Goal: Task Accomplishment & Management: Manage account settings

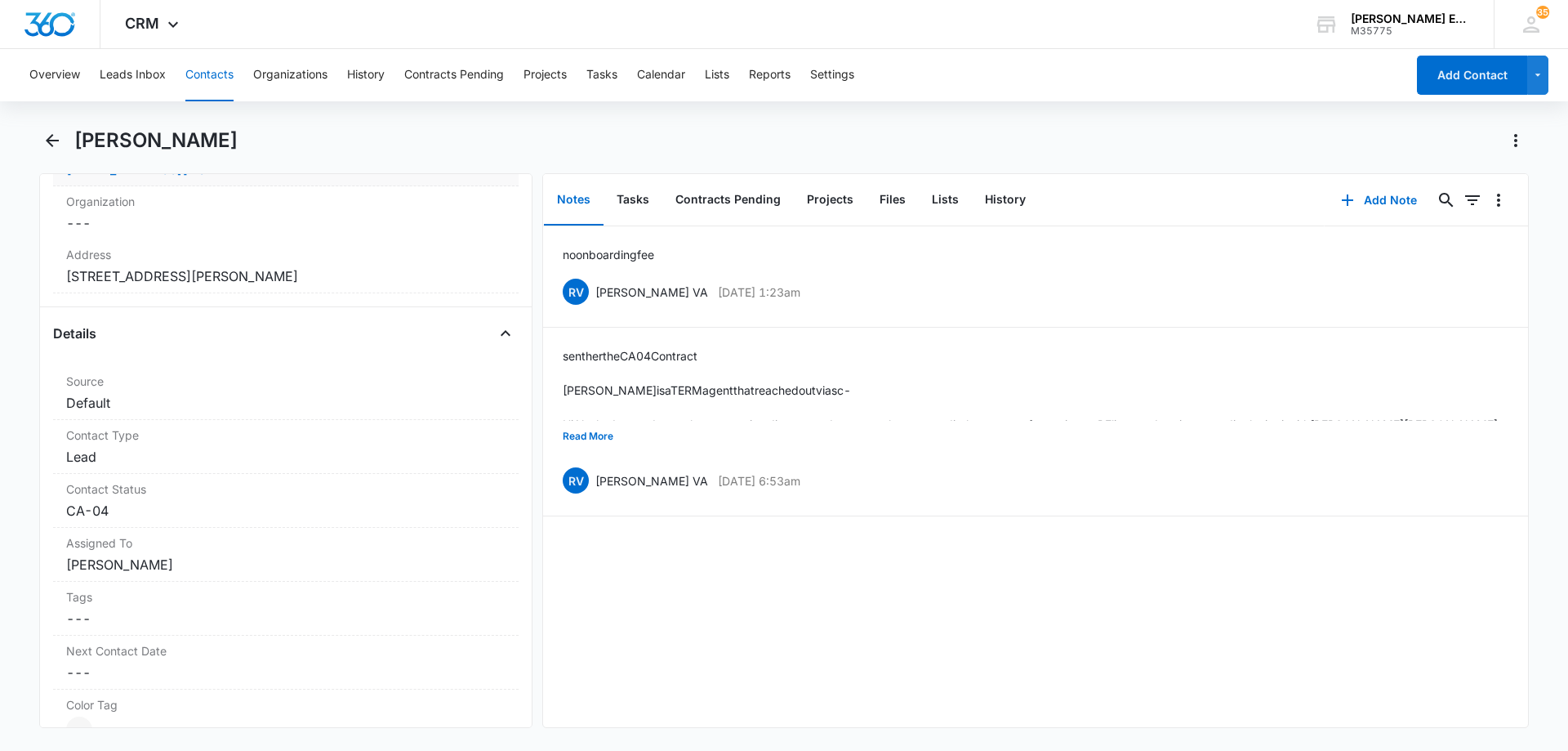
scroll to position [490, 0]
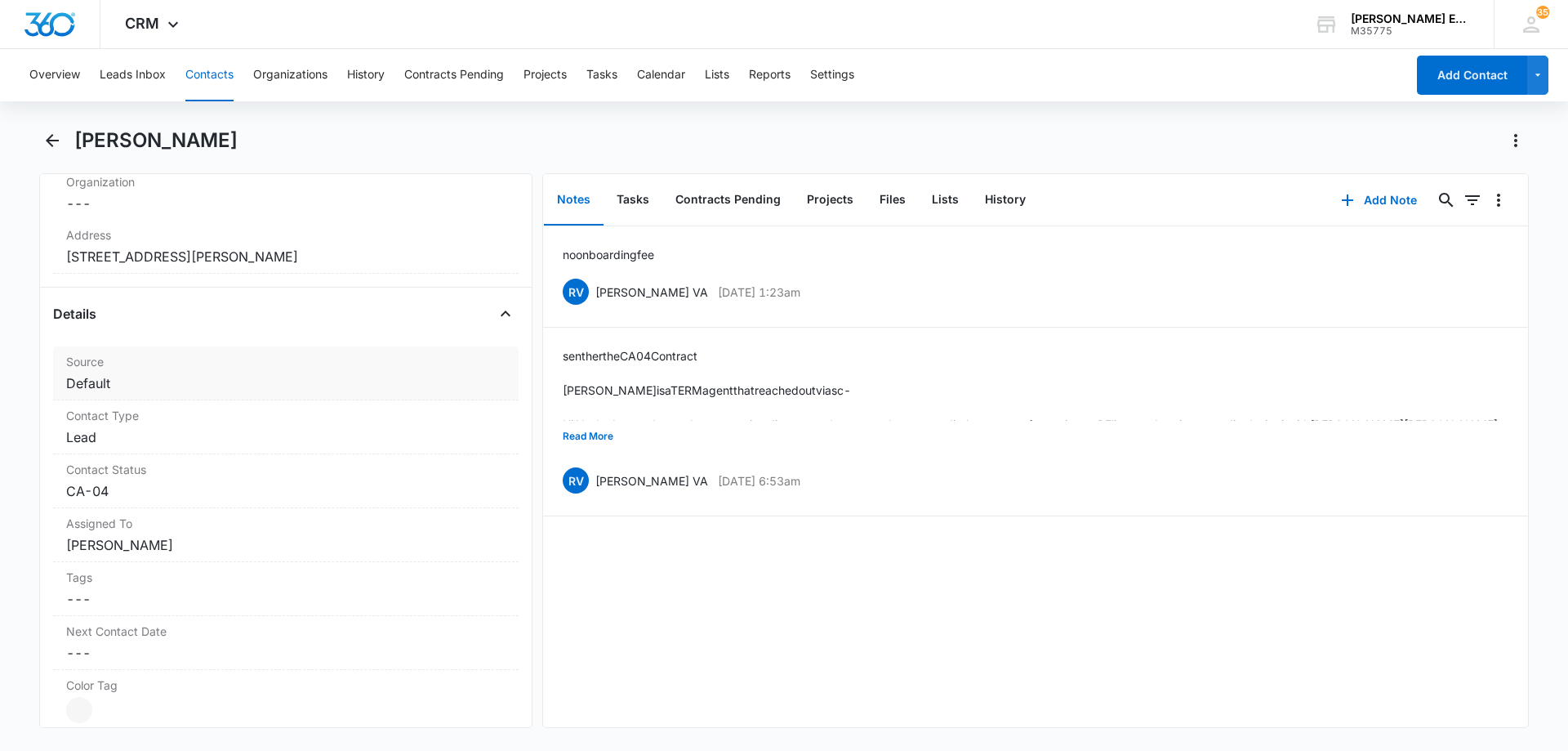
click at [244, 389] on dd "Cancel Save Changes Default" at bounding box center [285, 383] width 439 height 20
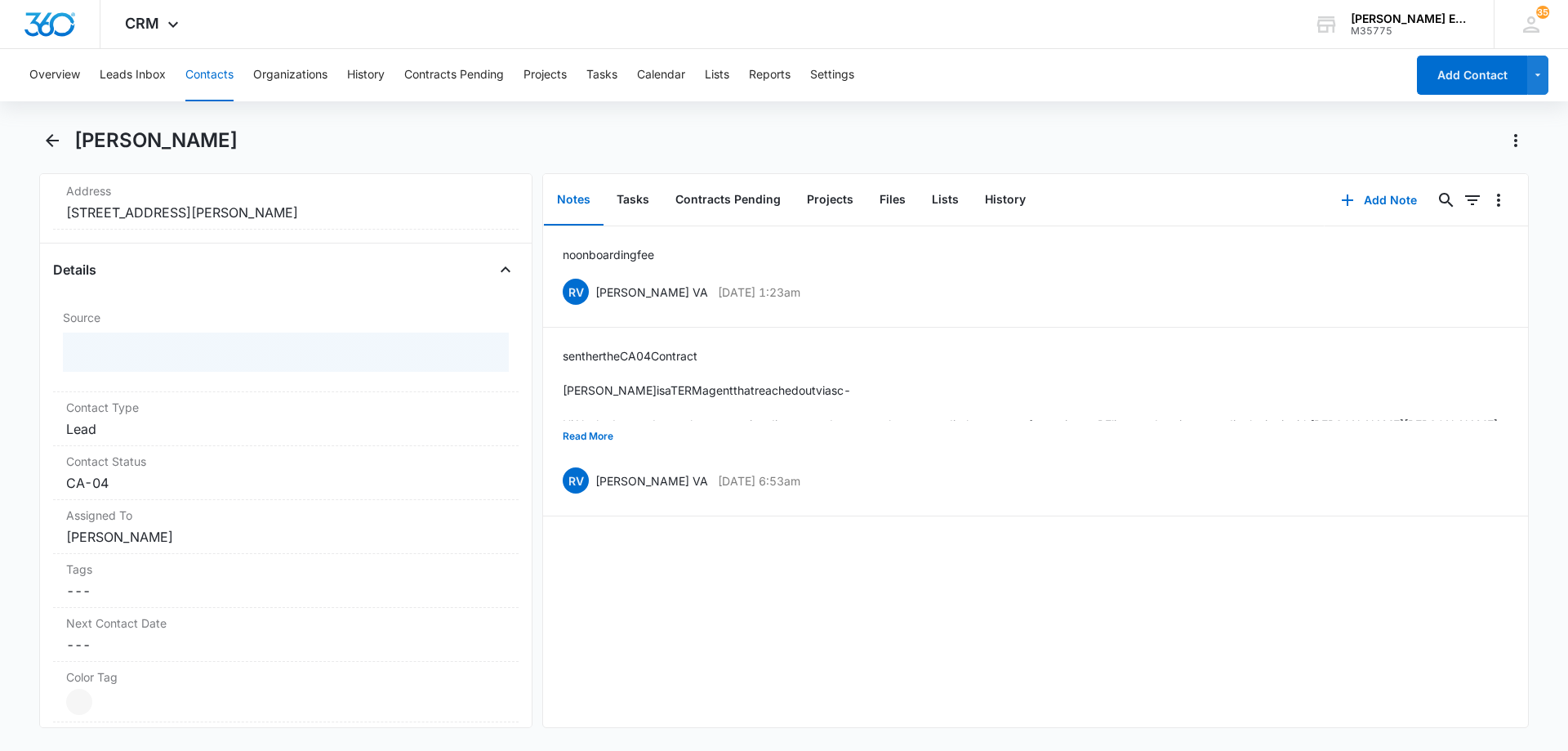
scroll to position [572, 0]
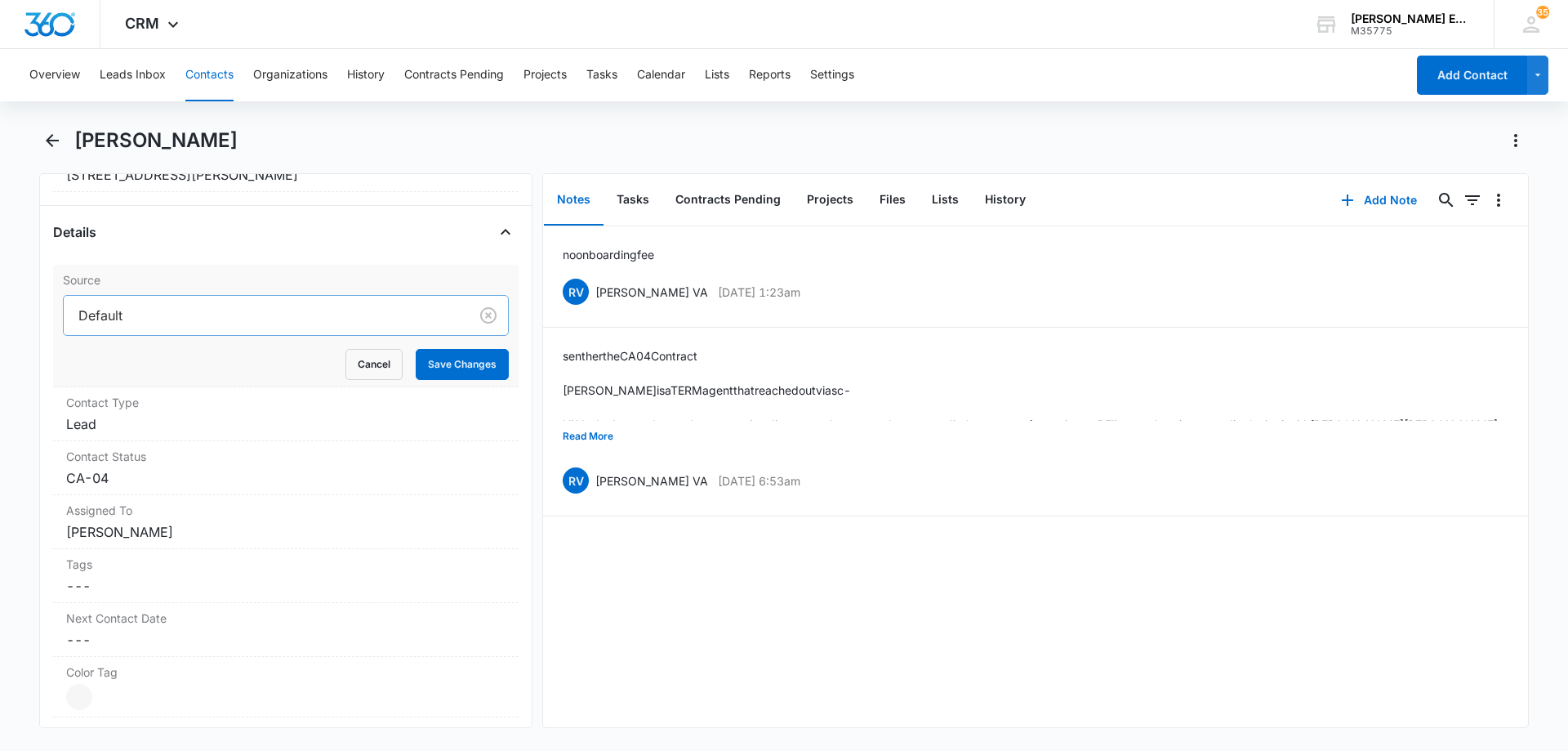
click at [232, 314] on div at bounding box center [262, 315] width 369 height 23
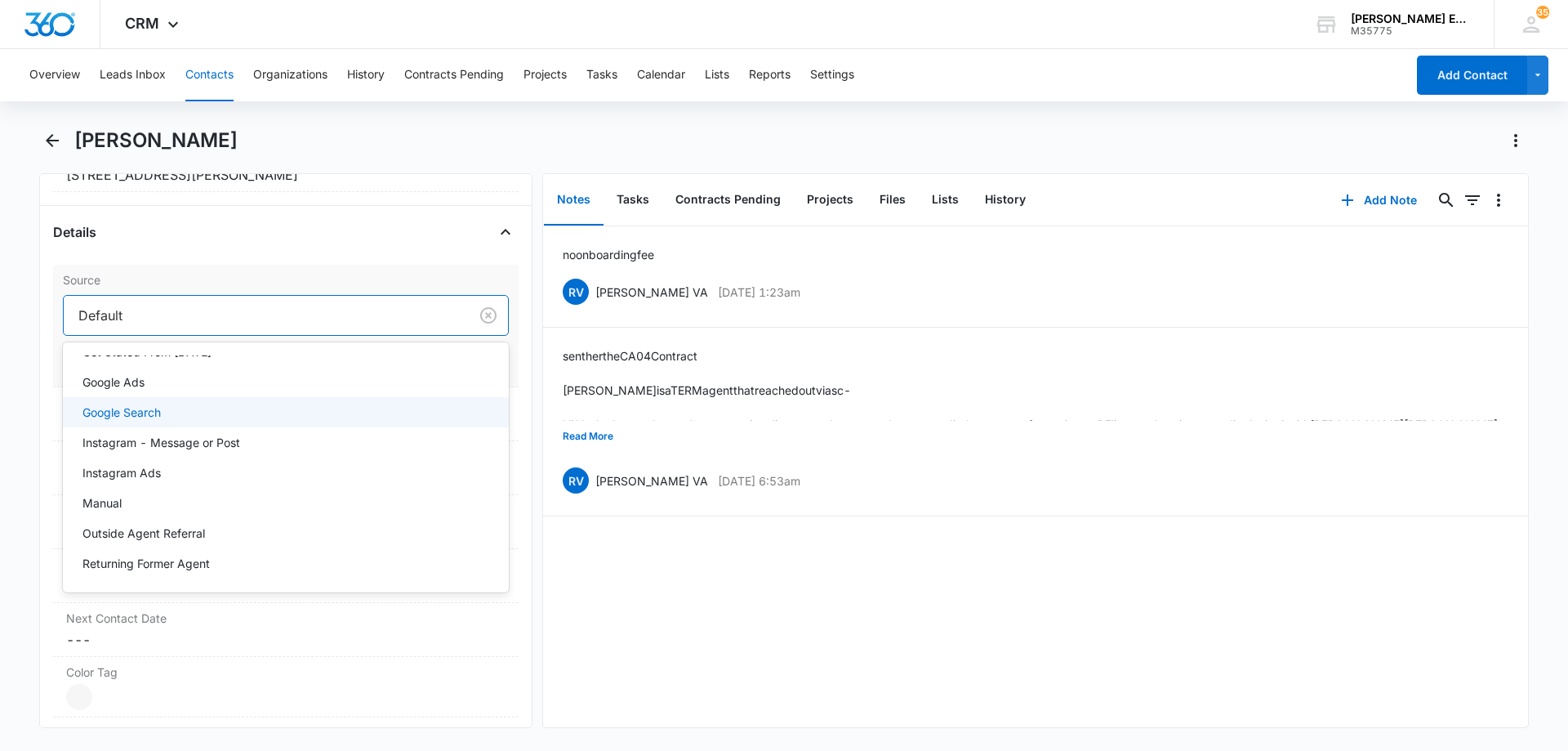
scroll to position [473, 0]
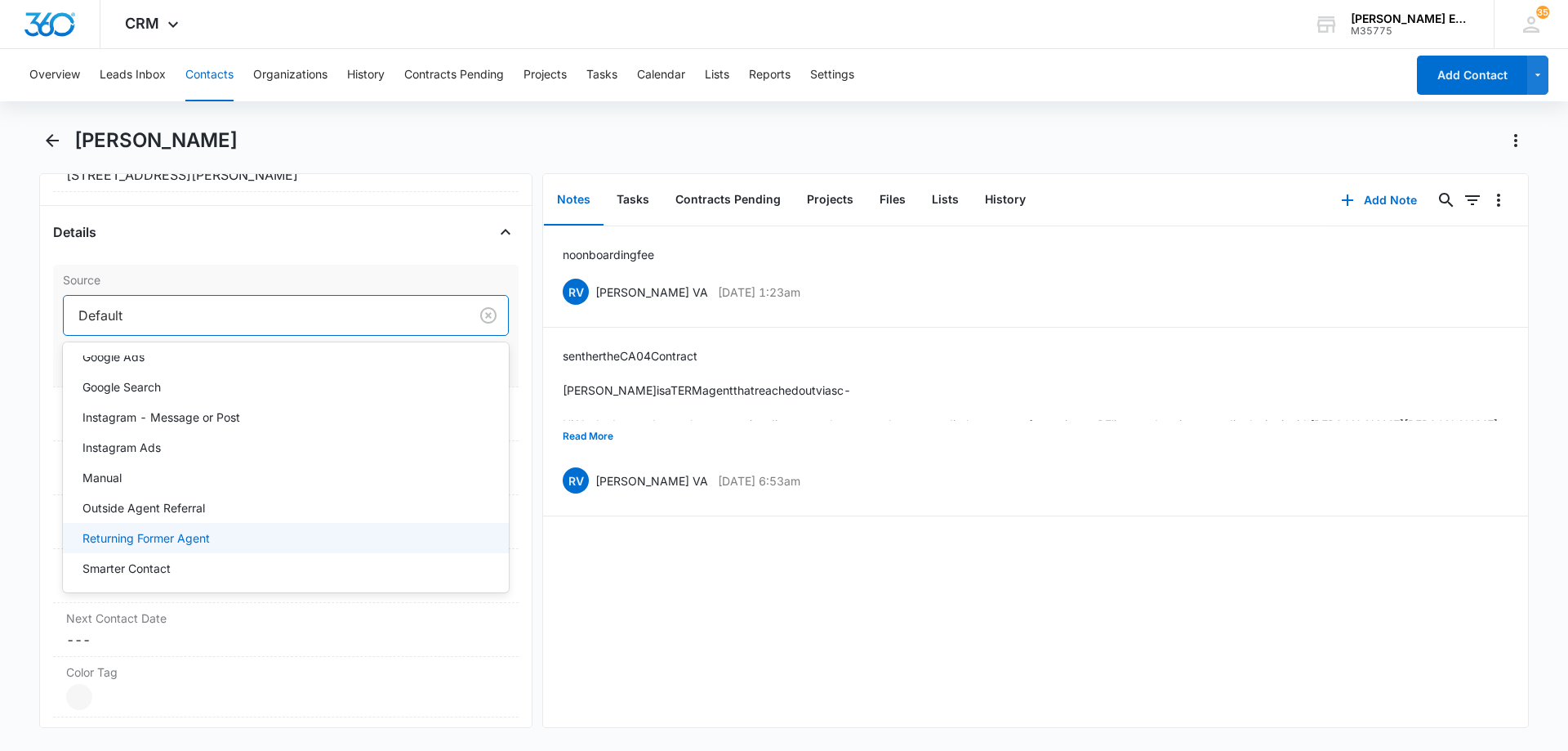
click at [156, 542] on p "Returning Former Agent" at bounding box center [146, 538] width 127 height 18
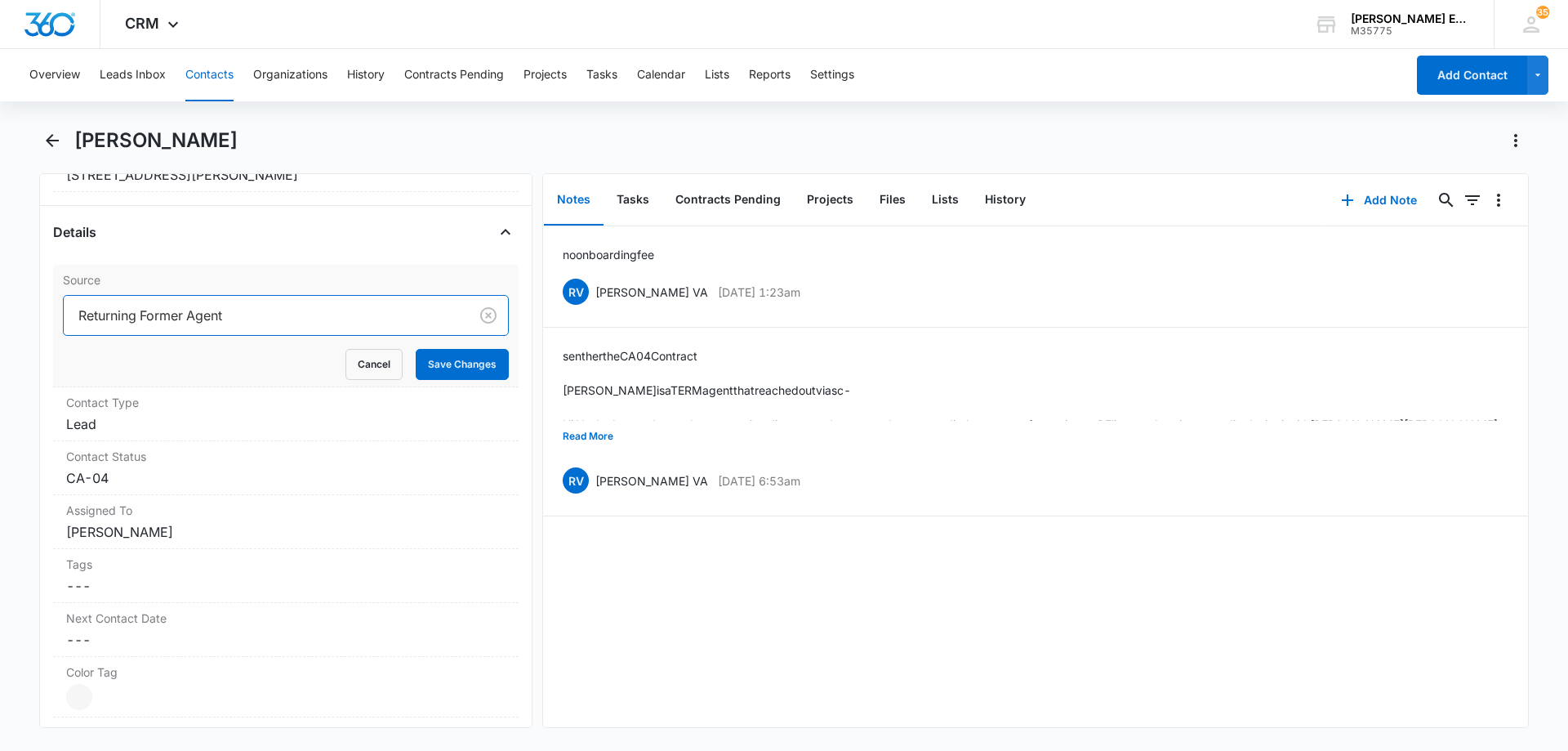
click at [293, 314] on div at bounding box center [262, 315] width 369 height 23
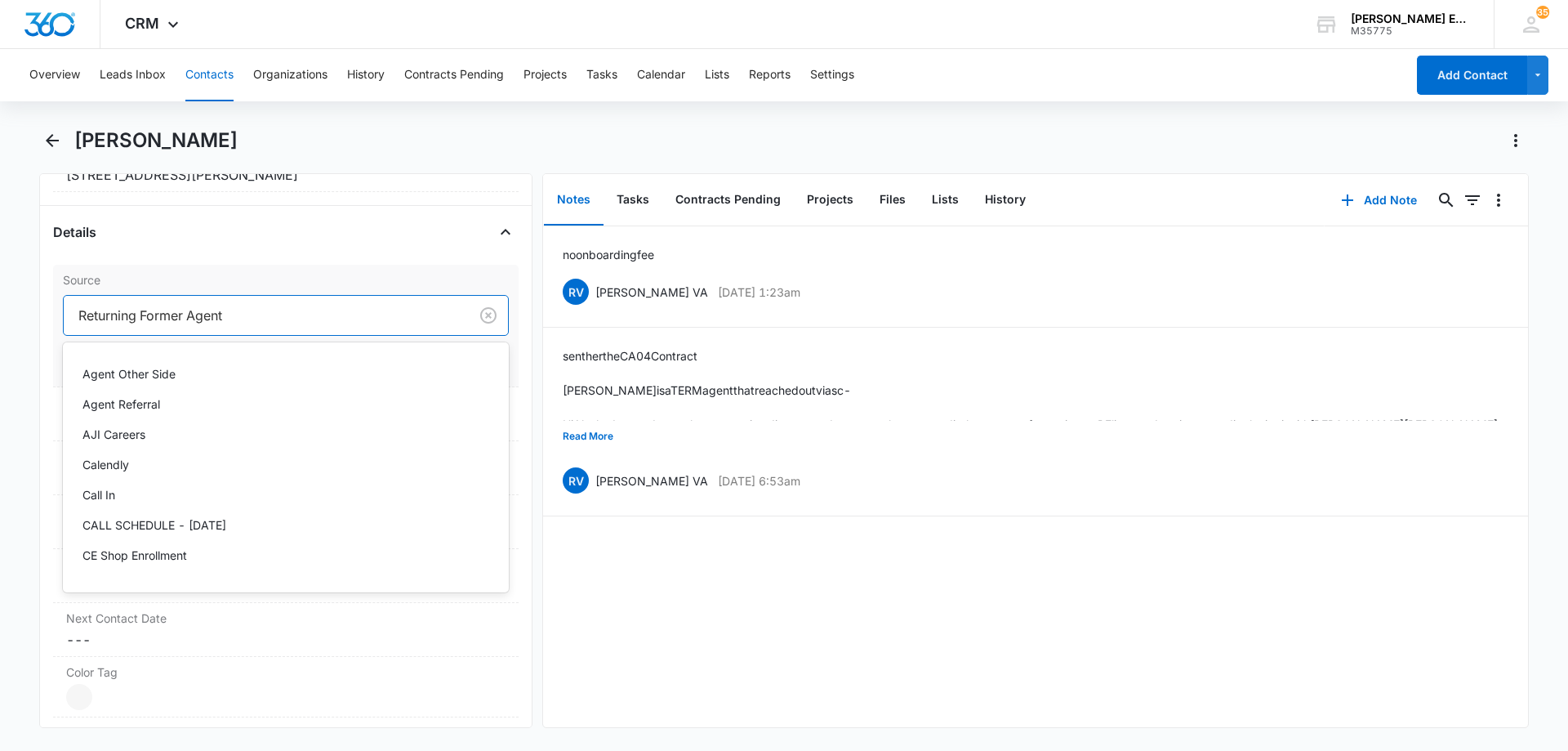
scroll to position [458, 0]
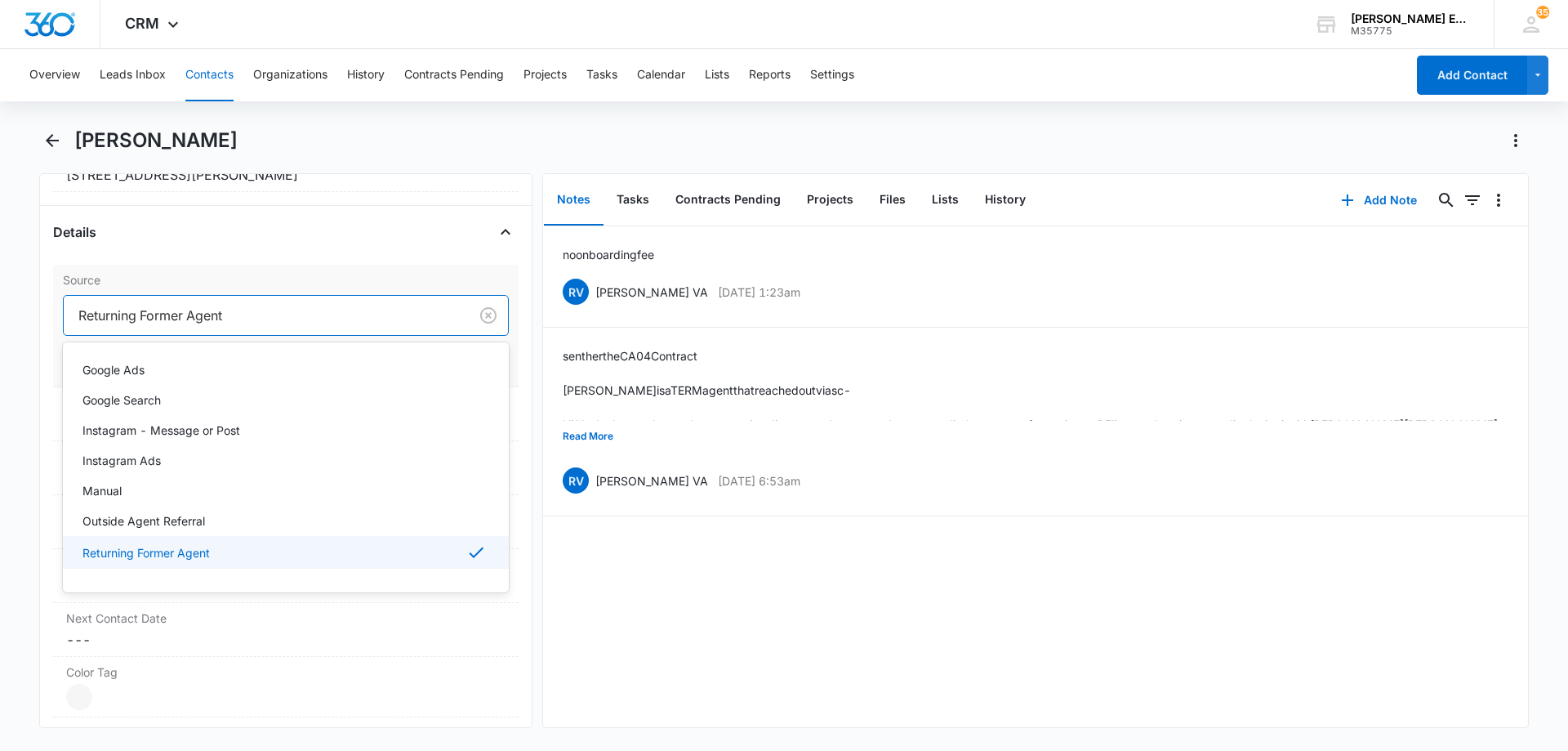
click at [409, 314] on div at bounding box center [262, 315] width 369 height 23
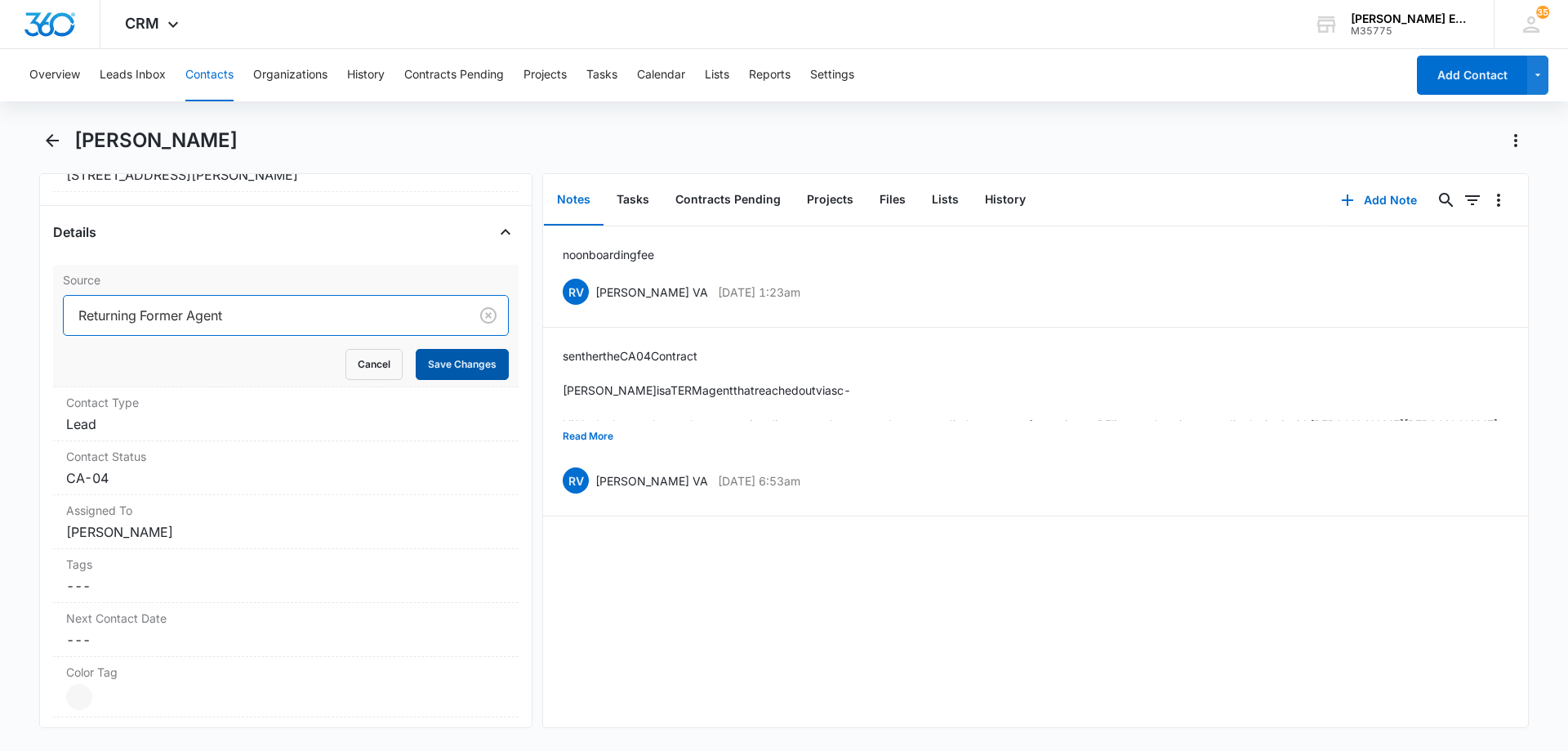
click at [454, 366] on button "Save Changes" at bounding box center [462, 363] width 93 height 31
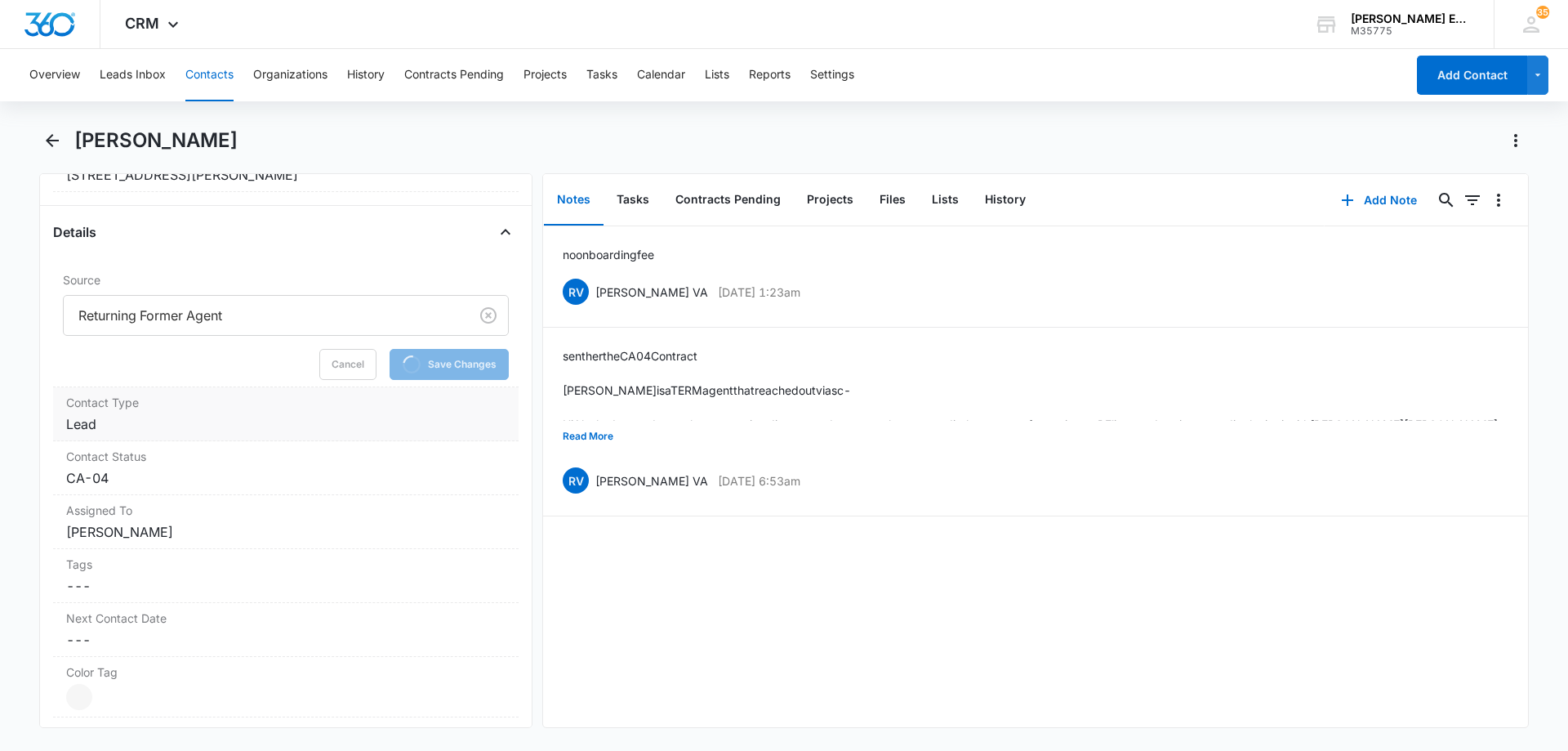
click at [304, 424] on dd "Cancel Save Changes Lead" at bounding box center [285, 424] width 439 height 20
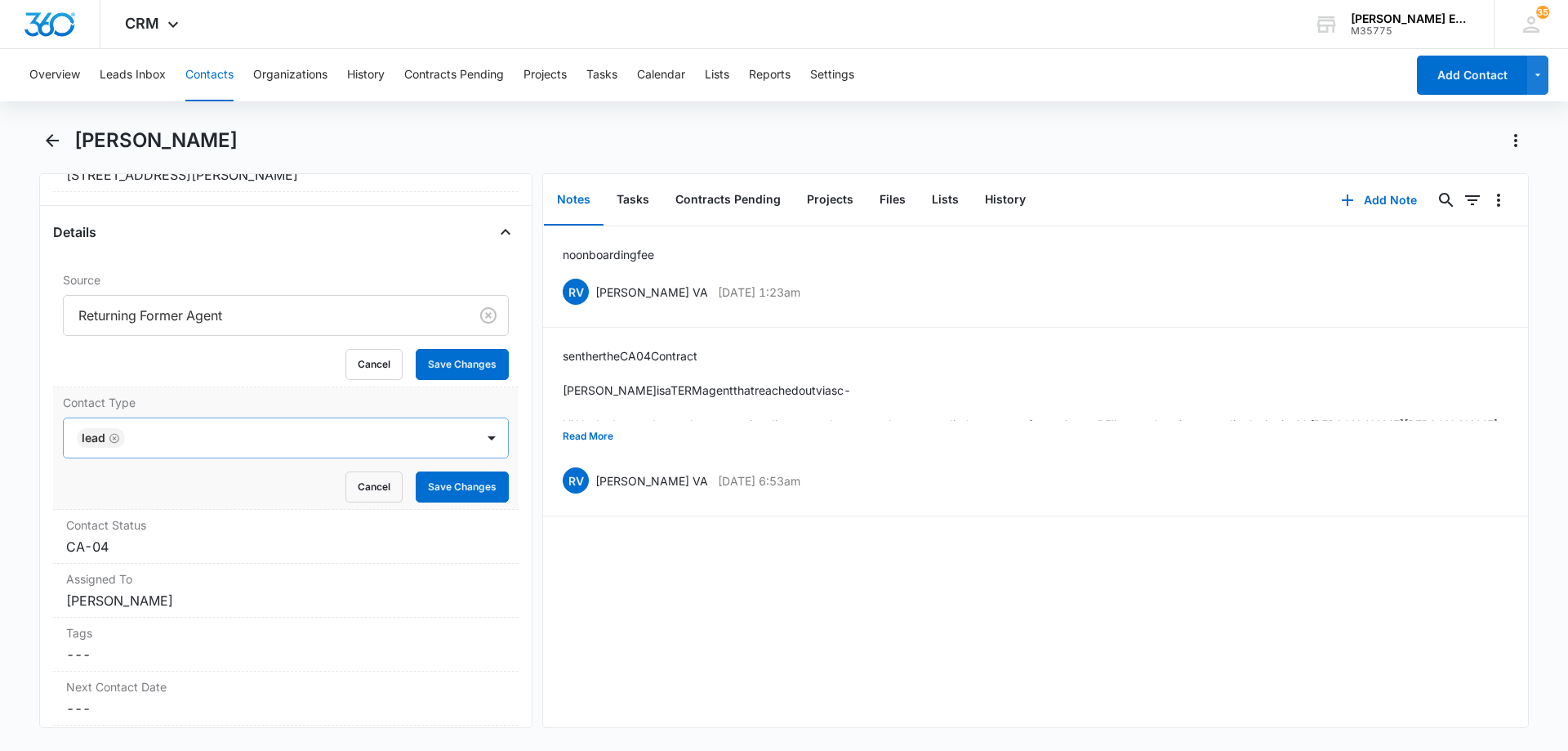
click at [117, 438] on icon "Remove Lead" at bounding box center [114, 438] width 12 height 13
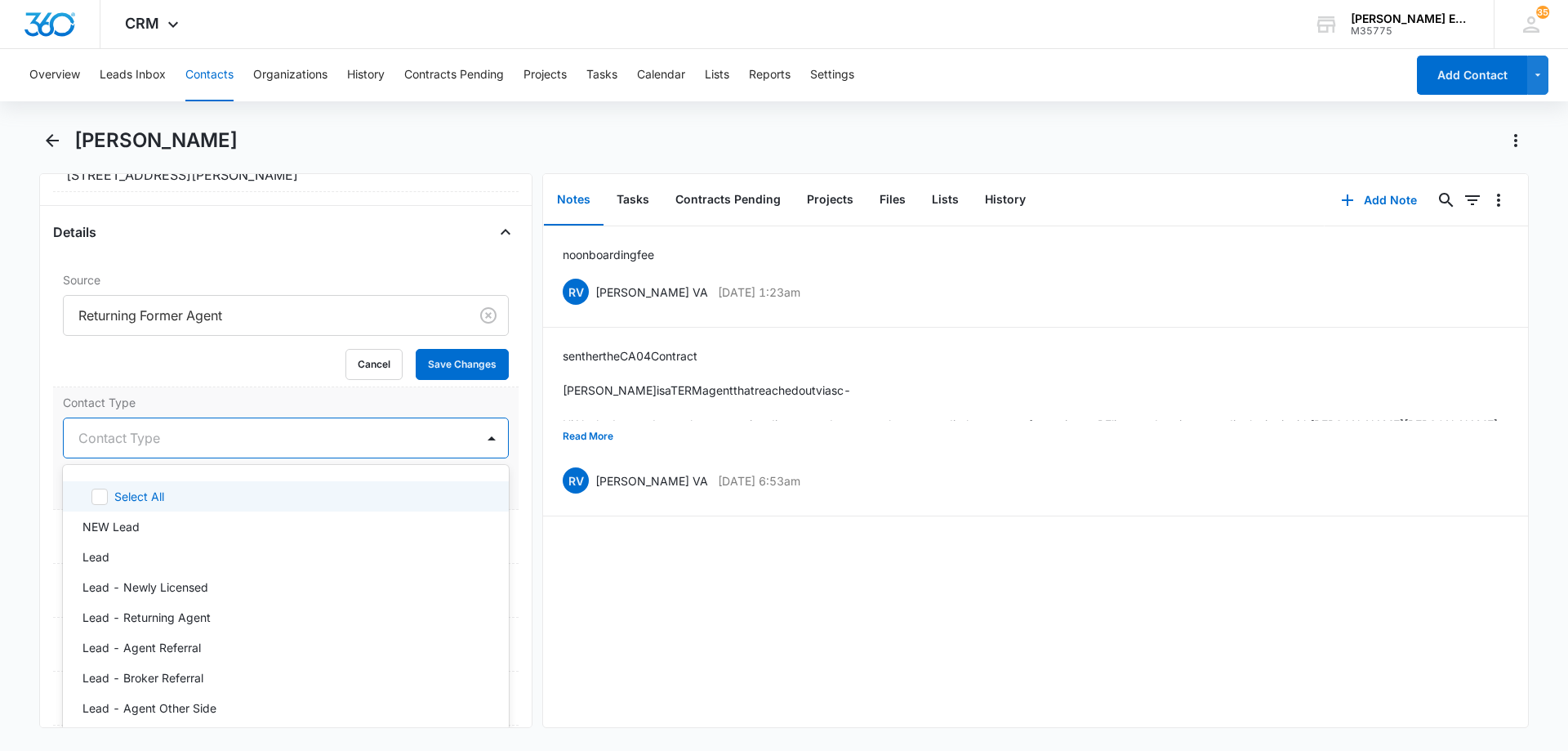
click at [142, 440] on div at bounding box center [266, 438] width 376 height 23
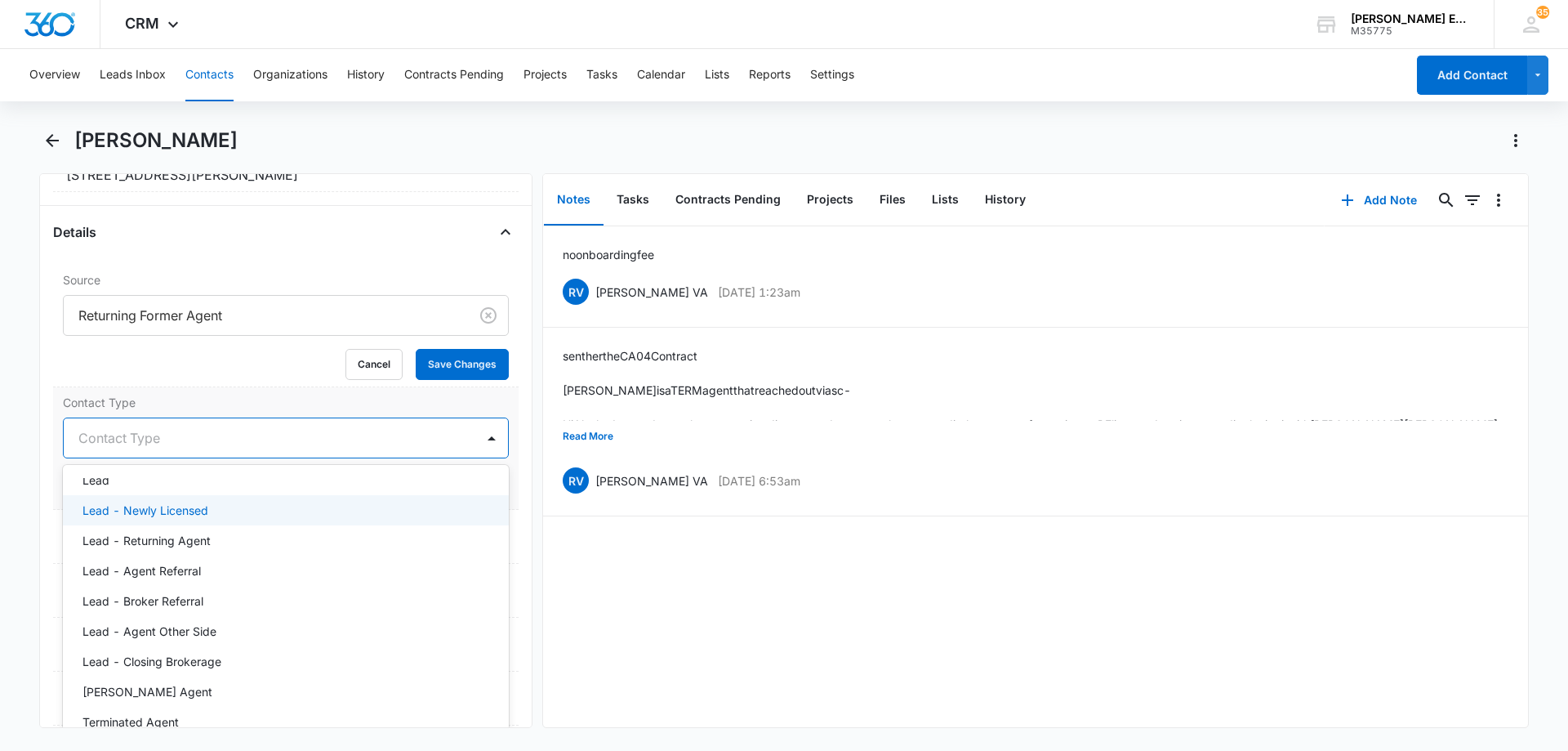
scroll to position [163, 0]
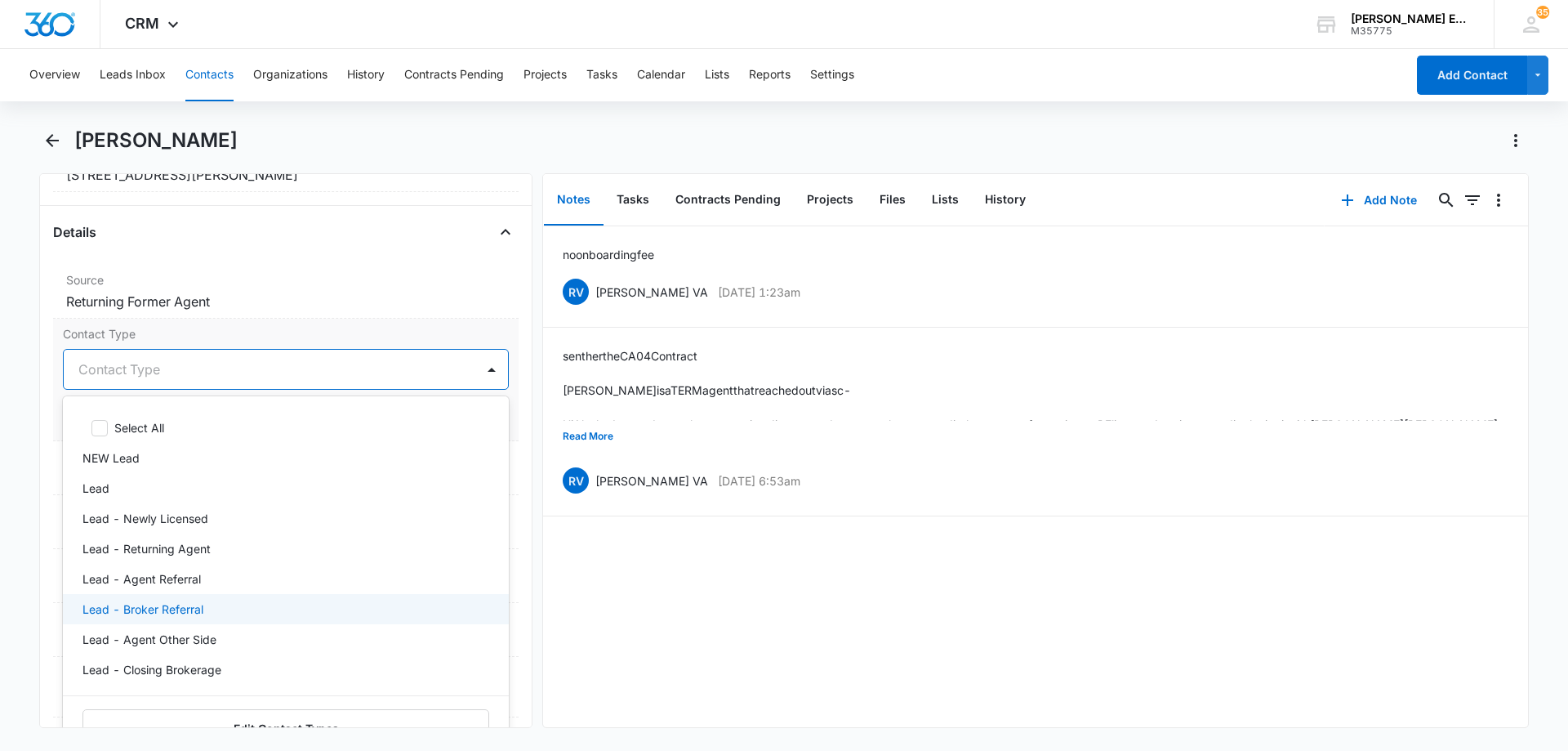
click at [136, 617] on p "Lead - Broker Referral" at bounding box center [142, 608] width 121 height 18
drag, startPoint x: 139, startPoint y: 609, endPoint x: 247, endPoint y: 557, distance: 119.9
click at [192, 569] on div "Select All NEW Lead Lead Lead - Newly Licensed Lead - Returning Agent Lead - Ag…" at bounding box center [285, 548] width 446 height 279
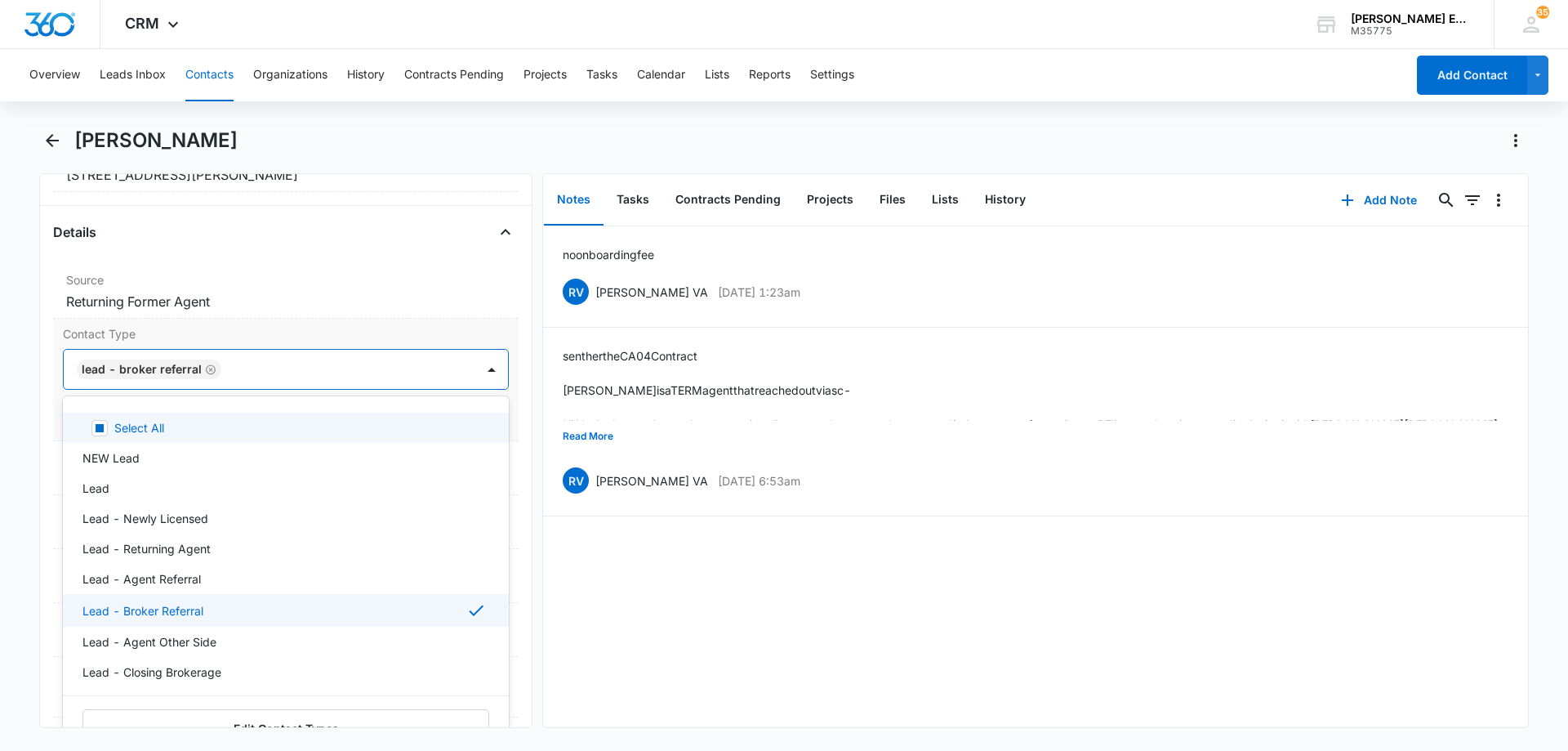
click at [206, 370] on icon "Remove Lead - Broker Referral" at bounding box center [211, 369] width 10 height 10
click at [203, 370] on div at bounding box center [266, 368] width 376 height 23
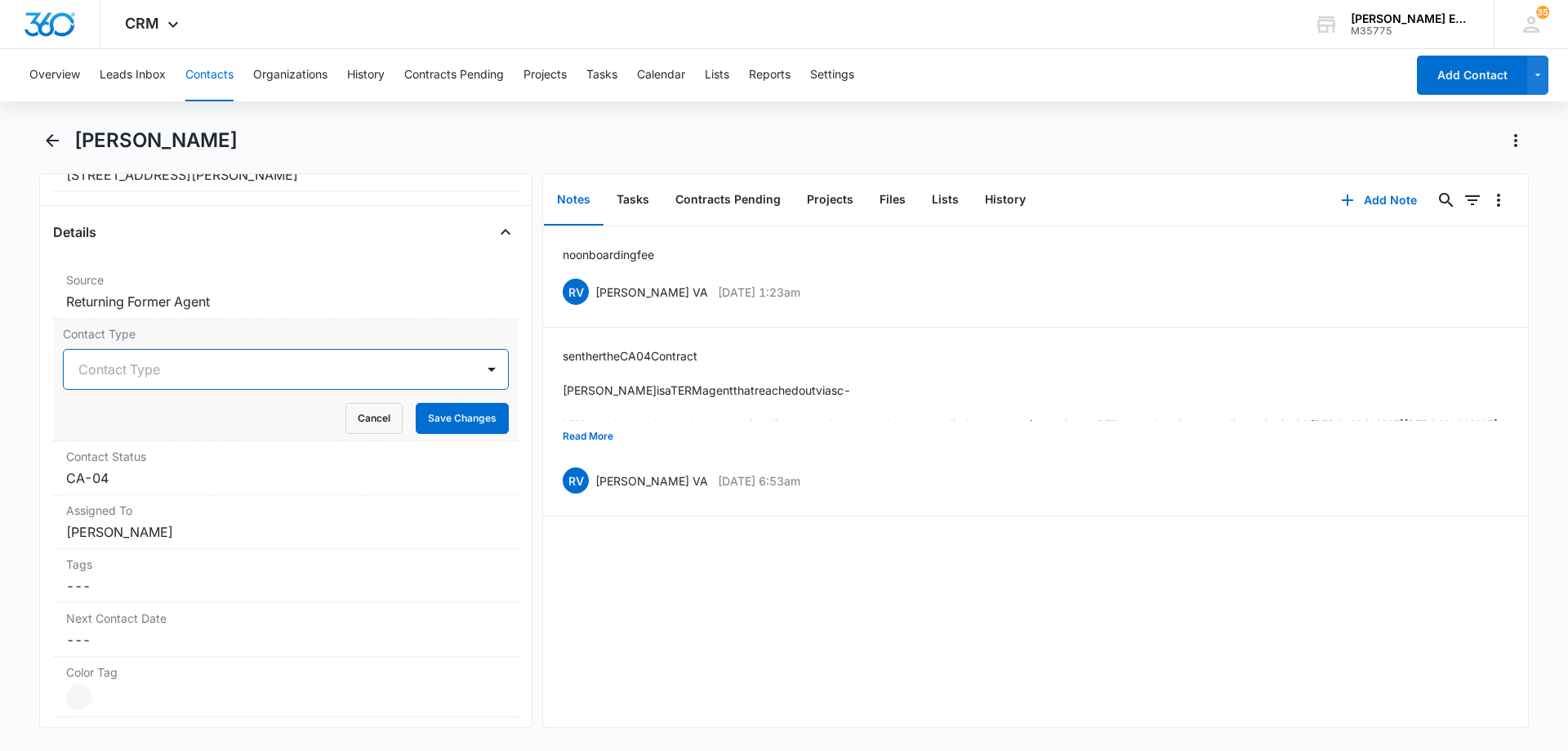
click at [162, 364] on div at bounding box center [266, 368] width 376 height 23
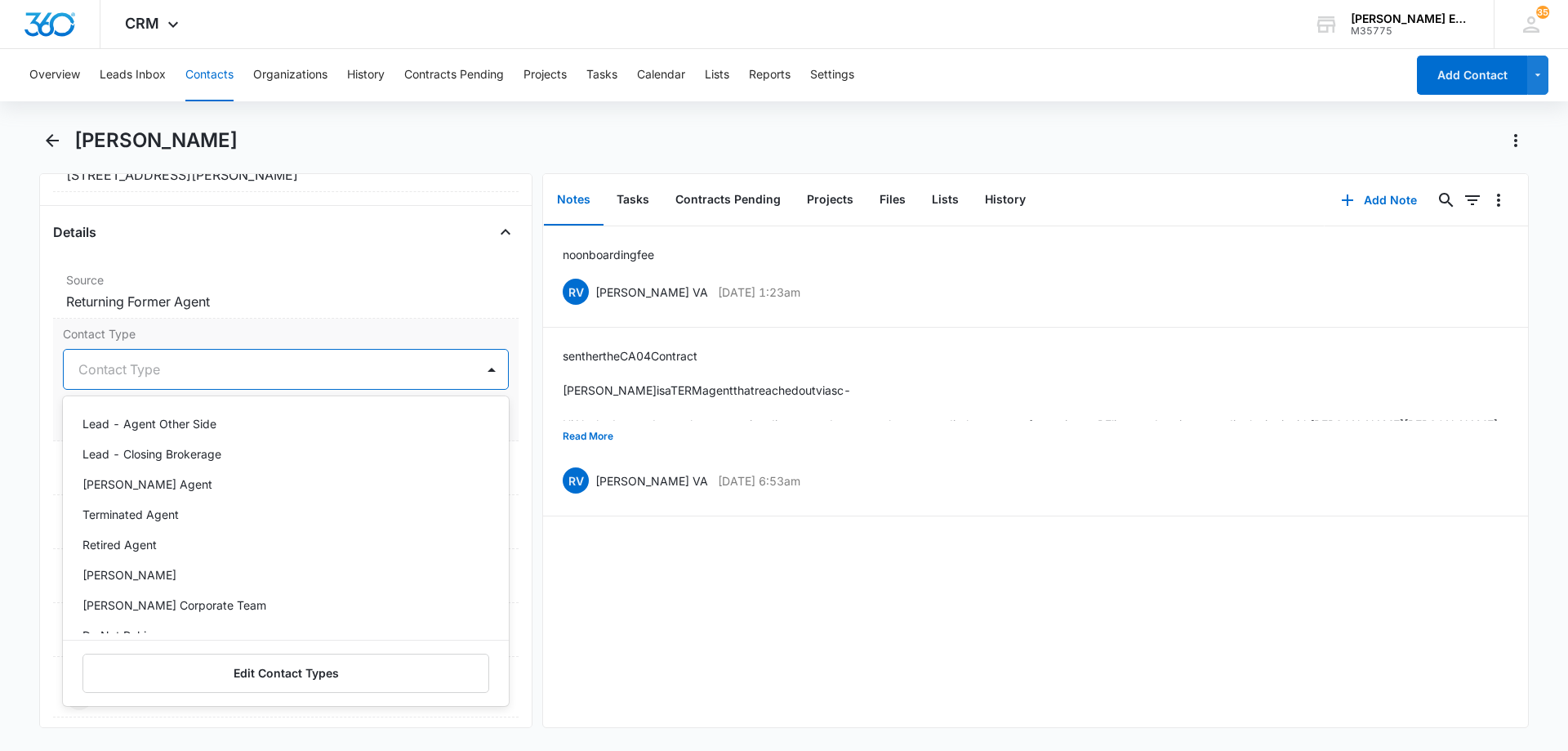
scroll to position [245, 0]
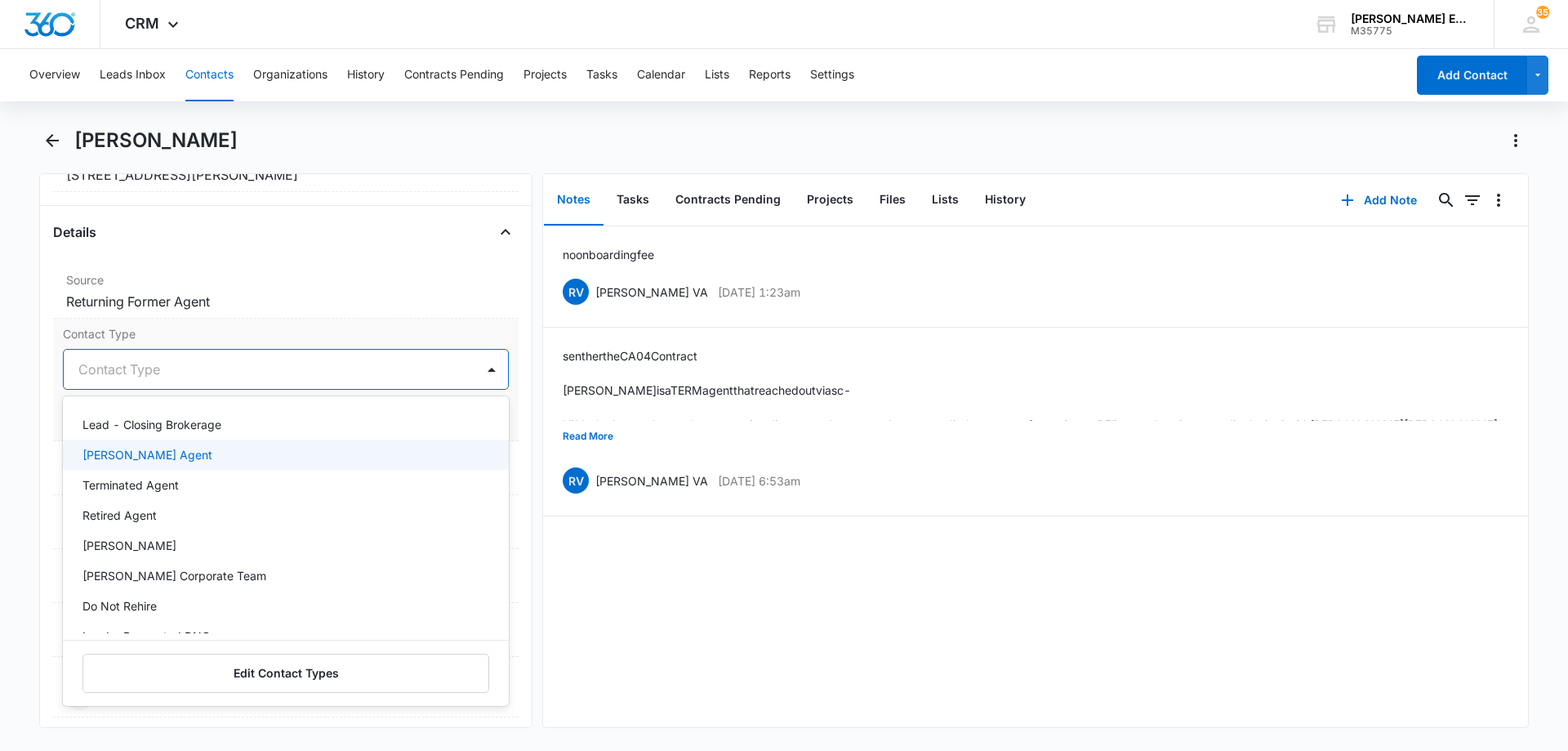
click at [170, 465] on div "[PERSON_NAME] Agent" at bounding box center [285, 454] width 446 height 30
click at [170, 462] on p "[PERSON_NAME] Agent" at bounding box center [147, 456] width 130 height 18
click at [170, 462] on p "[PERSON_NAME] Agent" at bounding box center [147, 454] width 130 height 18
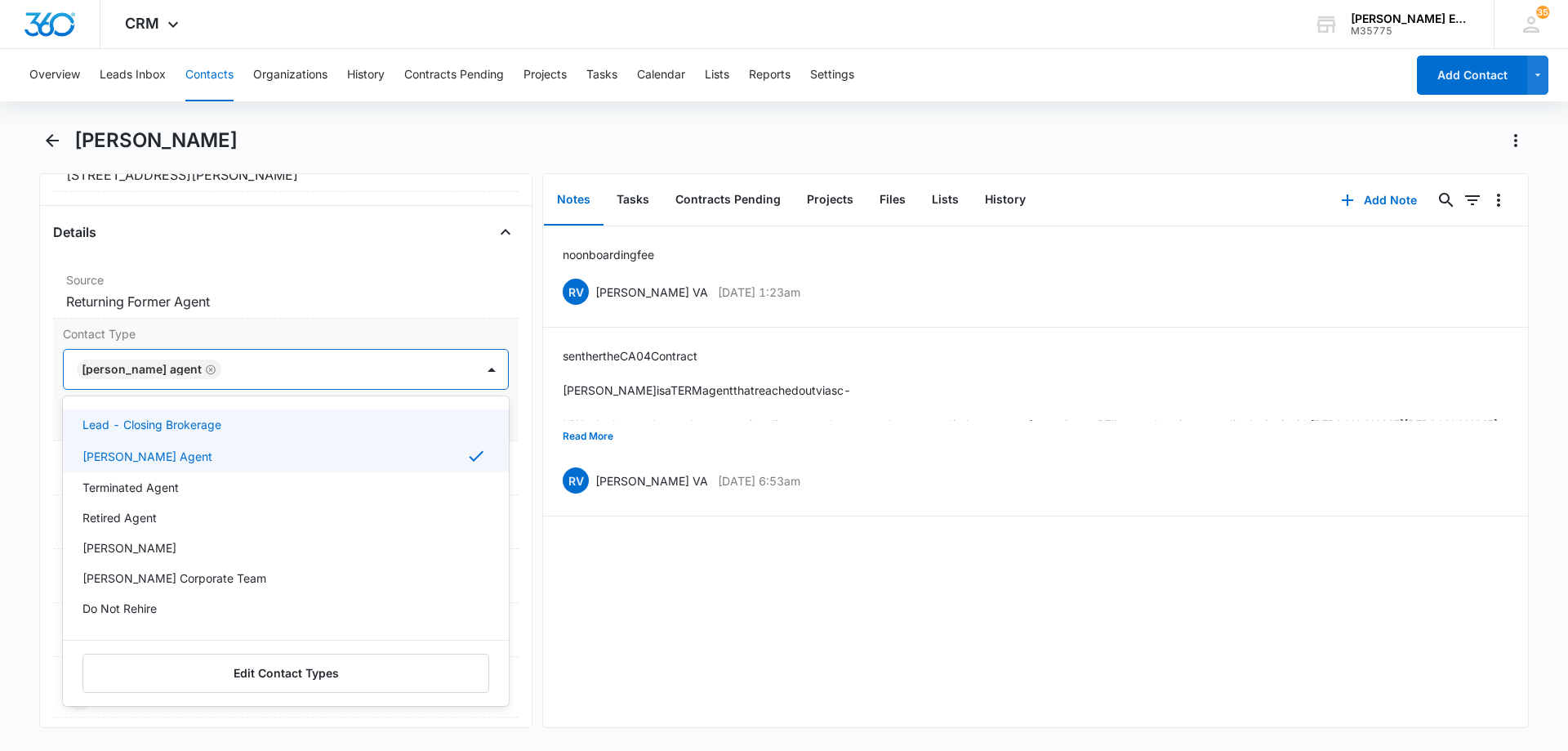
click at [267, 367] on div at bounding box center [339, 368] width 227 height 23
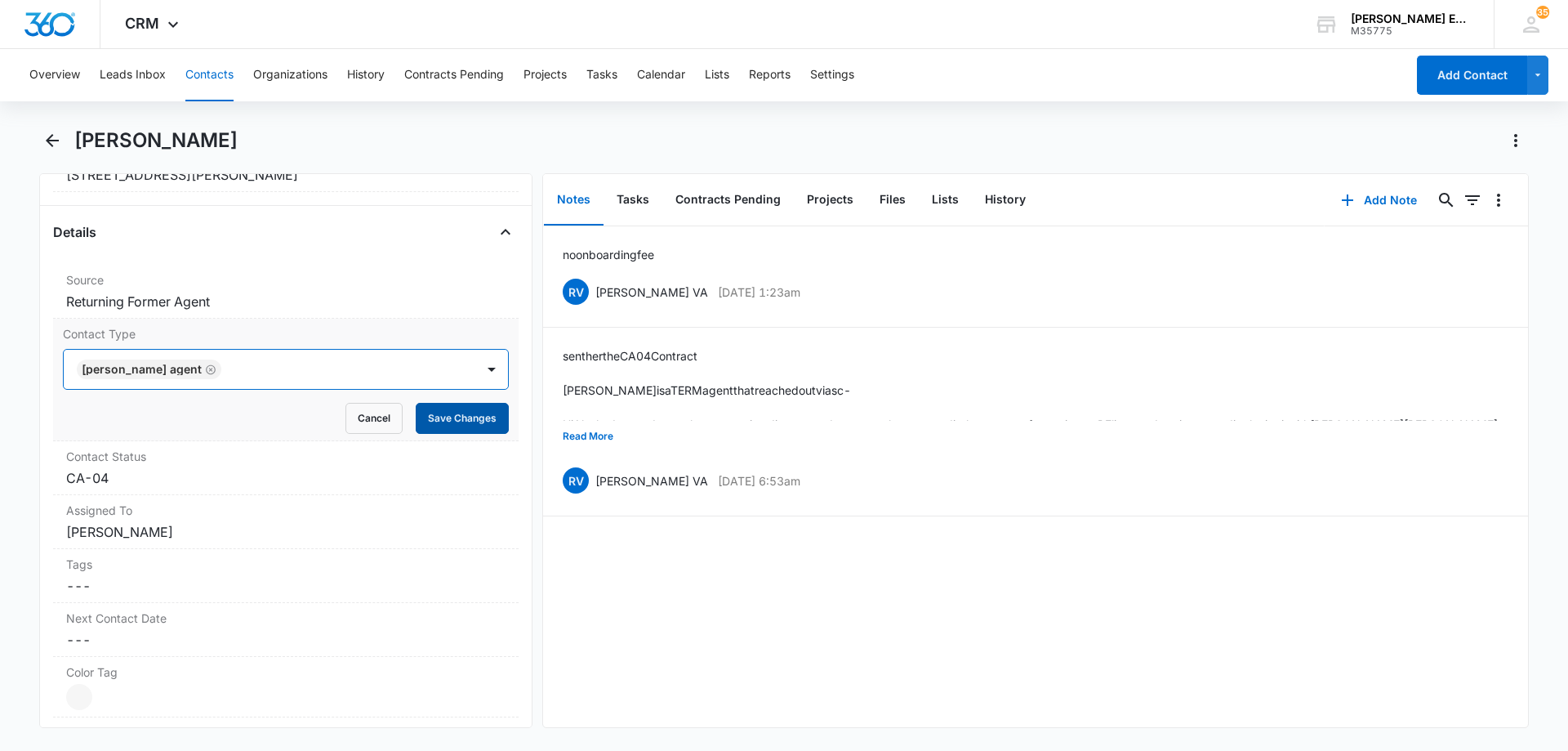
click at [446, 417] on button "Save Changes" at bounding box center [462, 418] width 93 height 31
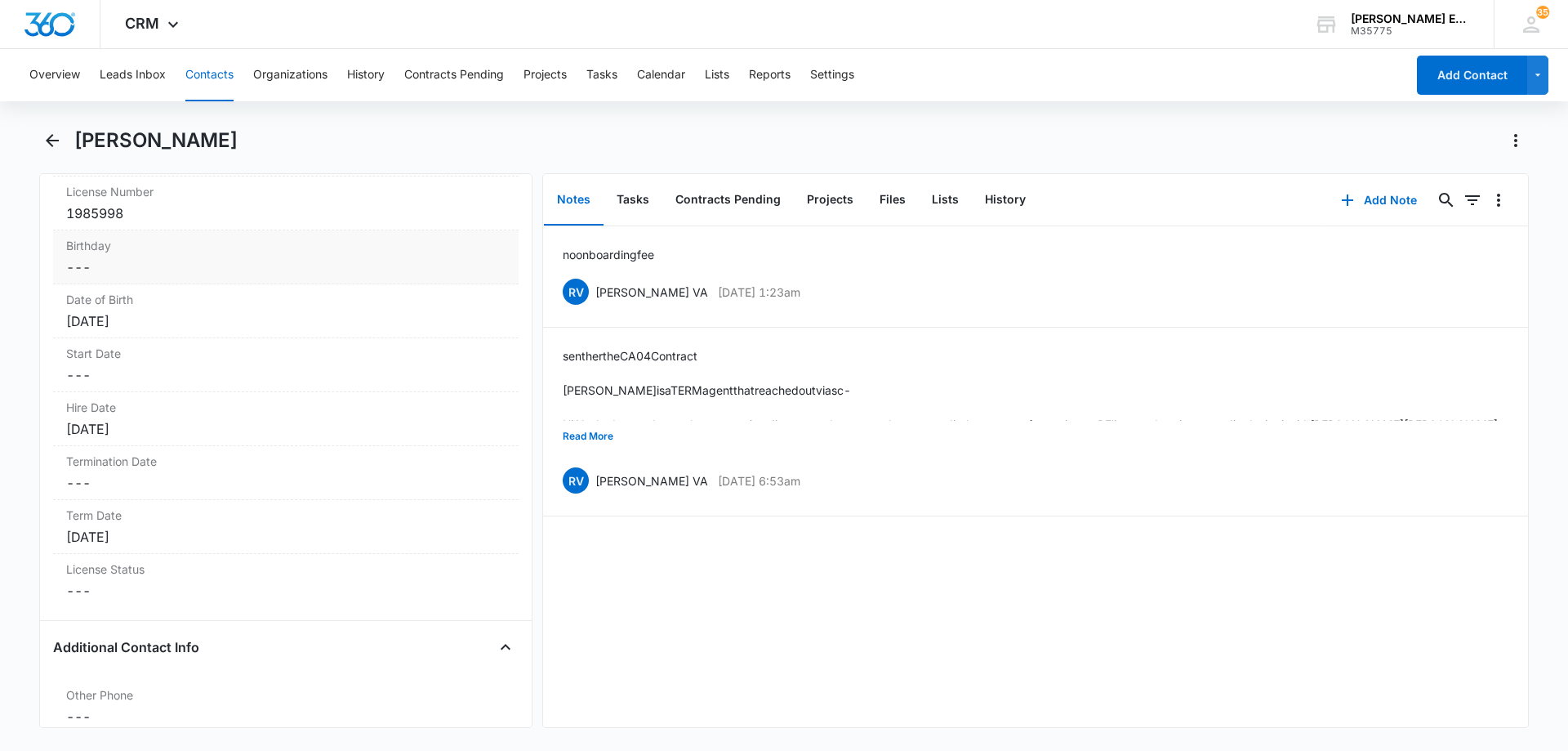
scroll to position [1715, 0]
click at [169, 428] on div "[DATE]" at bounding box center [285, 424] width 439 height 20
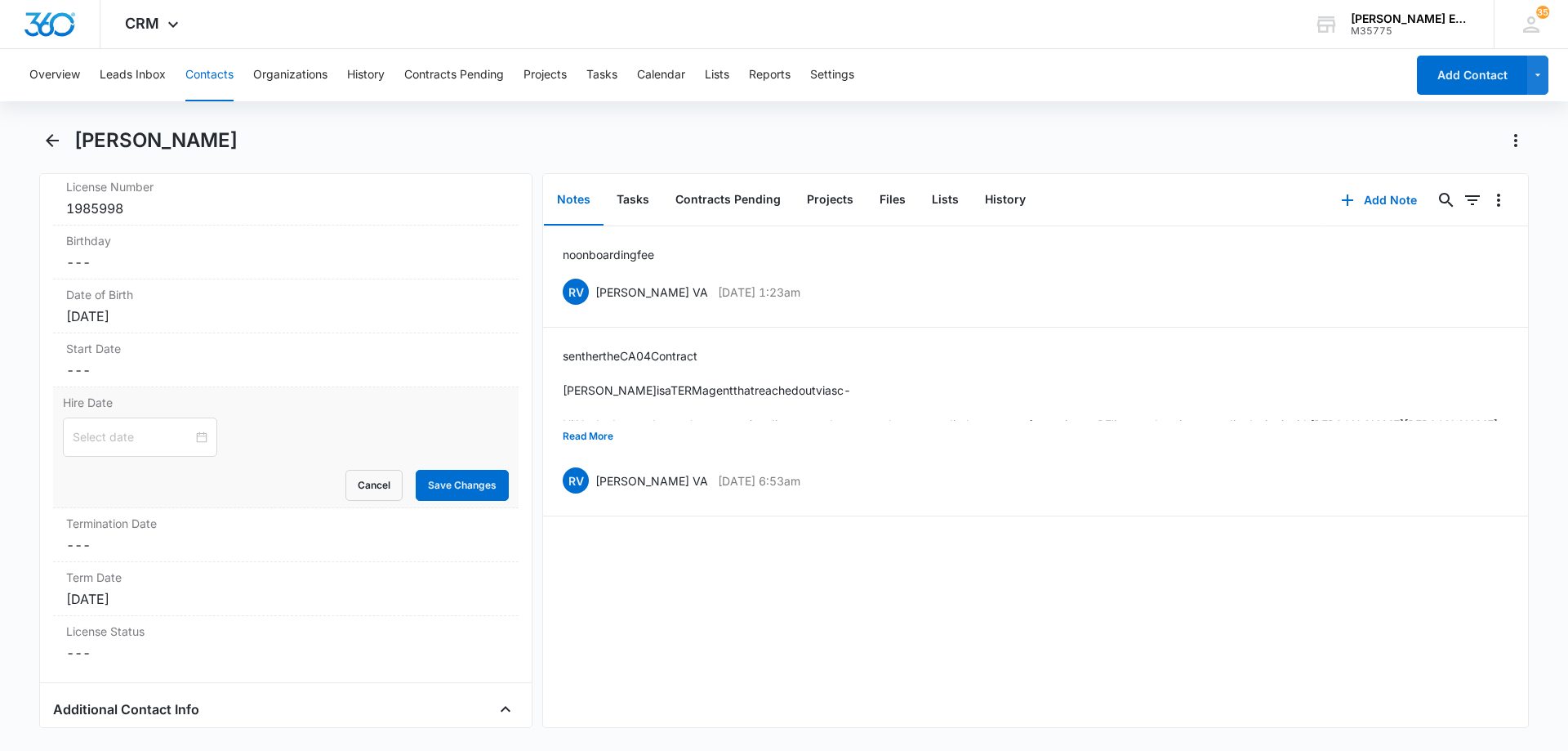
click at [193, 437] on div at bounding box center [140, 438] width 135 height 18
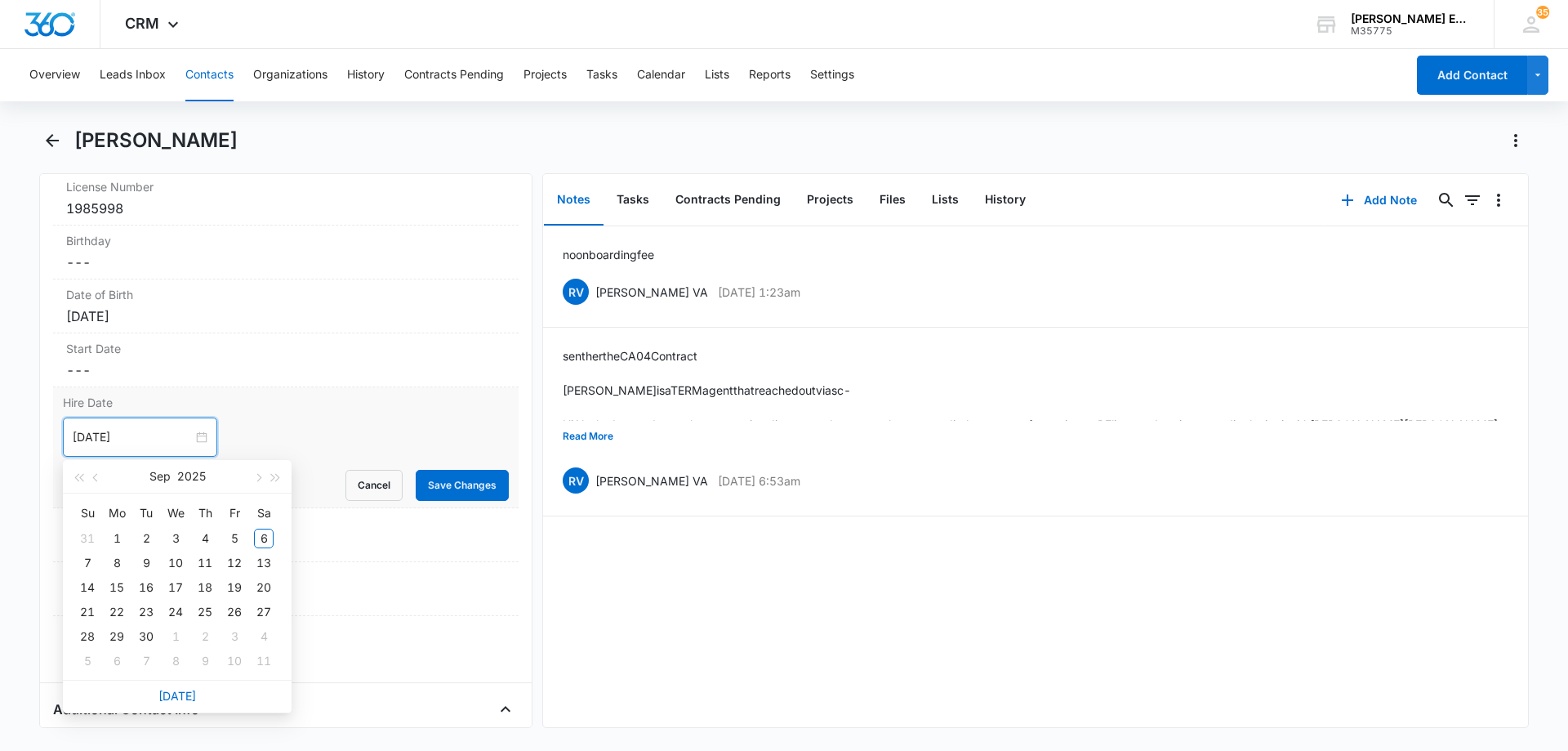
type input "[DATE]"
click at [184, 698] on link "[DATE]" at bounding box center [177, 695] width 37 height 14
type input "[DATE]"
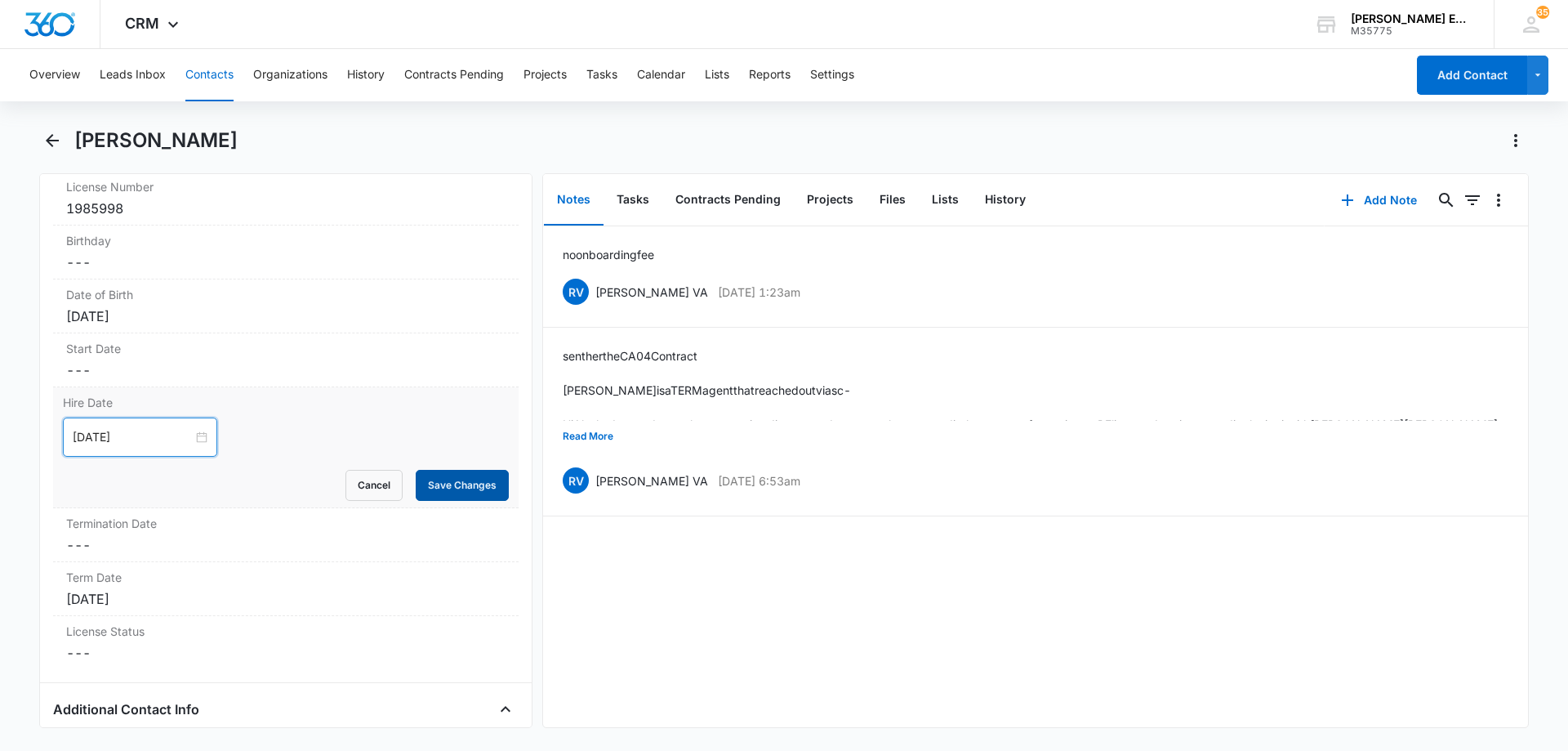
click at [469, 488] on button "Save Changes" at bounding box center [462, 484] width 93 height 31
click at [220, 596] on div "[DATE]" at bounding box center [285, 599] width 439 height 20
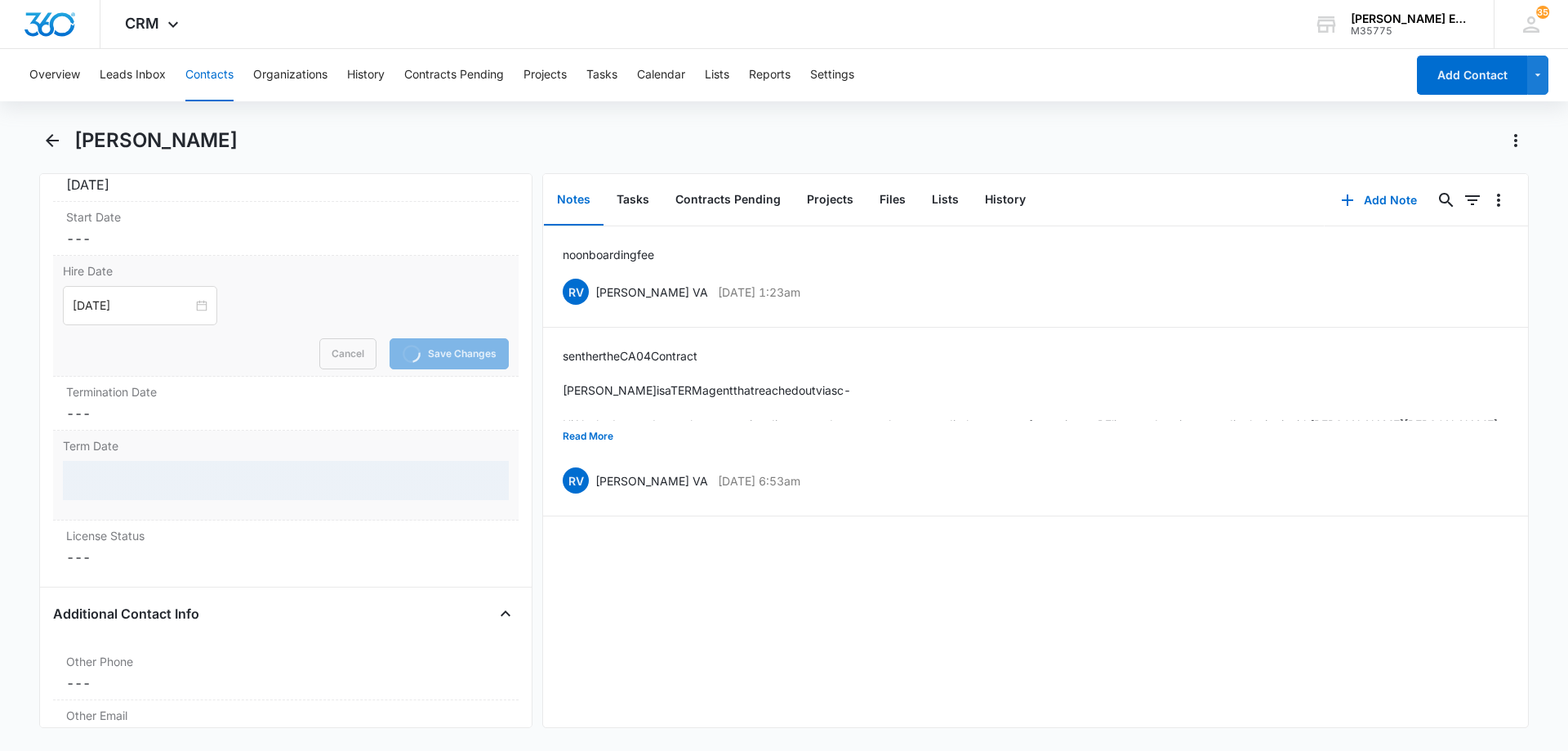
scroll to position [1879, 0]
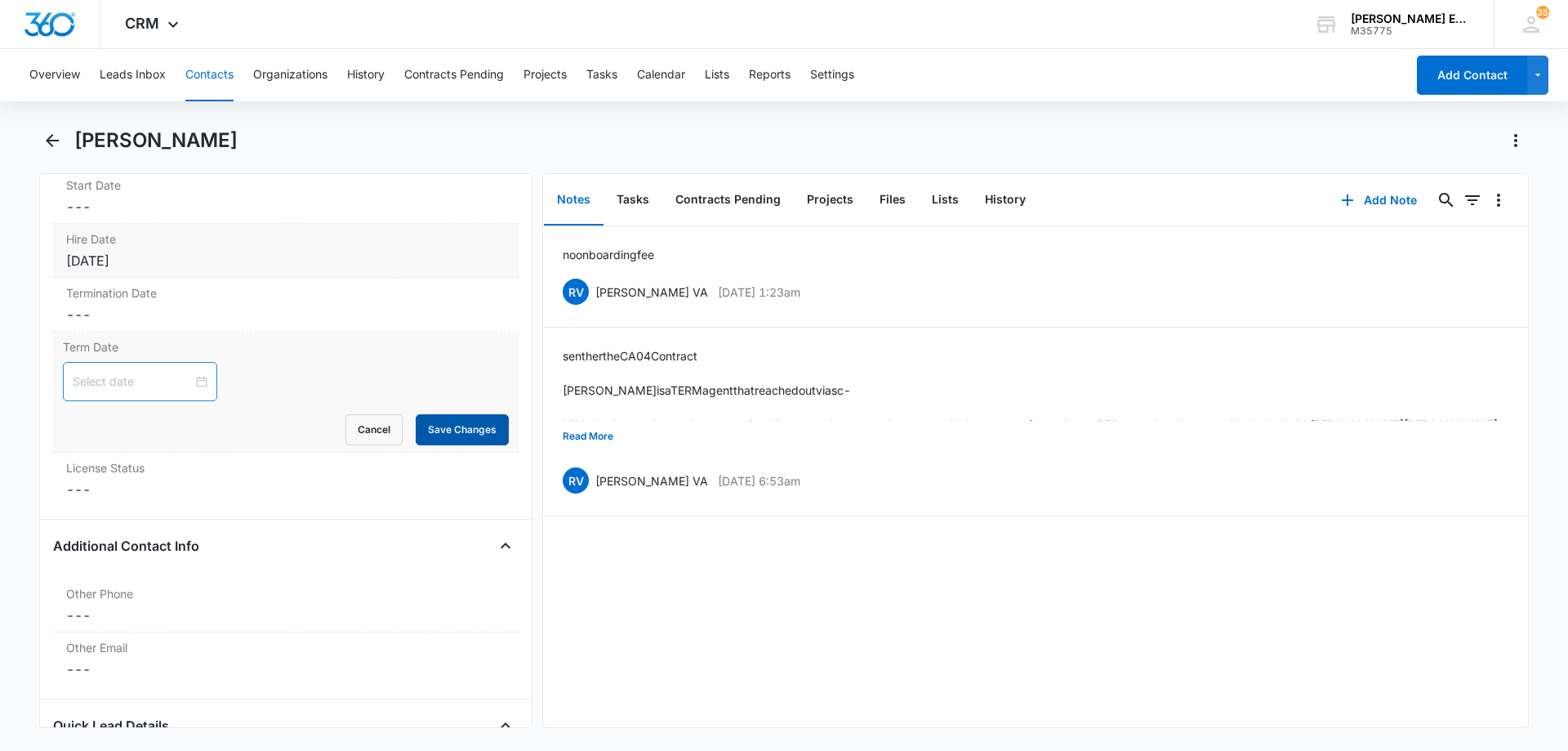
click at [441, 426] on button "Save Changes" at bounding box center [462, 429] width 93 height 31
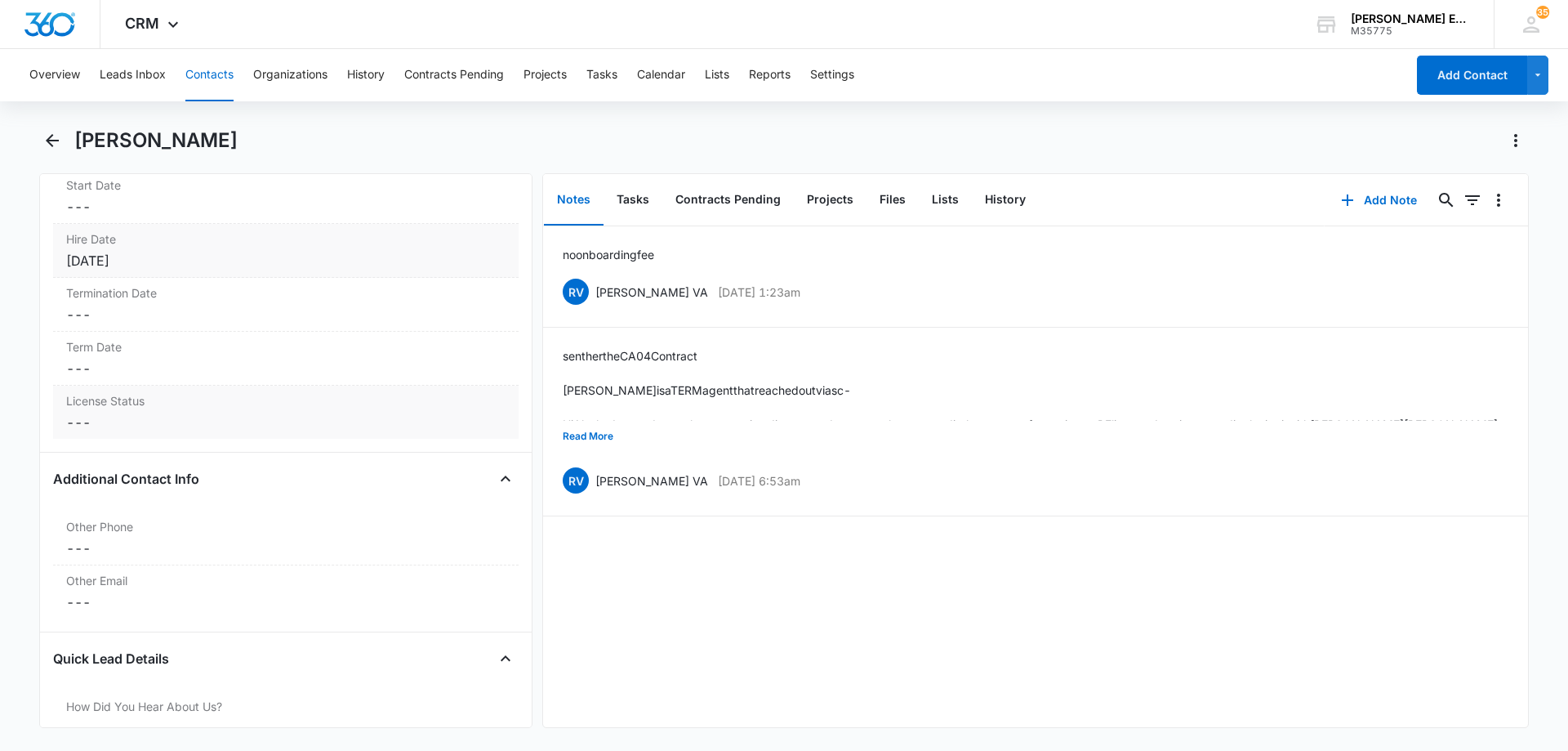
click at [123, 428] on dd "Cancel Save Changes ---" at bounding box center [285, 423] width 439 height 20
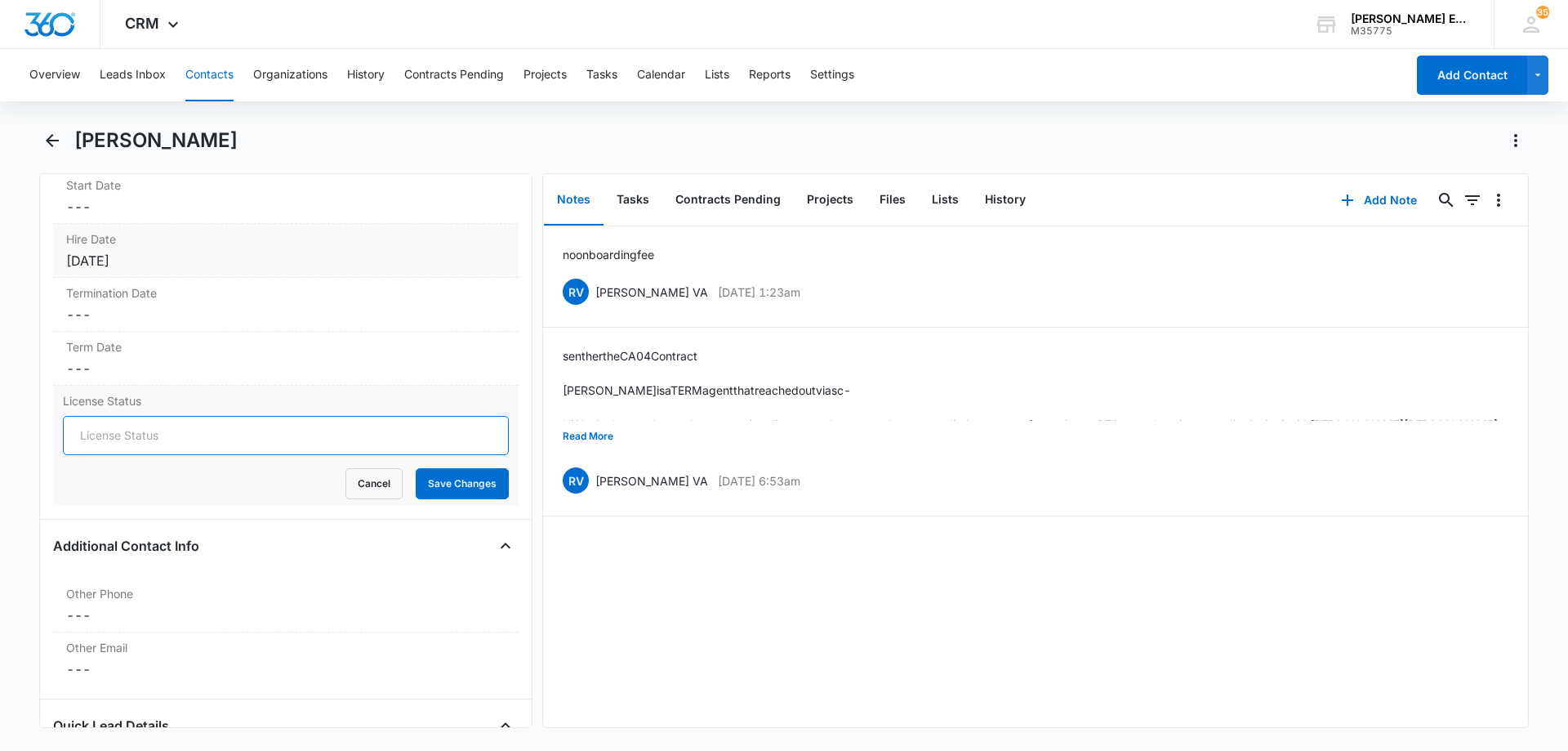
click at [139, 438] on input "License Status" at bounding box center [285, 435] width 446 height 39
type input "Active"
click at [451, 485] on button "Save Changes" at bounding box center [462, 483] width 93 height 31
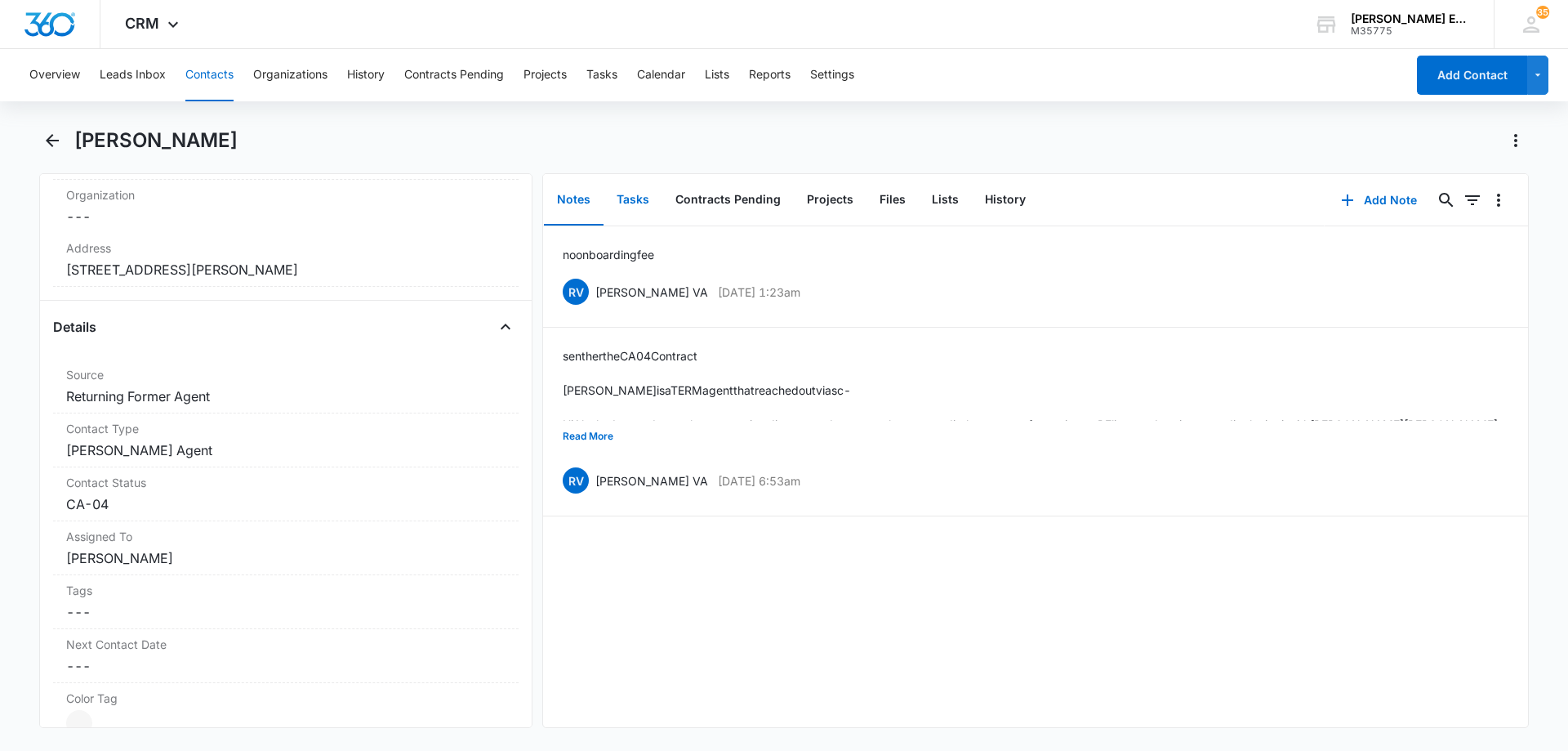
scroll to position [163, 0]
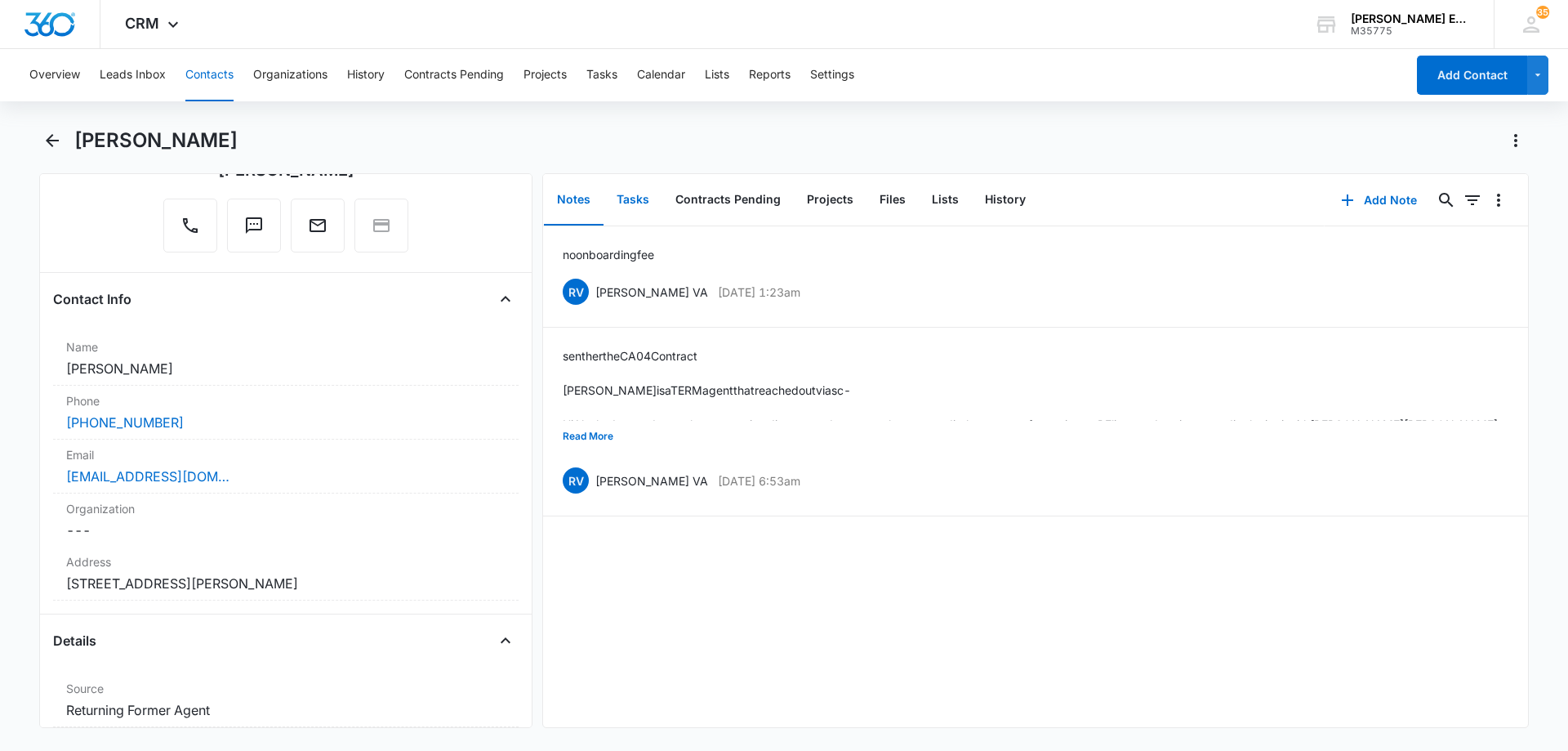
click at [623, 189] on button "Tasks" at bounding box center [632, 200] width 59 height 51
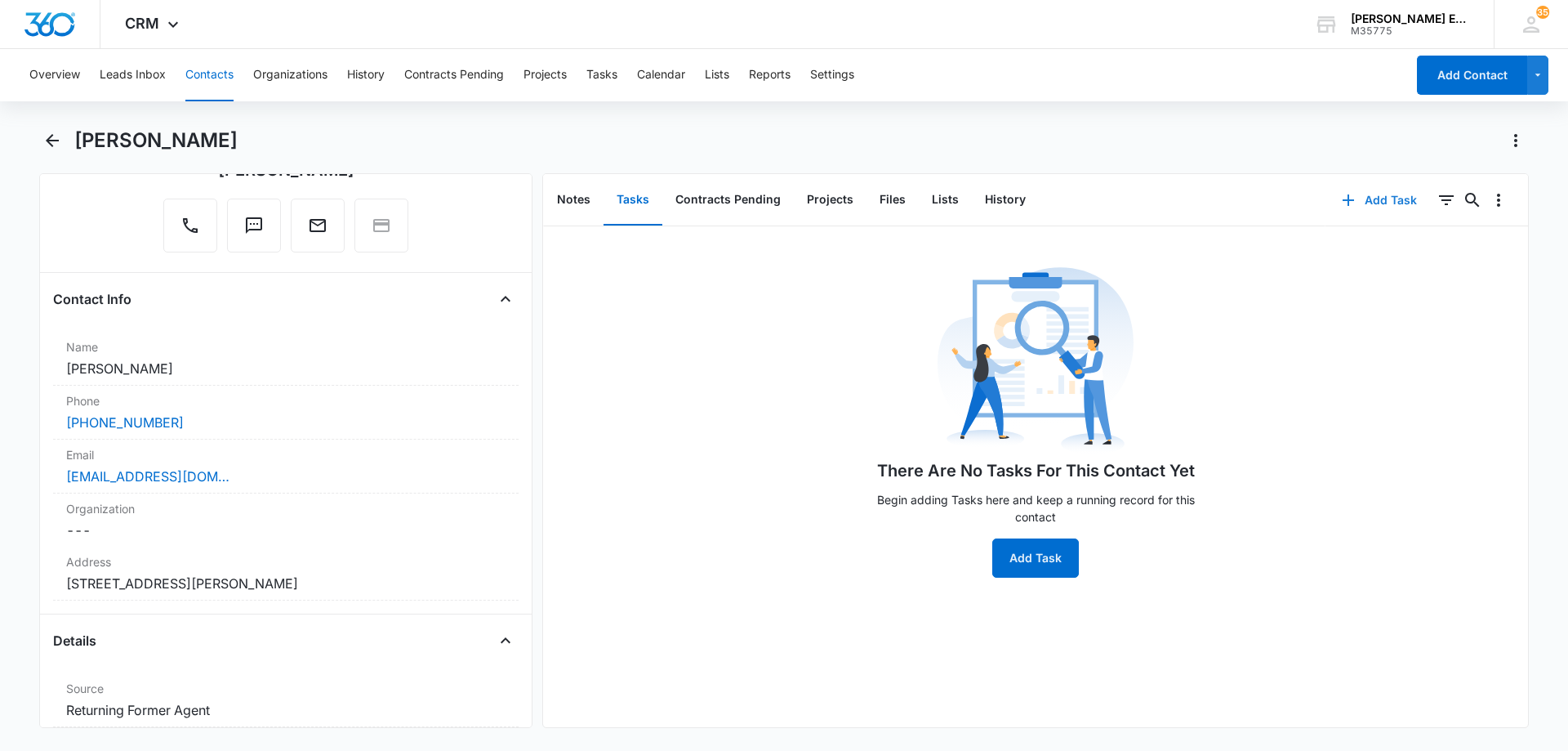
click at [1346, 201] on icon "button" at bounding box center [1348, 200] width 20 height 20
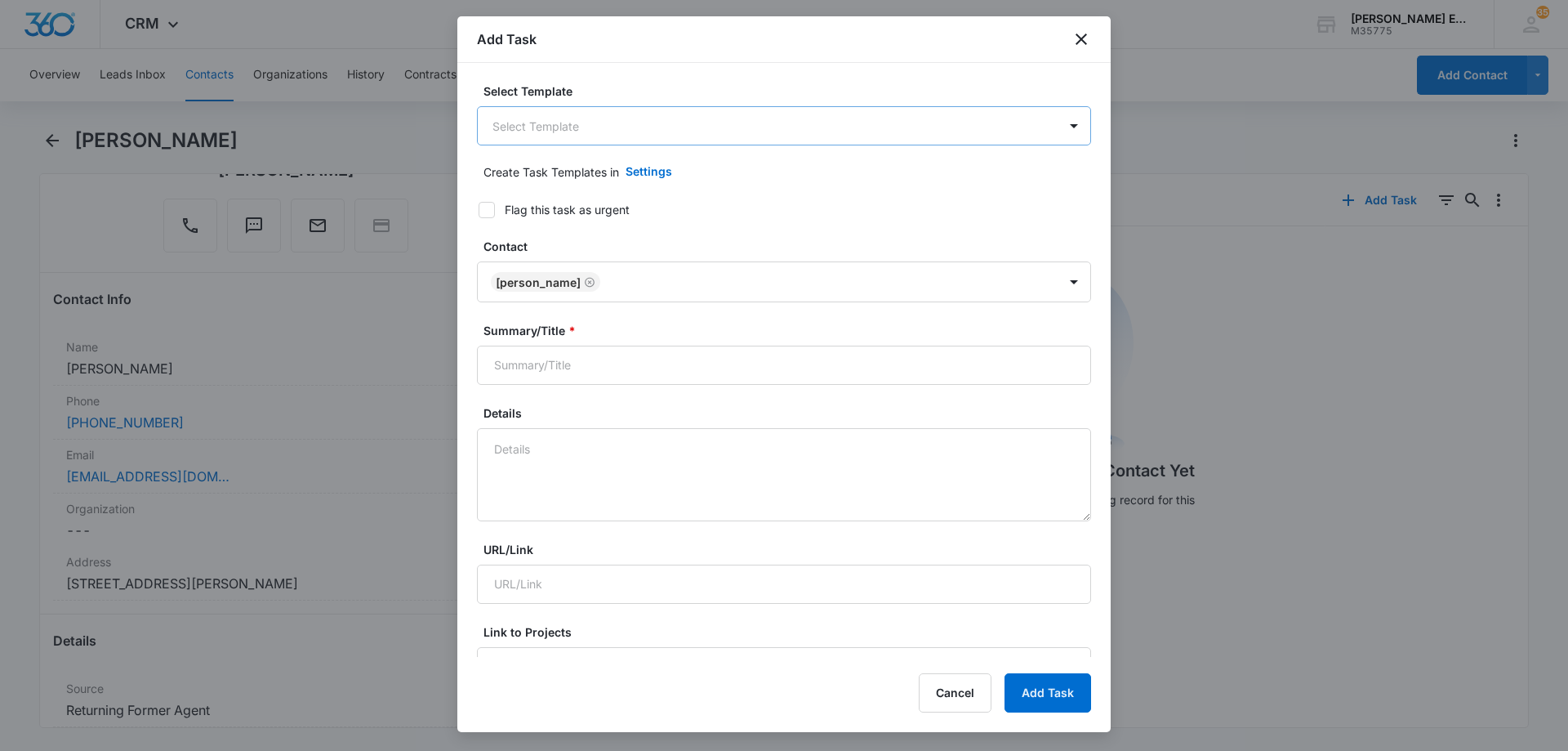
click at [590, 134] on body "CRM Apps Reputation Websites Forms CRM Email Social Shop Payments POS Content A…" at bounding box center [784, 375] width 1568 height 751
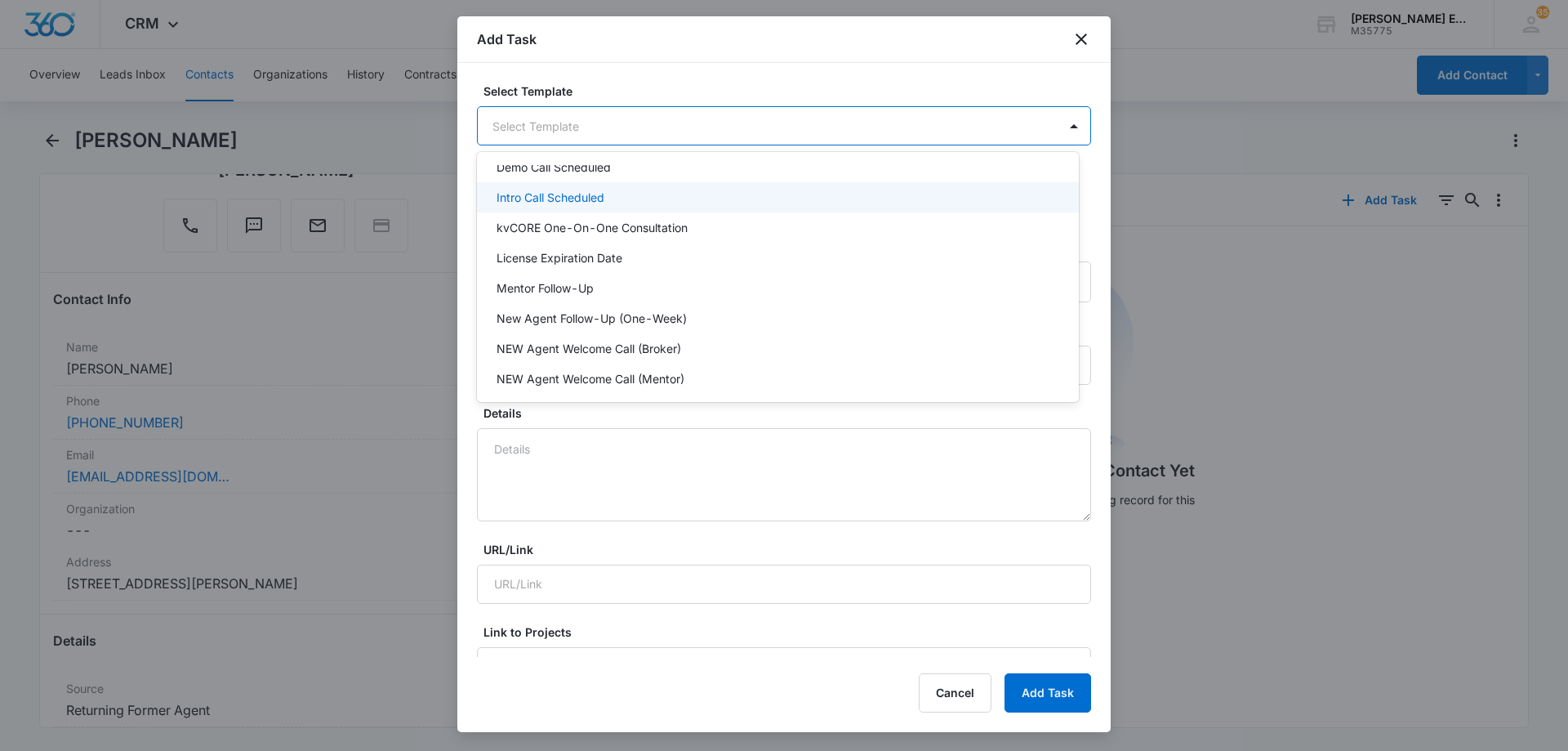
scroll to position [408, 0]
click at [593, 203] on p "NEW Agent Welcome Call (Broker)" at bounding box center [588, 198] width 184 height 18
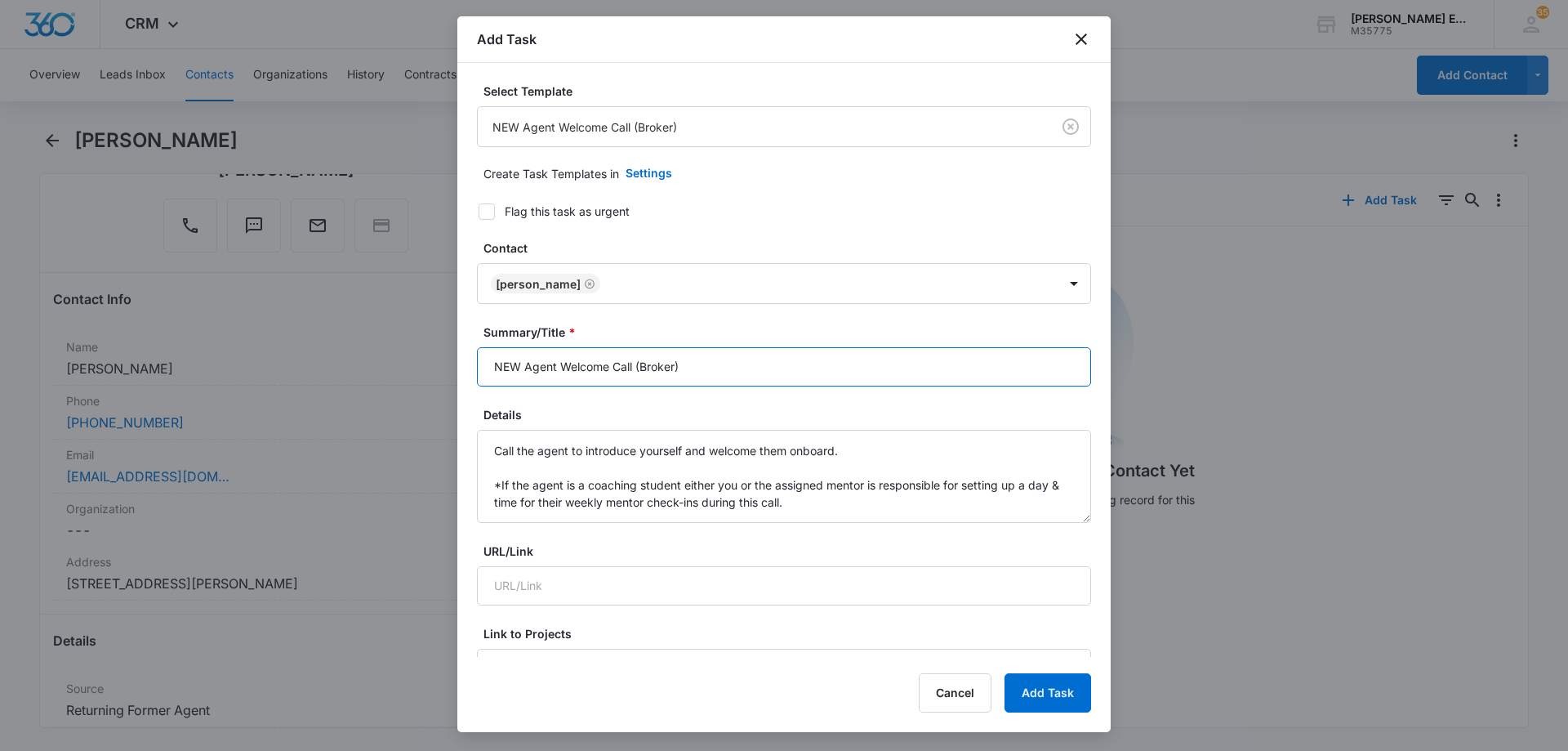
click at [718, 372] on input "NEW Agent Welcome Call (Broker)" at bounding box center [783, 366] width 614 height 39
type input "NEW Agent Welcome Call (Broker)"
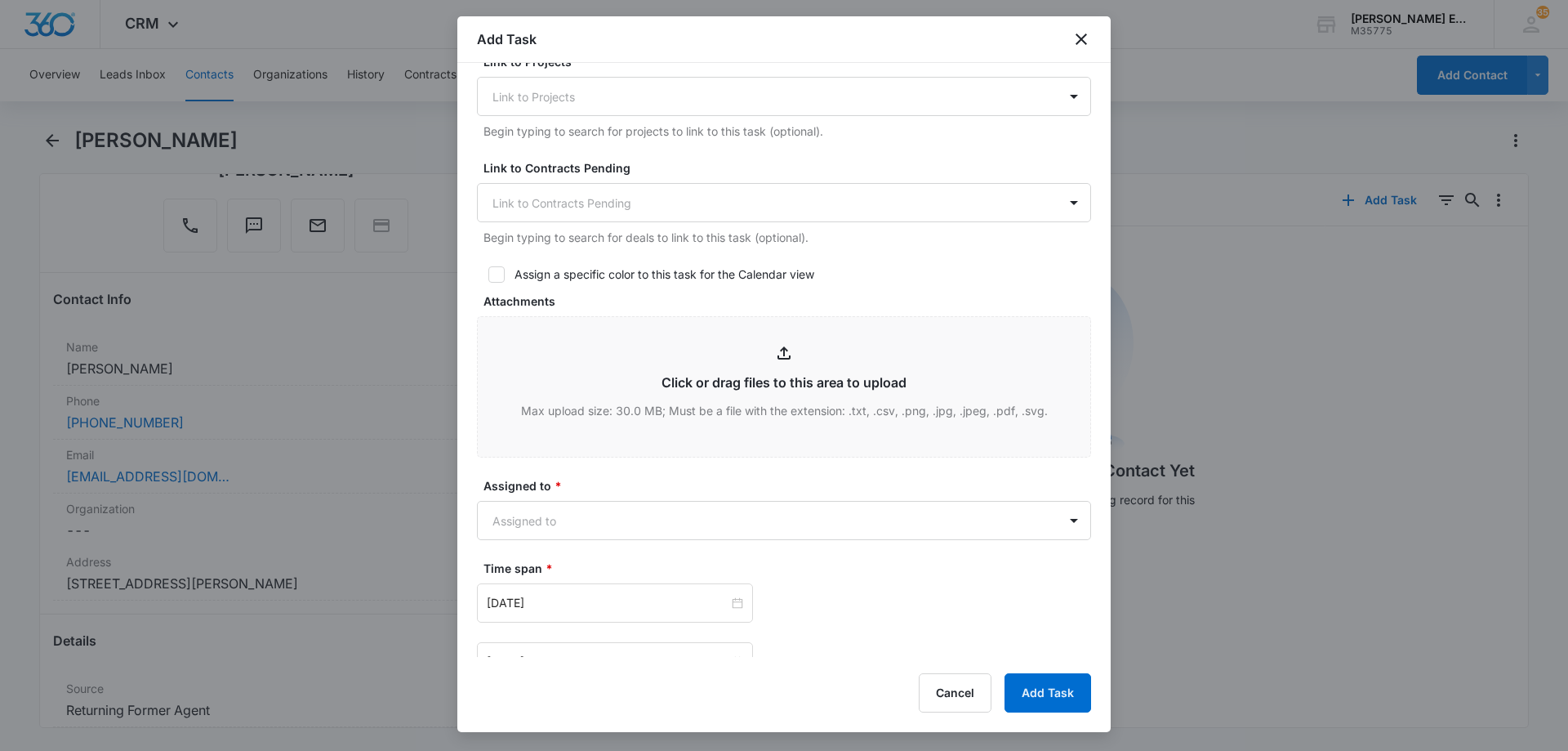
scroll to position [817, 0]
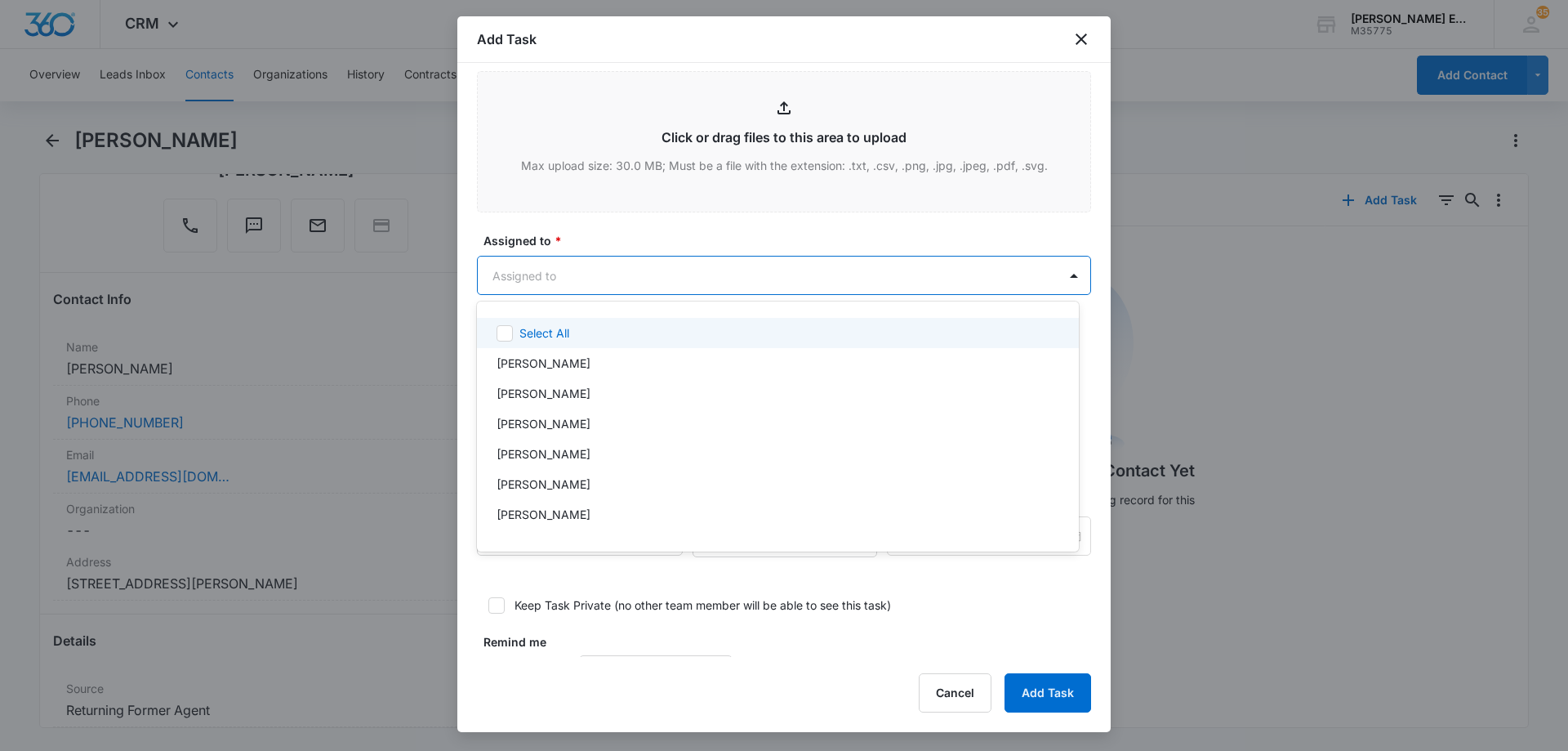
click at [608, 278] on body "CRM Apps Reputation Websites Forms CRM Email Social Shop Payments POS Content A…" at bounding box center [784, 375] width 1568 height 751
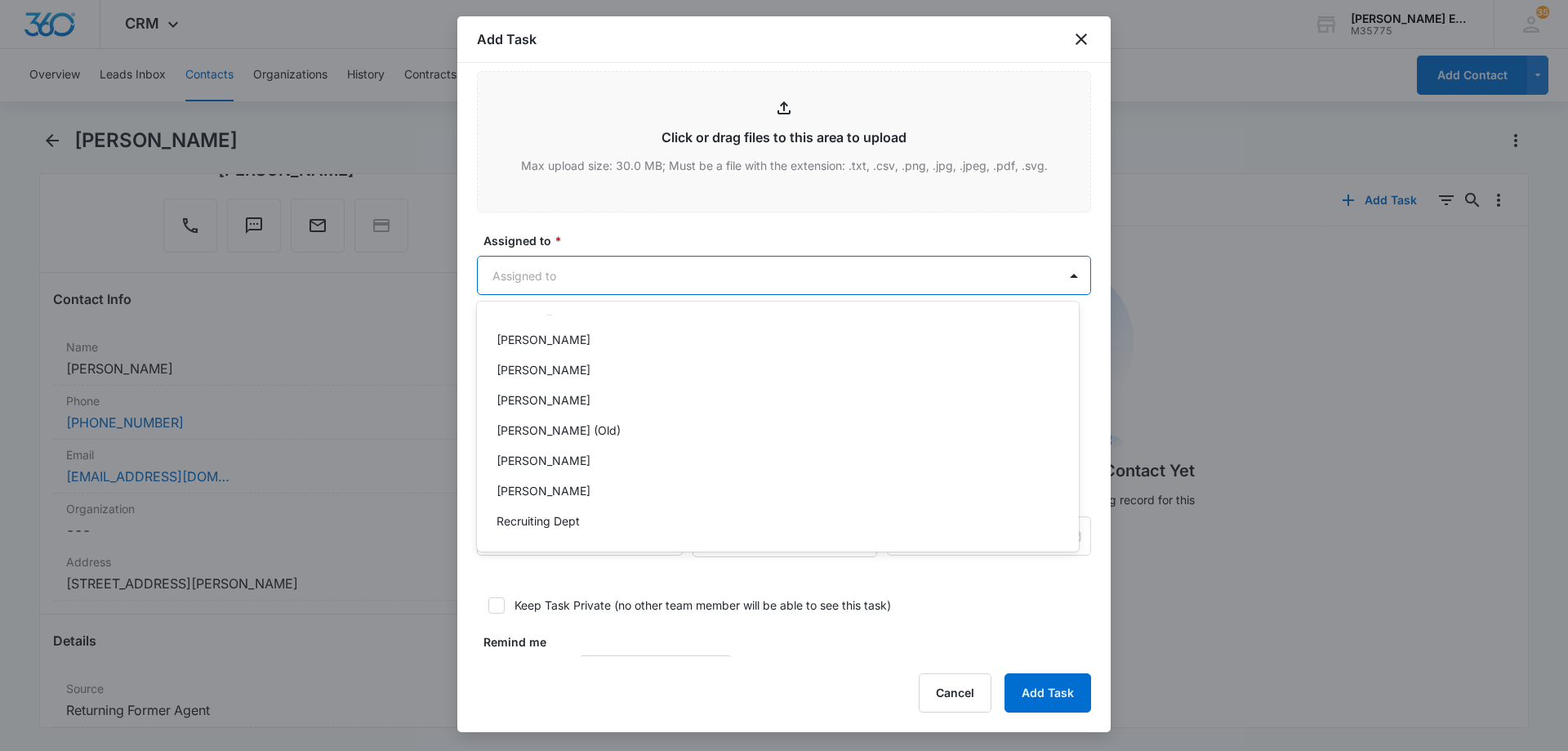
scroll to position [327, 0]
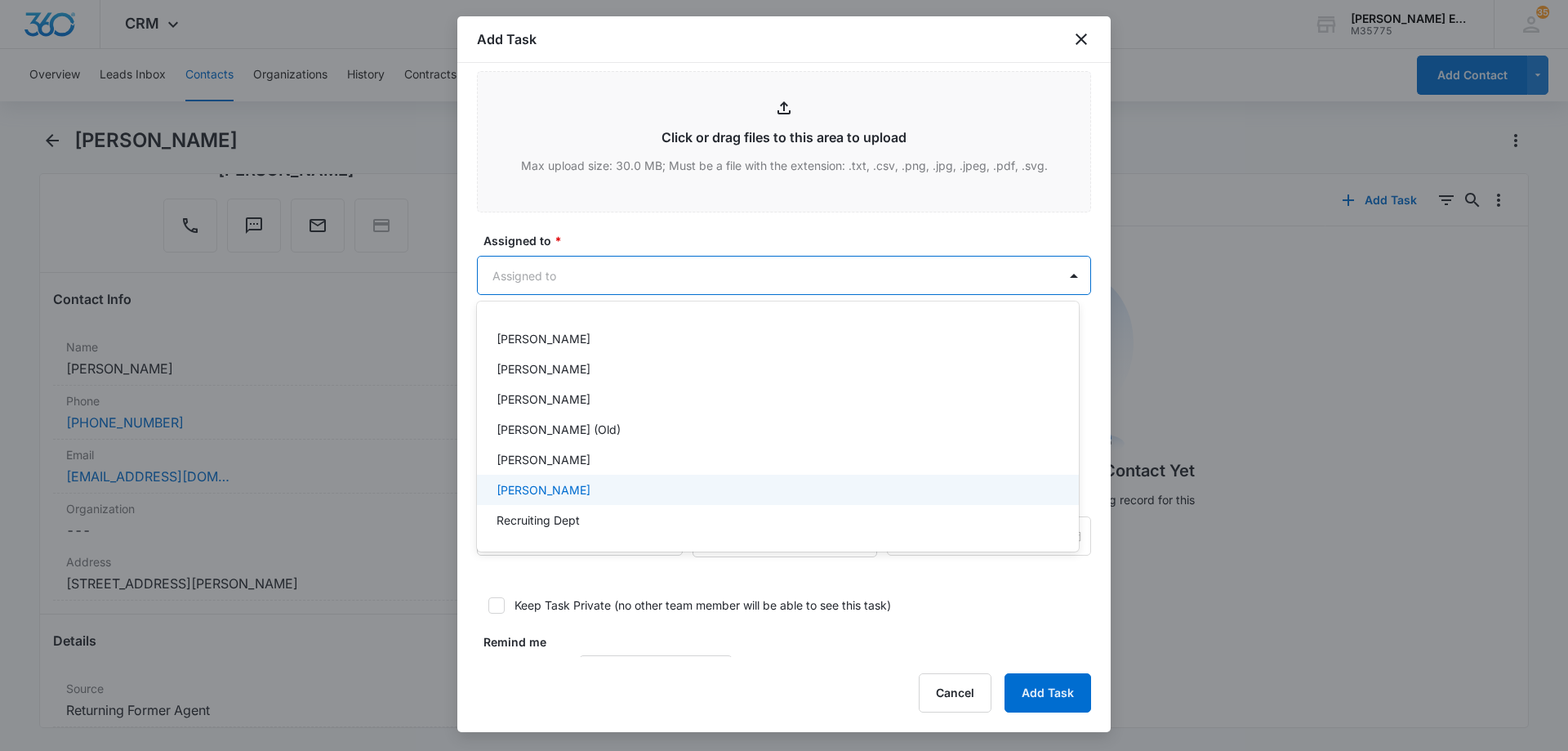
click at [588, 486] on div "[PERSON_NAME]" at bounding box center [776, 489] width 559 height 18
click at [667, 275] on div at bounding box center [784, 375] width 1568 height 751
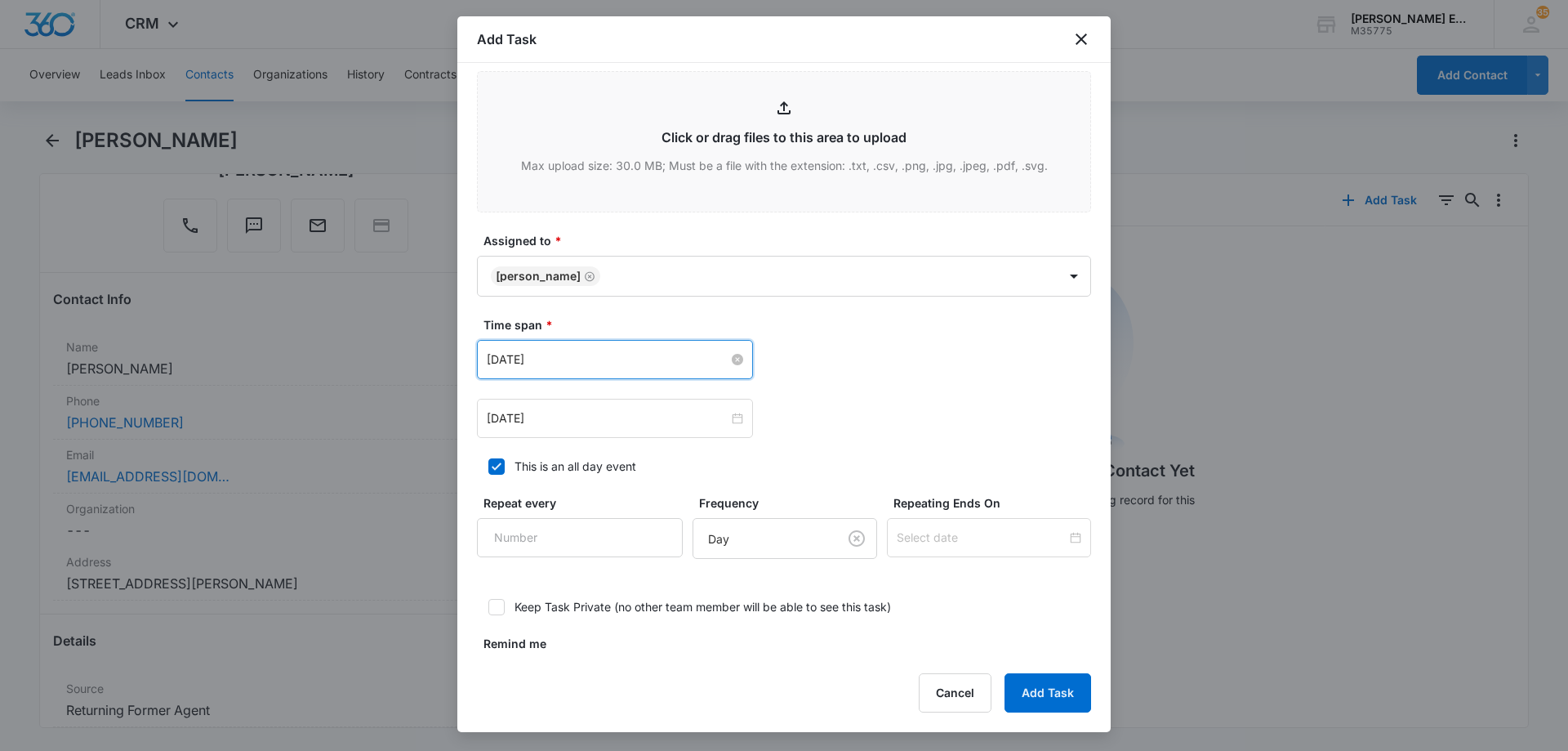
click at [624, 366] on input "[DATE]" at bounding box center [607, 359] width 242 height 18
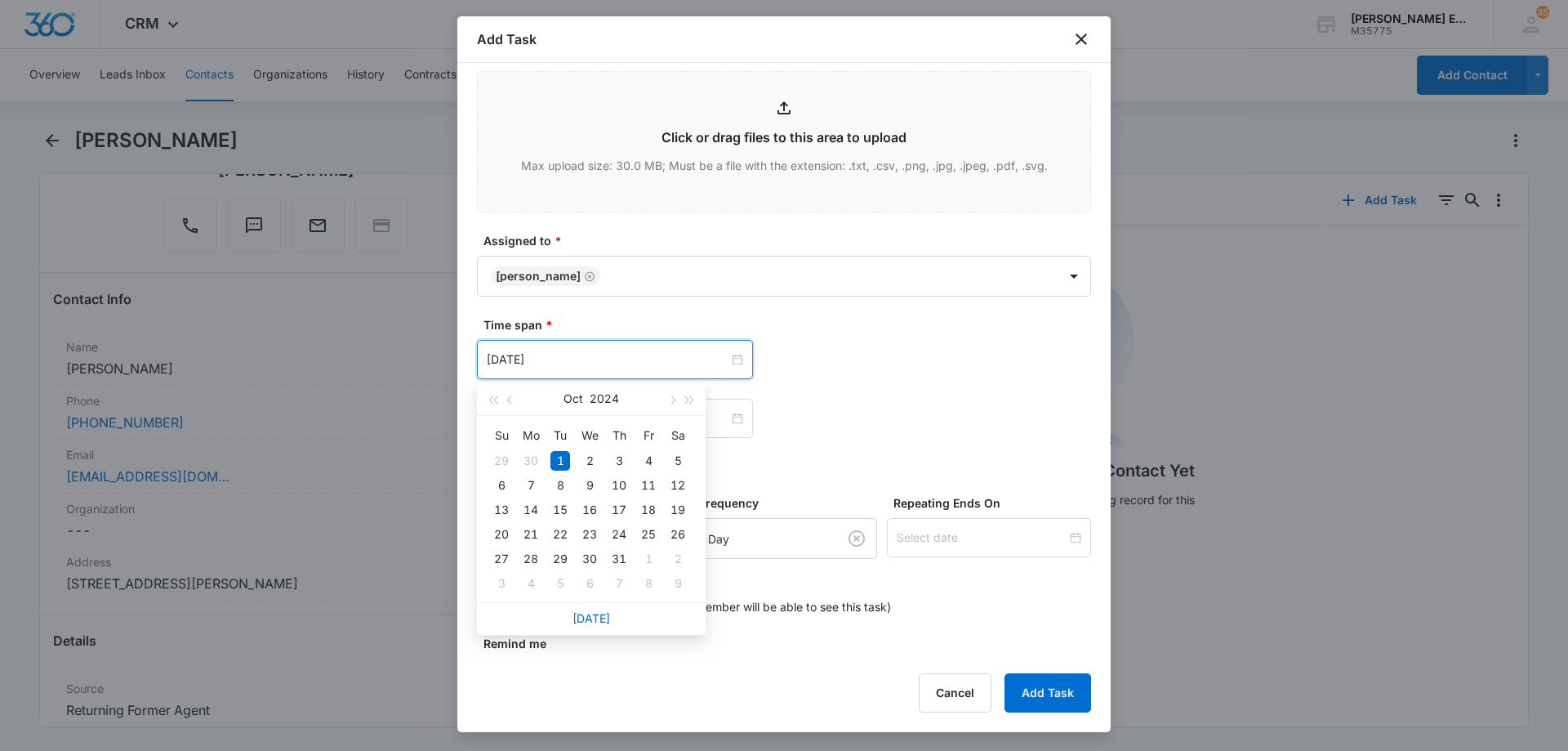
drag, startPoint x: 594, startPoint y: 618, endPoint x: 711, endPoint y: 598, distance: 118.7
click at [596, 618] on link "[DATE]" at bounding box center [591, 618] width 37 height 14
type input "[DATE]"
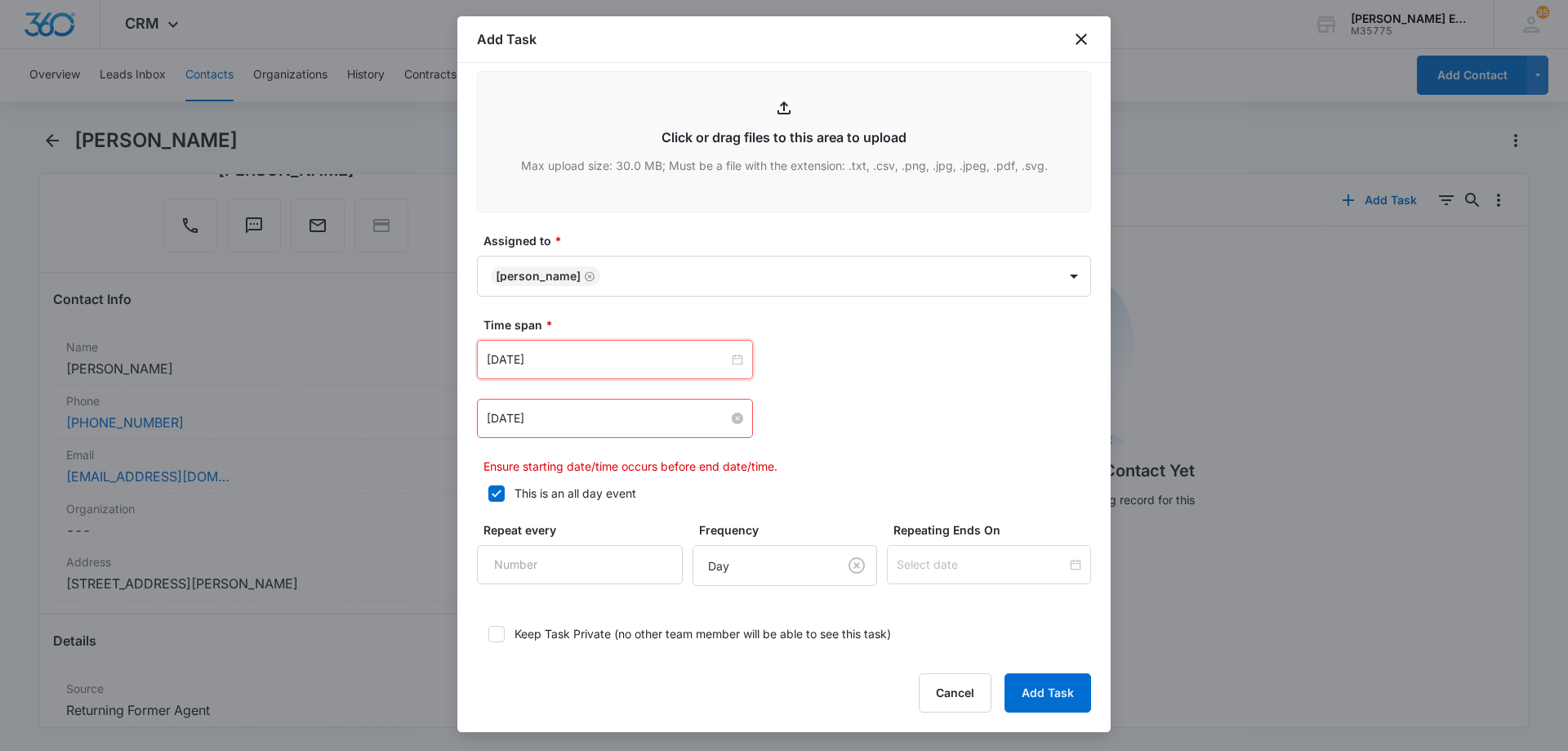
click at [672, 422] on input "[DATE]" at bounding box center [607, 418] width 242 height 18
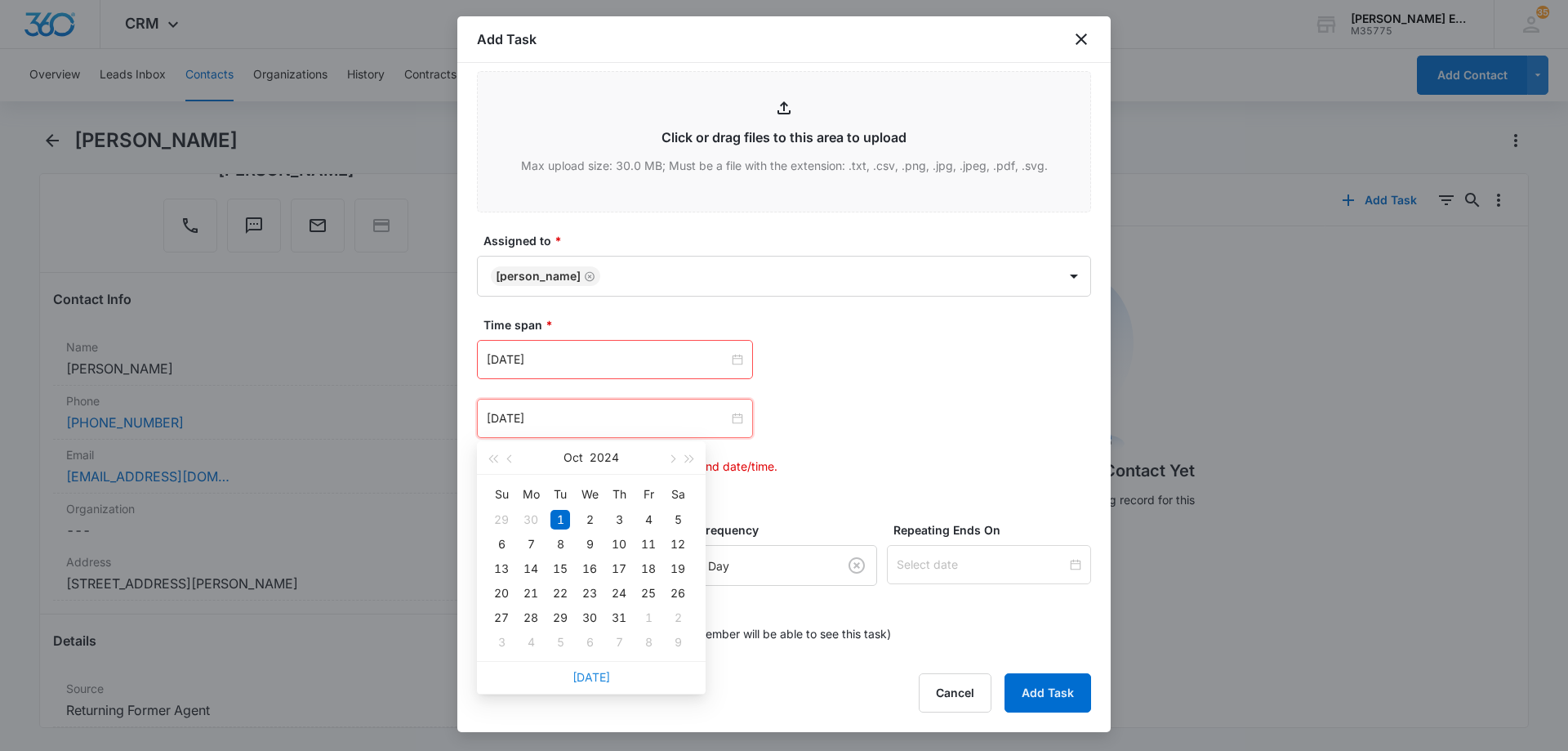
drag, startPoint x: 597, startPoint y: 678, endPoint x: 652, endPoint y: 614, distance: 84.4
click at [597, 678] on link "[DATE]" at bounding box center [591, 677] width 37 height 14
type input "[DATE]"
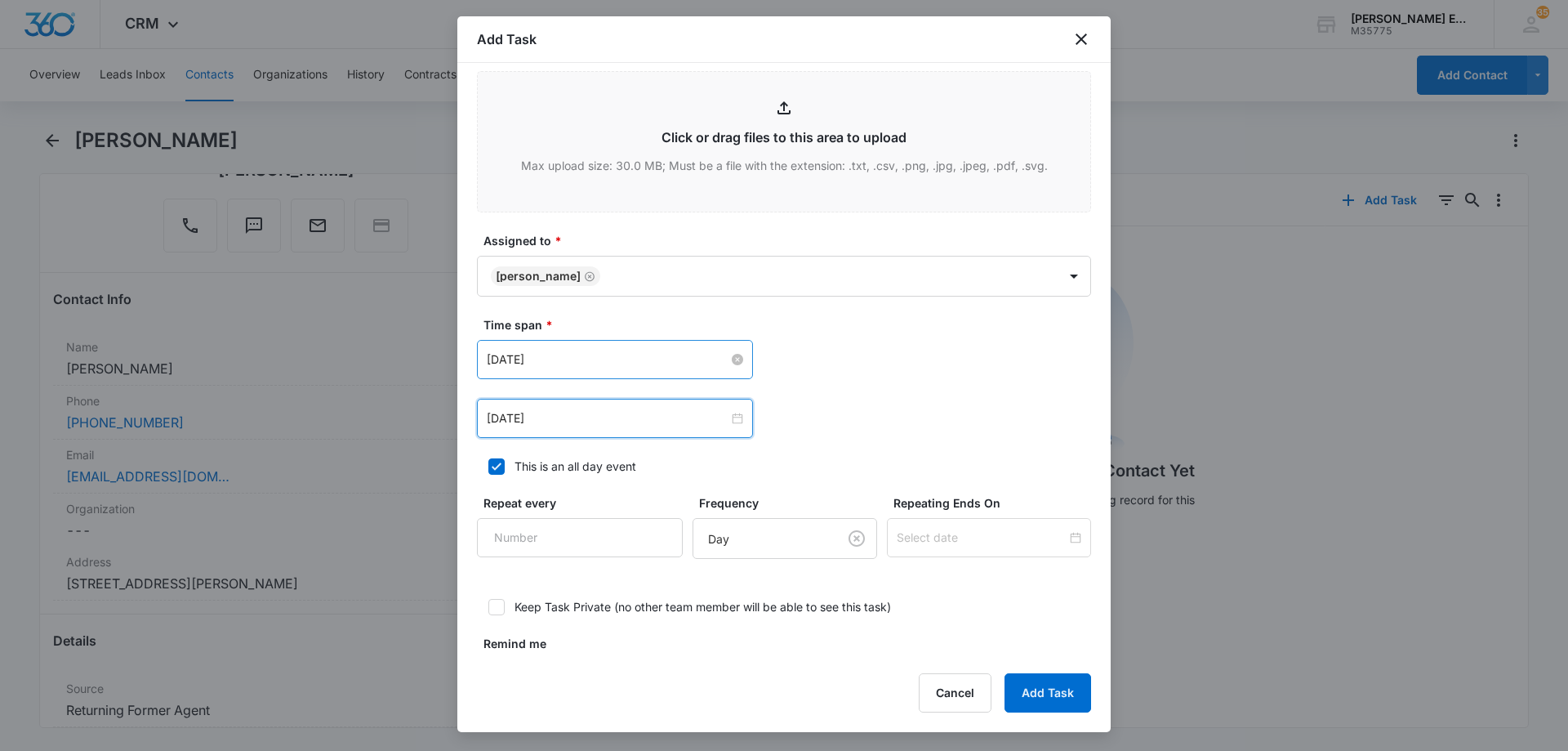
click at [662, 360] on input "[DATE]" at bounding box center [607, 359] width 242 height 18
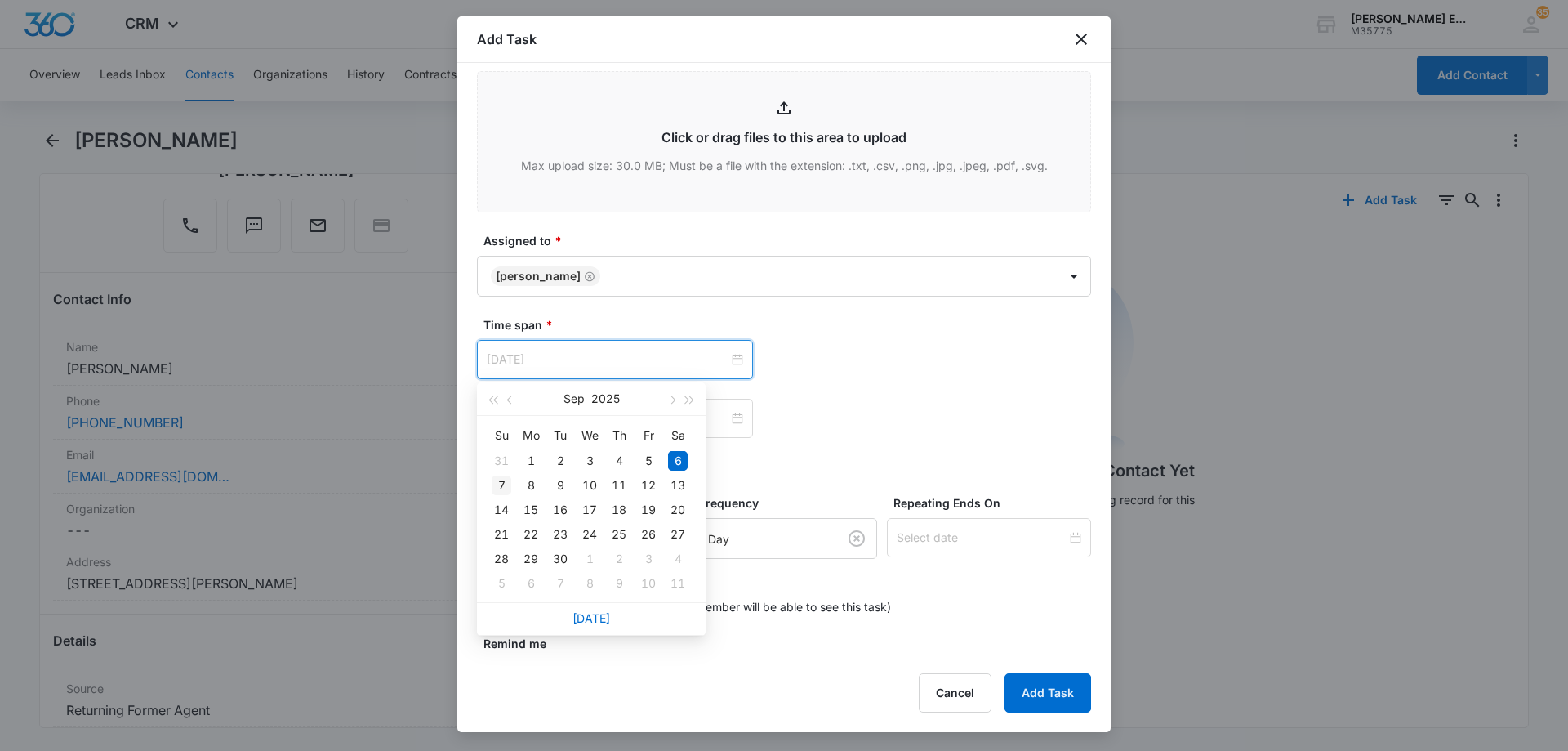
click at [502, 483] on div "7" at bounding box center [502, 485] width 20 height 20
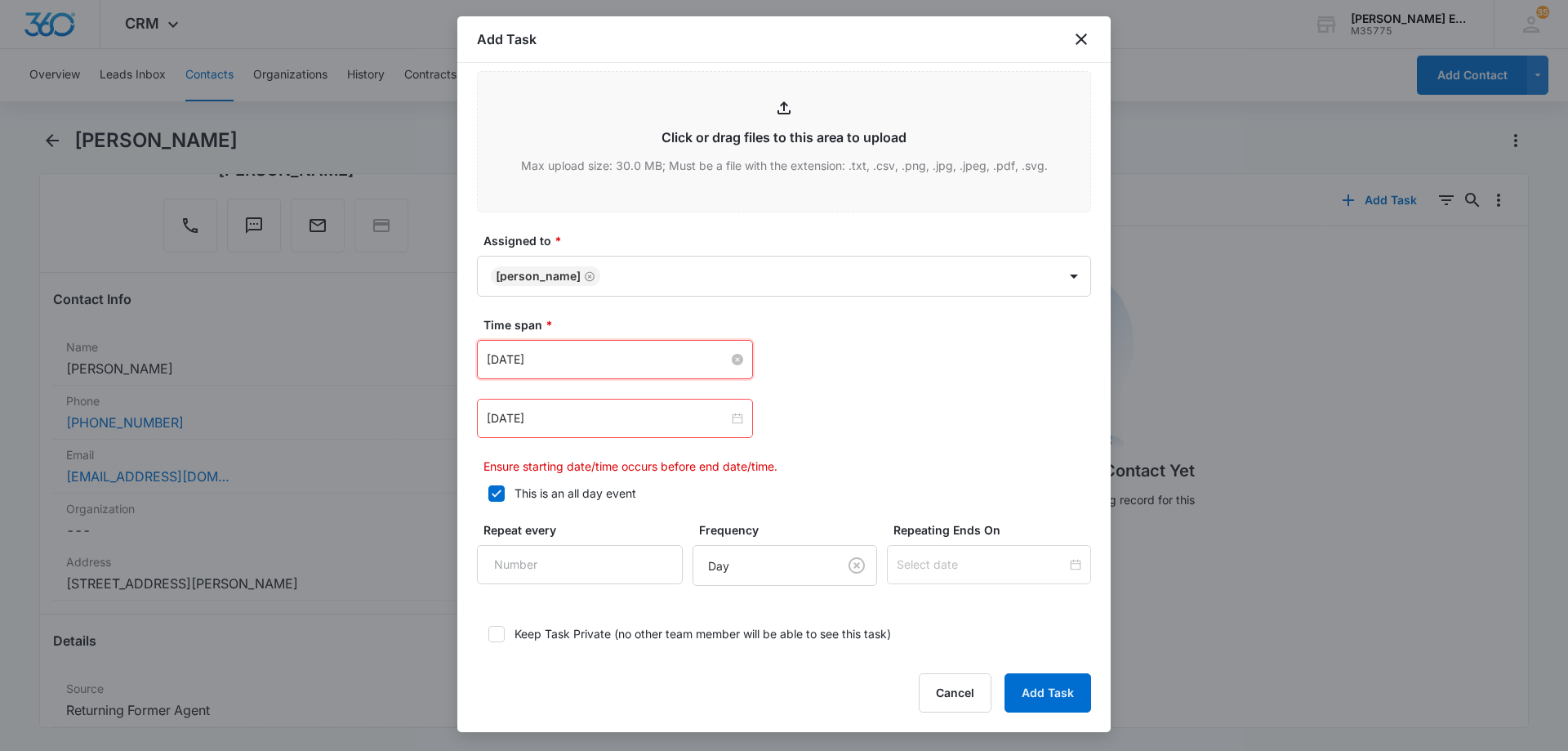
click at [621, 358] on input "[DATE]" at bounding box center [607, 359] width 242 height 18
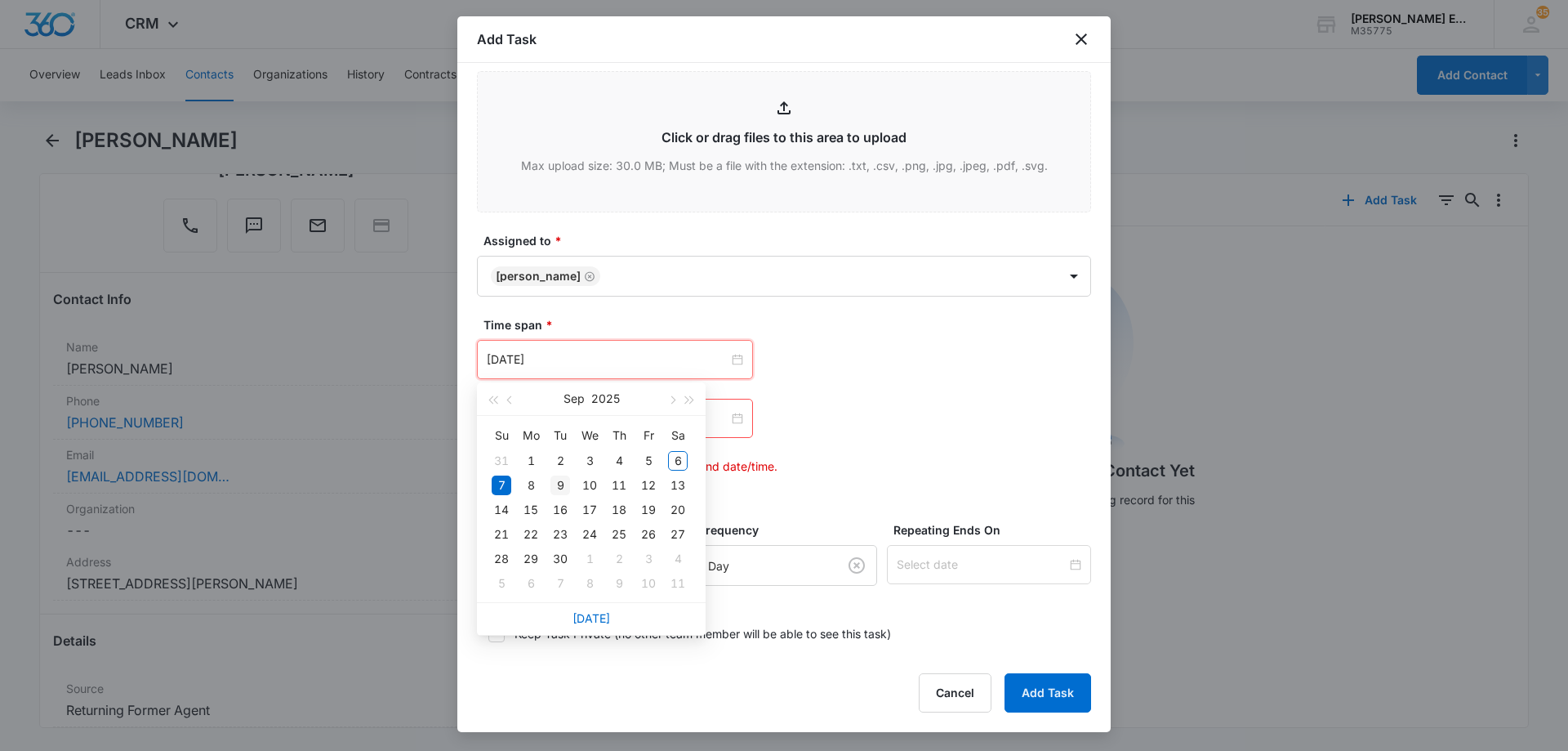
type input "[DATE]"
click at [562, 489] on div "9" at bounding box center [560, 485] width 20 height 20
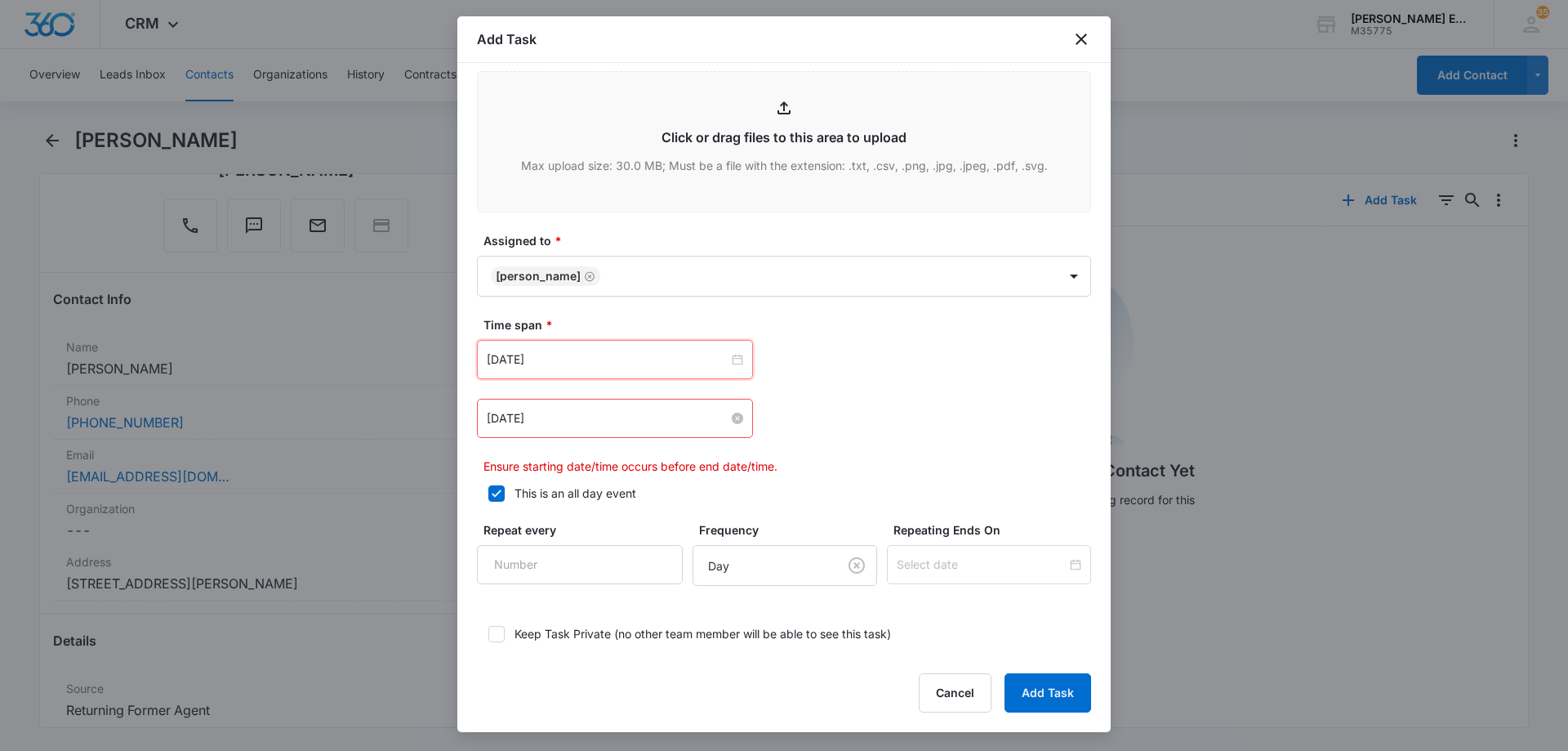
click at [621, 427] on input "[DATE]" at bounding box center [607, 418] width 242 height 18
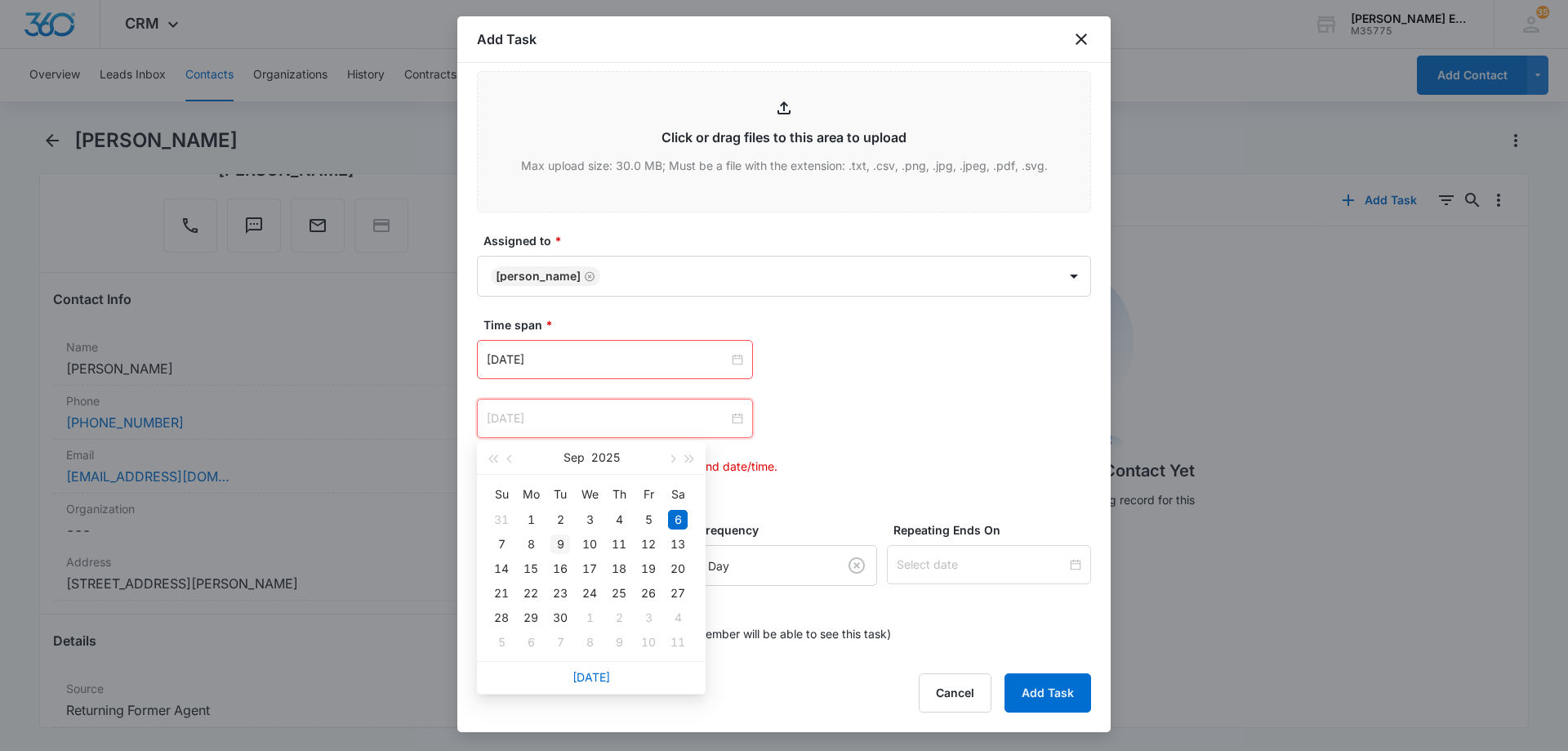
type input "[DATE]"
click at [564, 546] on div "9" at bounding box center [560, 544] width 20 height 20
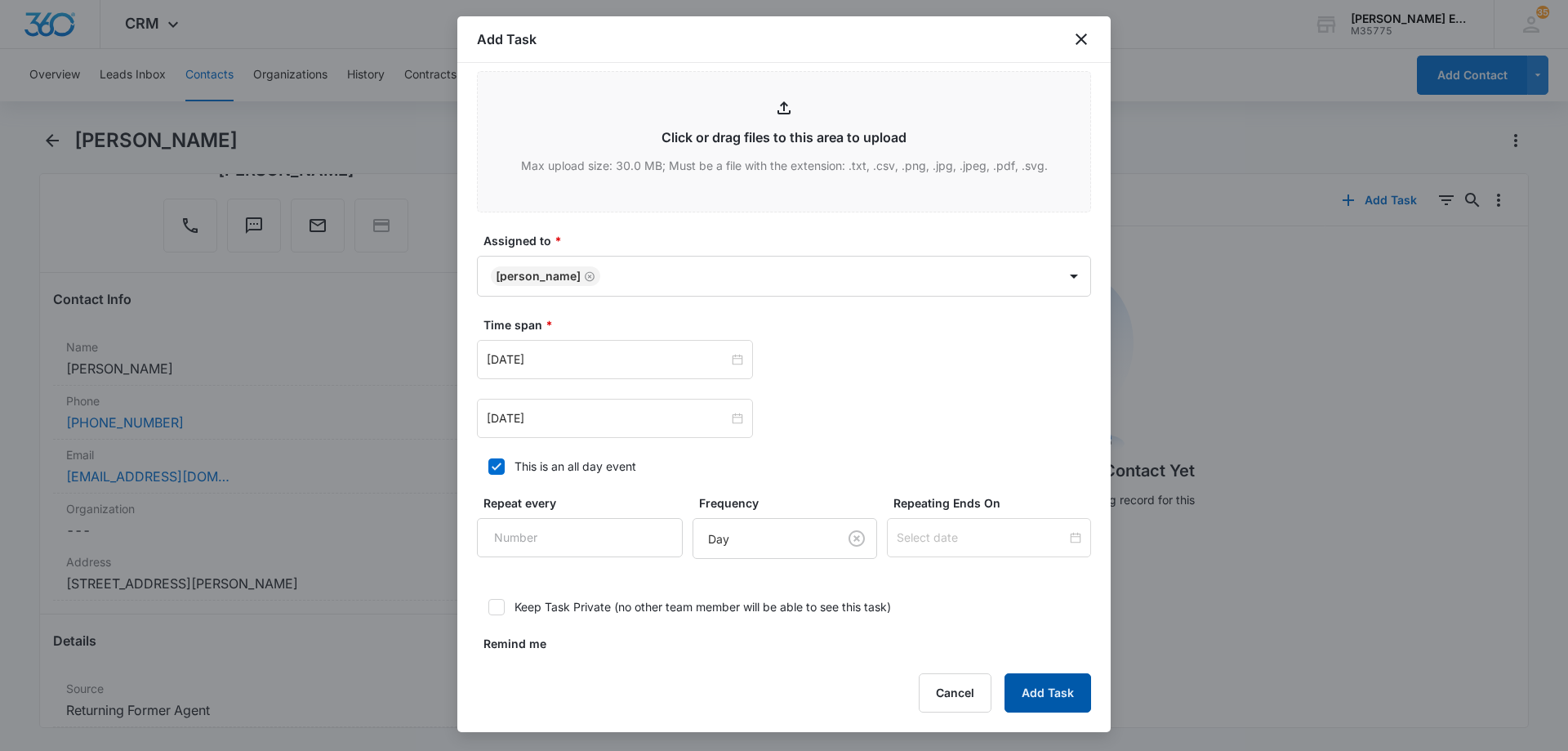
click at [1023, 696] on button "Add Task" at bounding box center [1047, 692] width 87 height 39
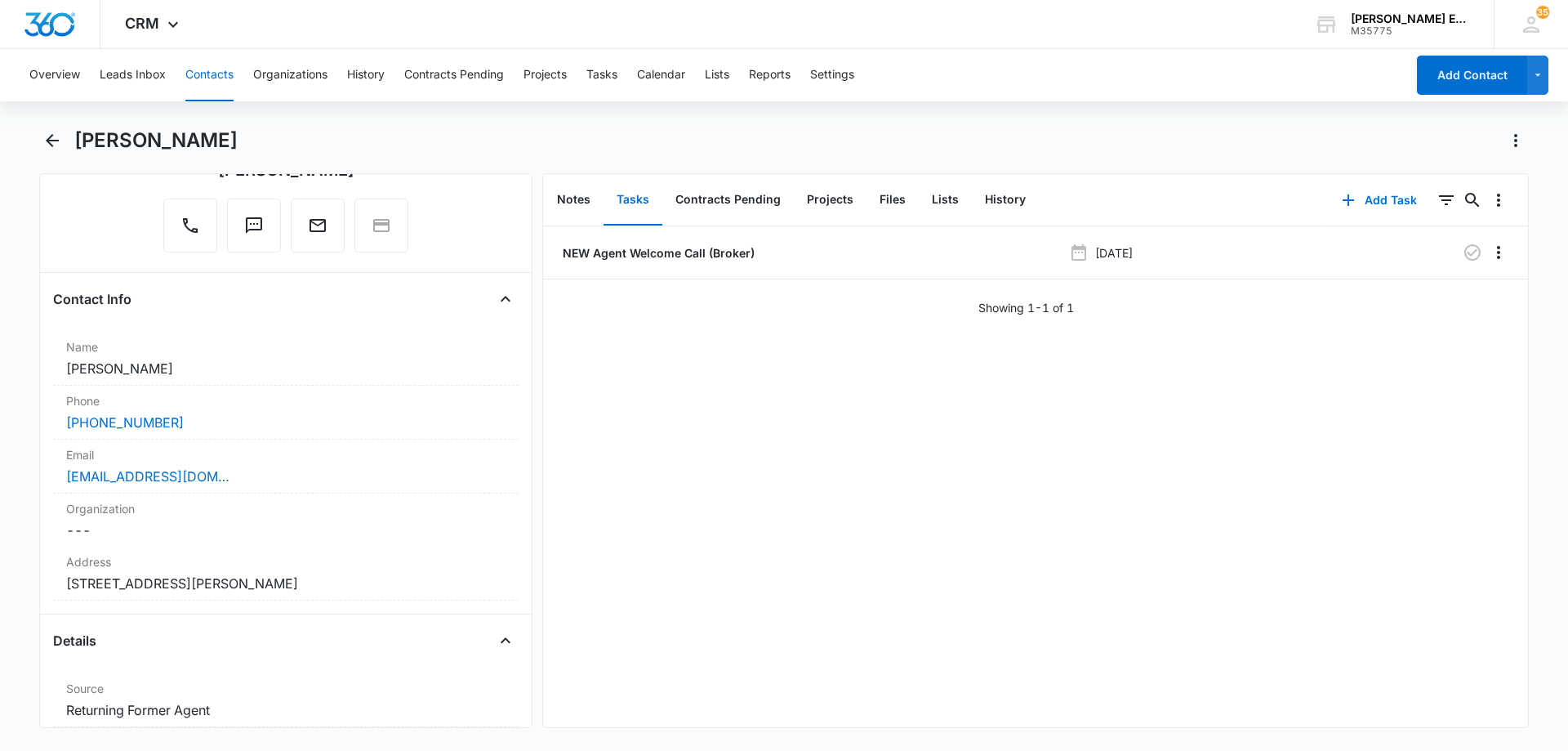
click at [634, 201] on button "Tasks" at bounding box center [632, 200] width 59 height 51
click at [1362, 201] on button "Add Task" at bounding box center [1378, 200] width 107 height 39
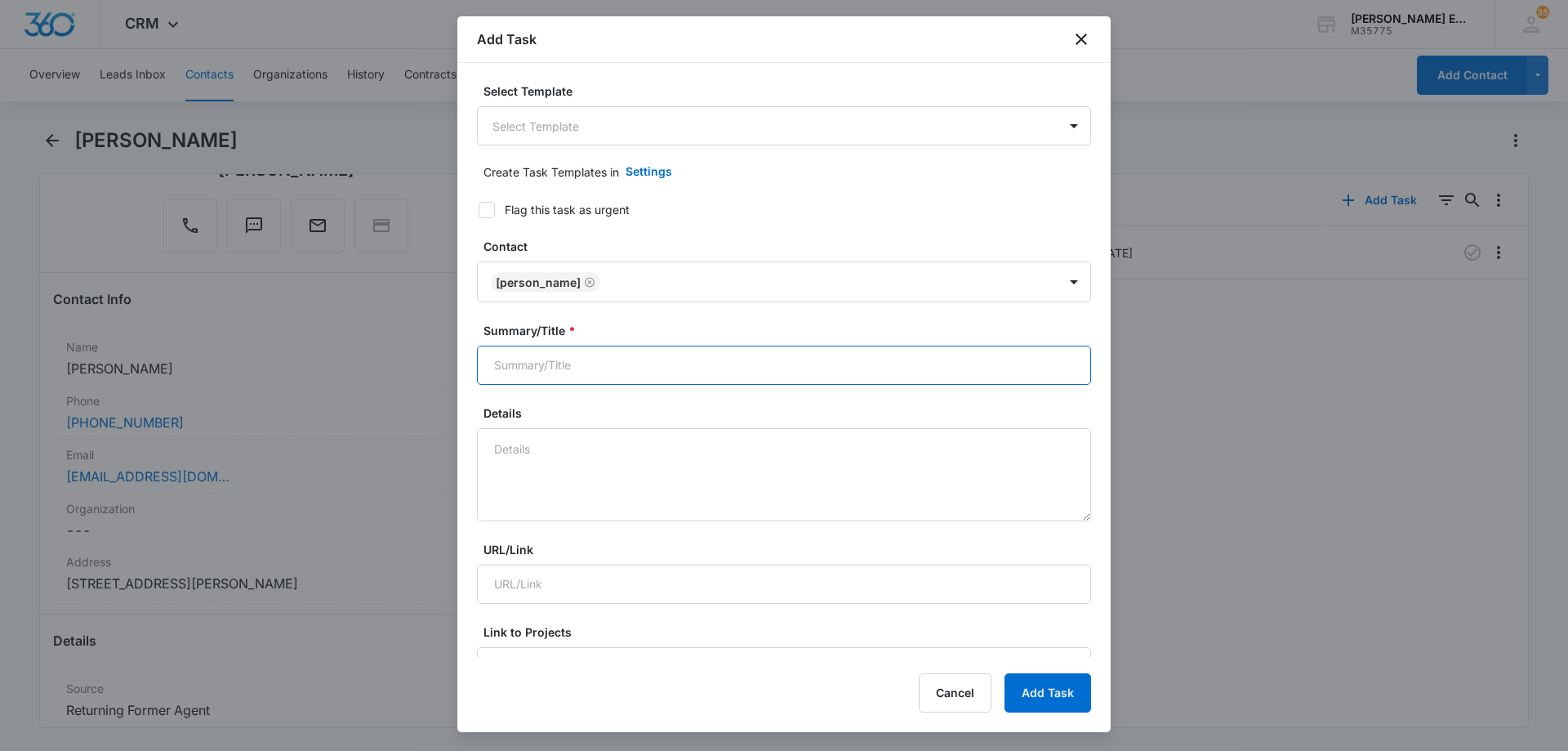
click at [608, 365] on input "Summary/Title *" at bounding box center [783, 365] width 614 height 39
click at [657, 365] on input "Summary/Title *" at bounding box center [783, 365] width 614 height 39
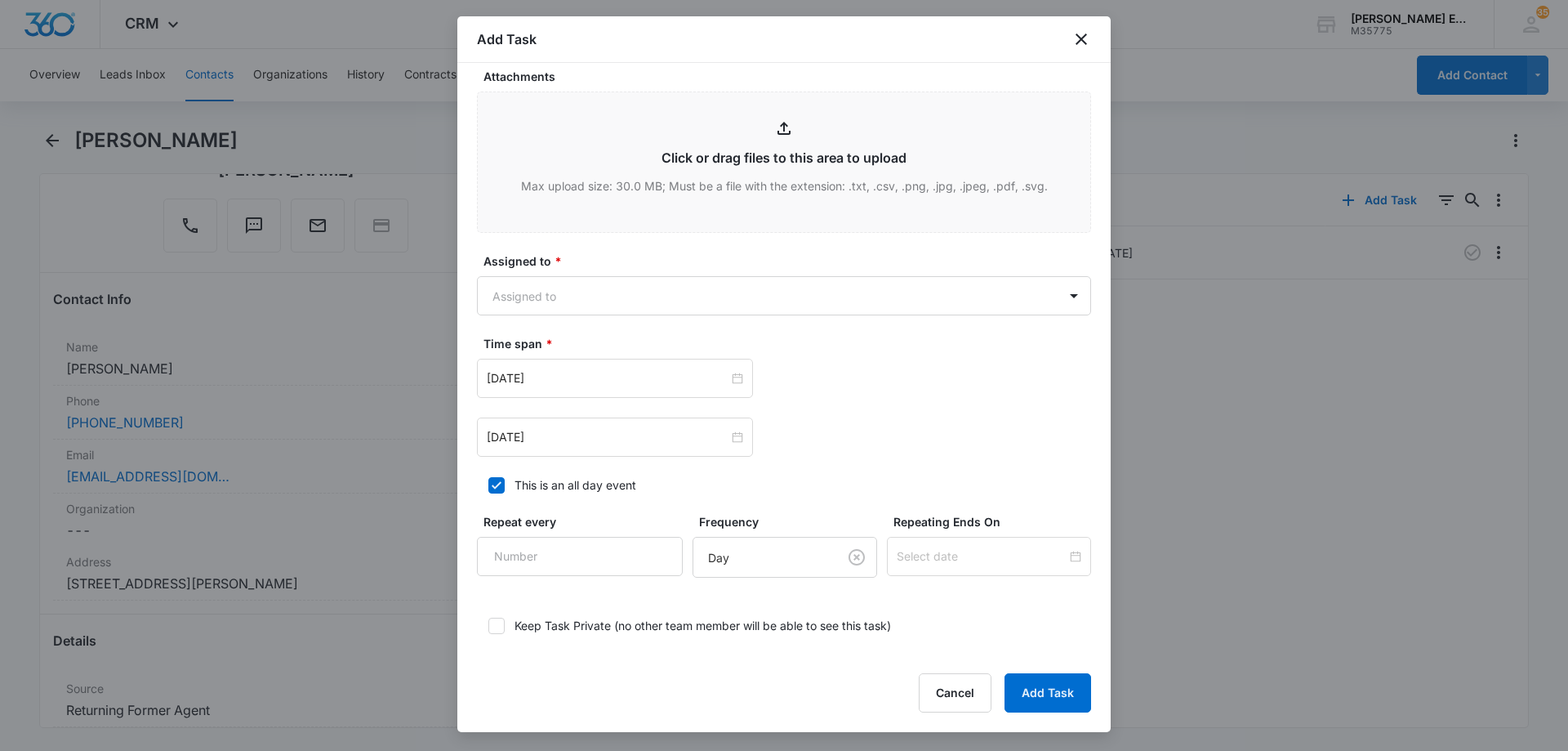
scroll to position [817, 0]
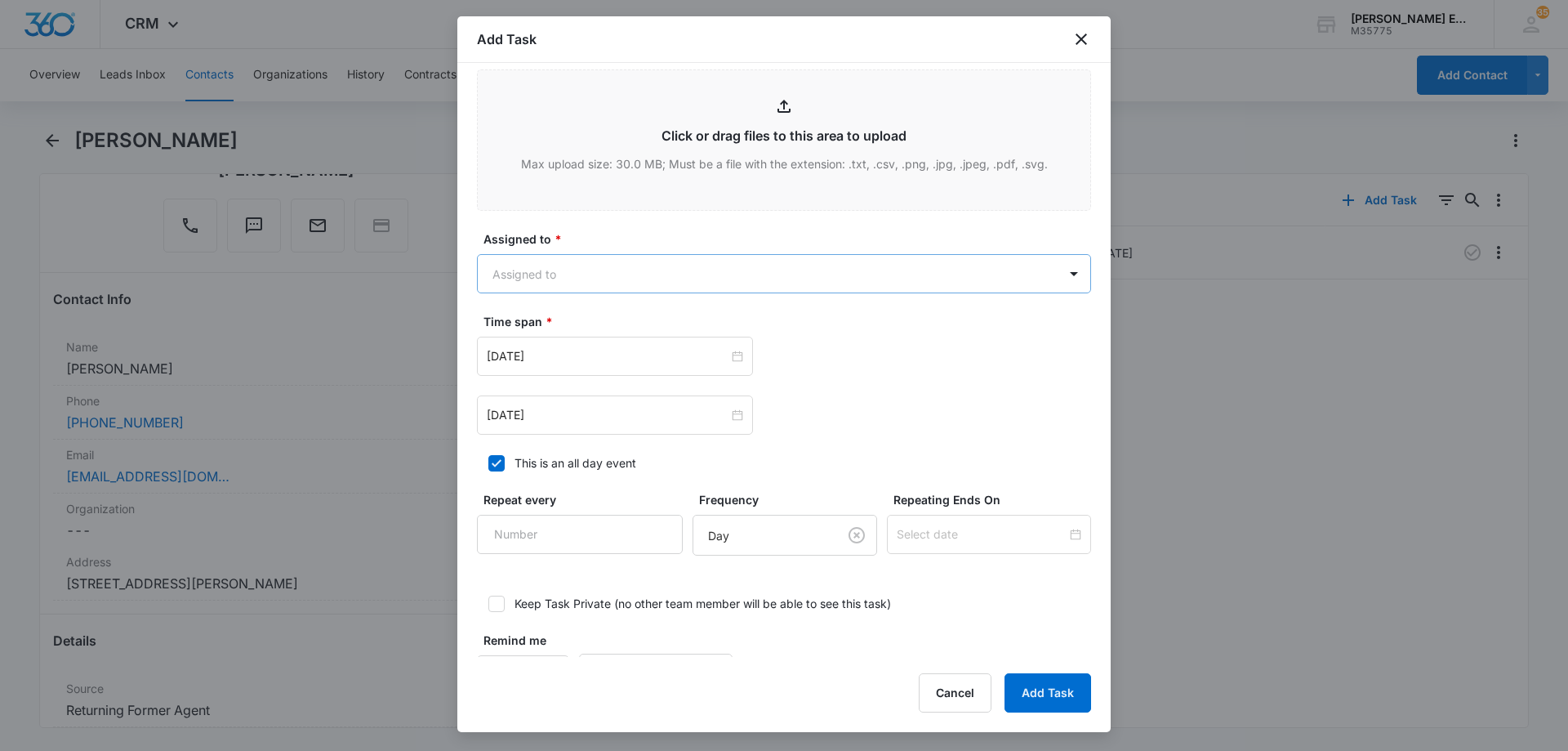
type input "New Agent Welcome Call ( Corporate )"
click at [624, 274] on body "CRM Apps Reputation Websites Forms CRM Email Social Shop Payments POS Content A…" at bounding box center [784, 375] width 1568 height 751
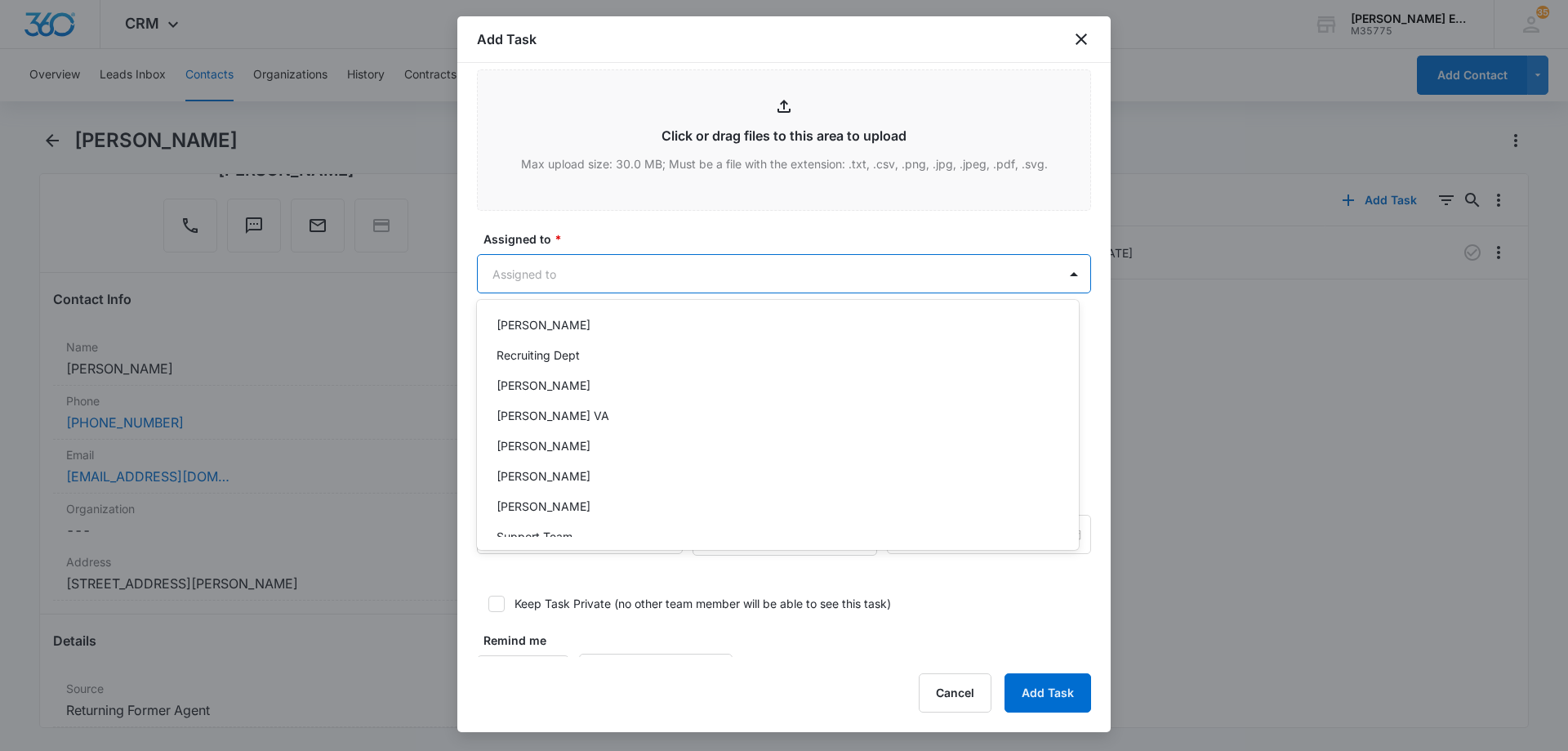
scroll to position [568, 0]
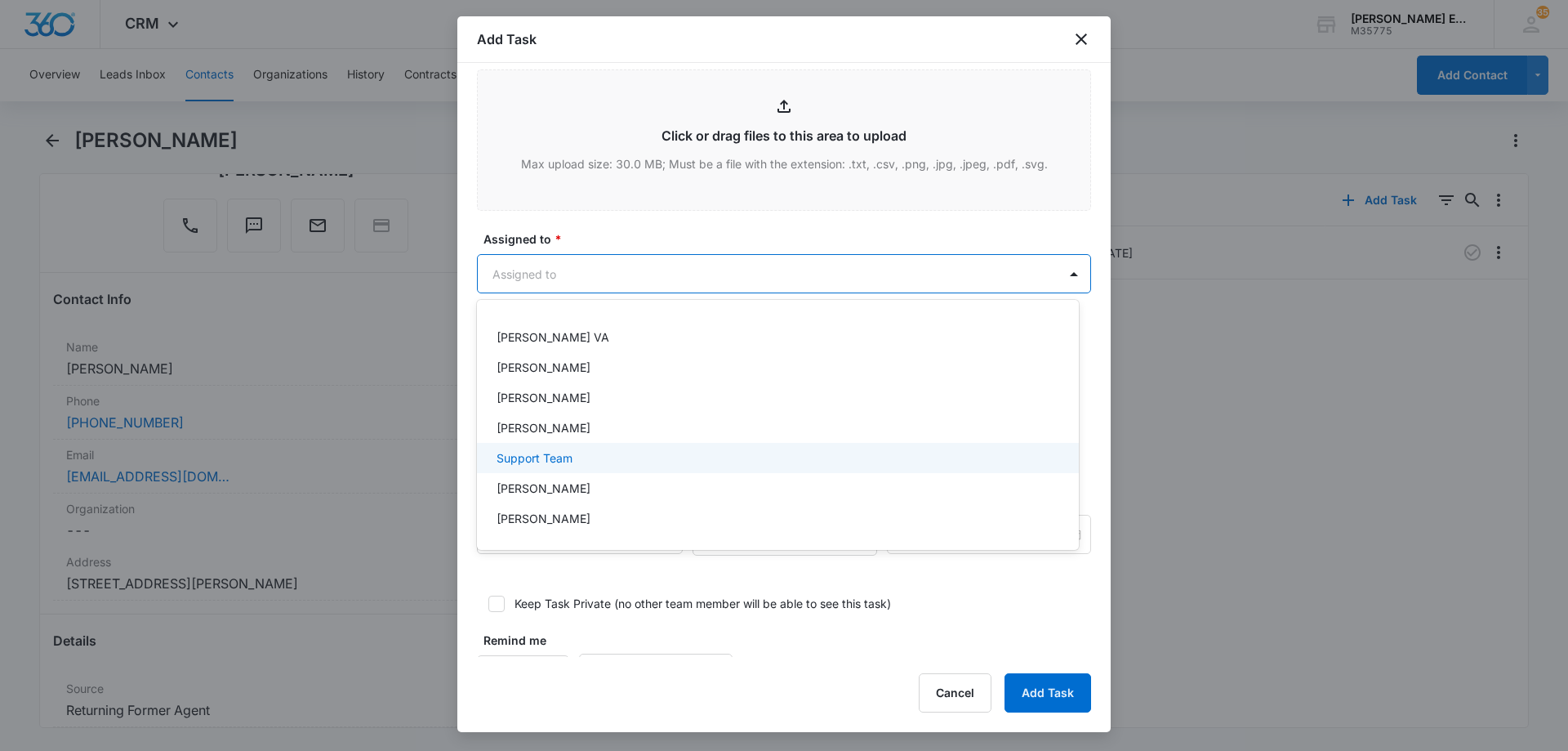
click at [537, 461] on p "Support Team" at bounding box center [534, 458] width 76 height 18
click at [682, 268] on div at bounding box center [784, 375] width 1568 height 751
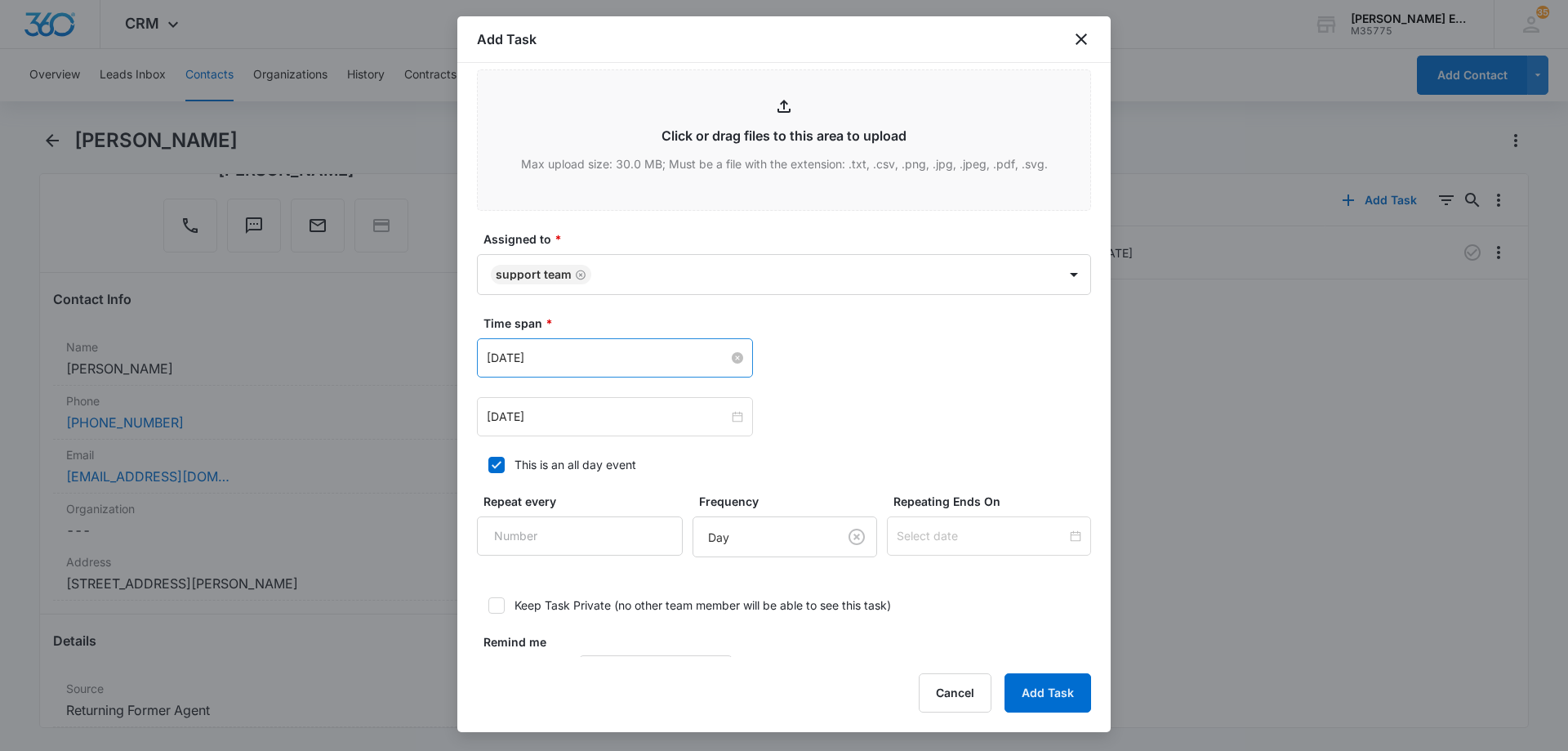
click at [672, 358] on input "[DATE]" at bounding box center [607, 358] width 242 height 18
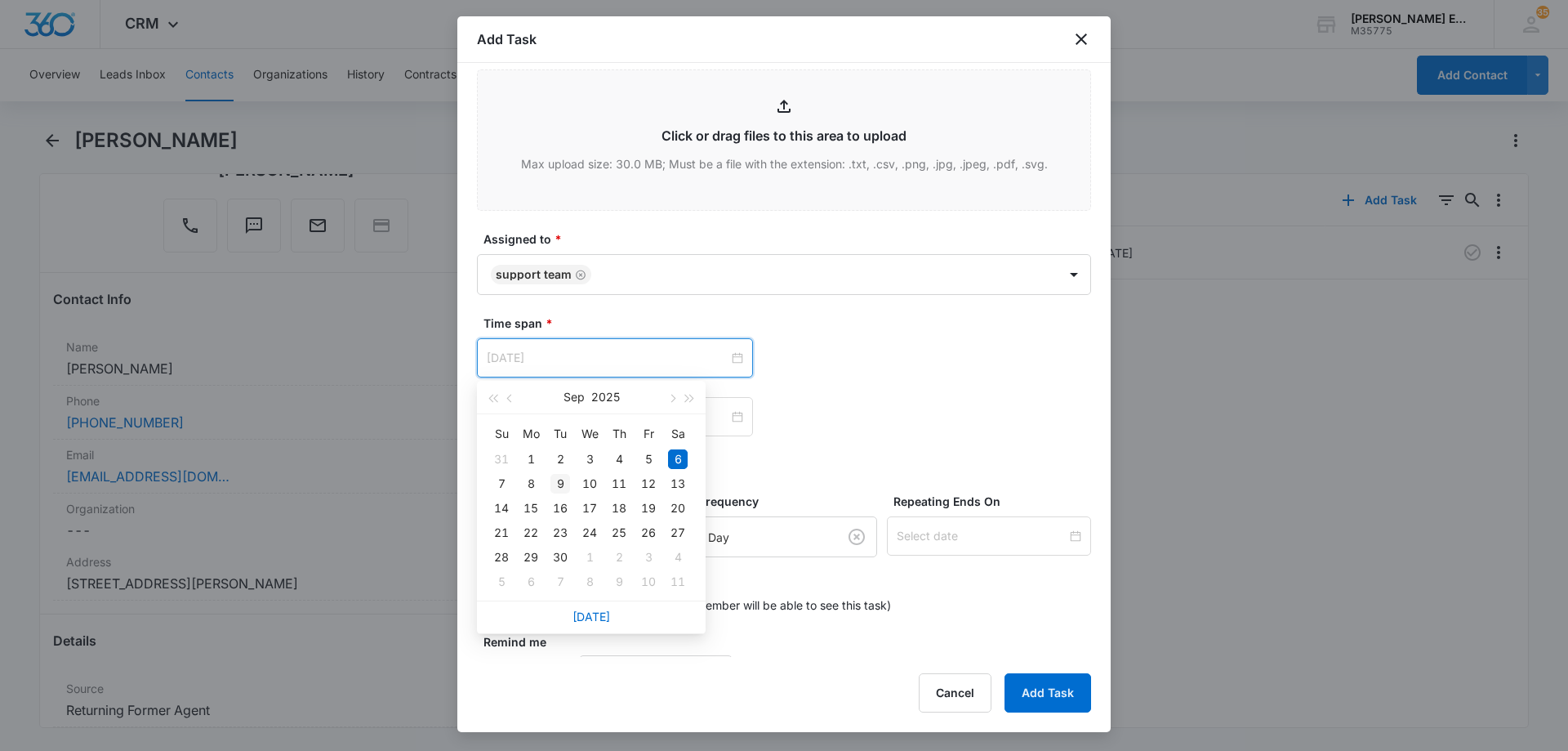
type input "[DATE]"
click at [558, 482] on div "9" at bounding box center [560, 483] width 20 height 20
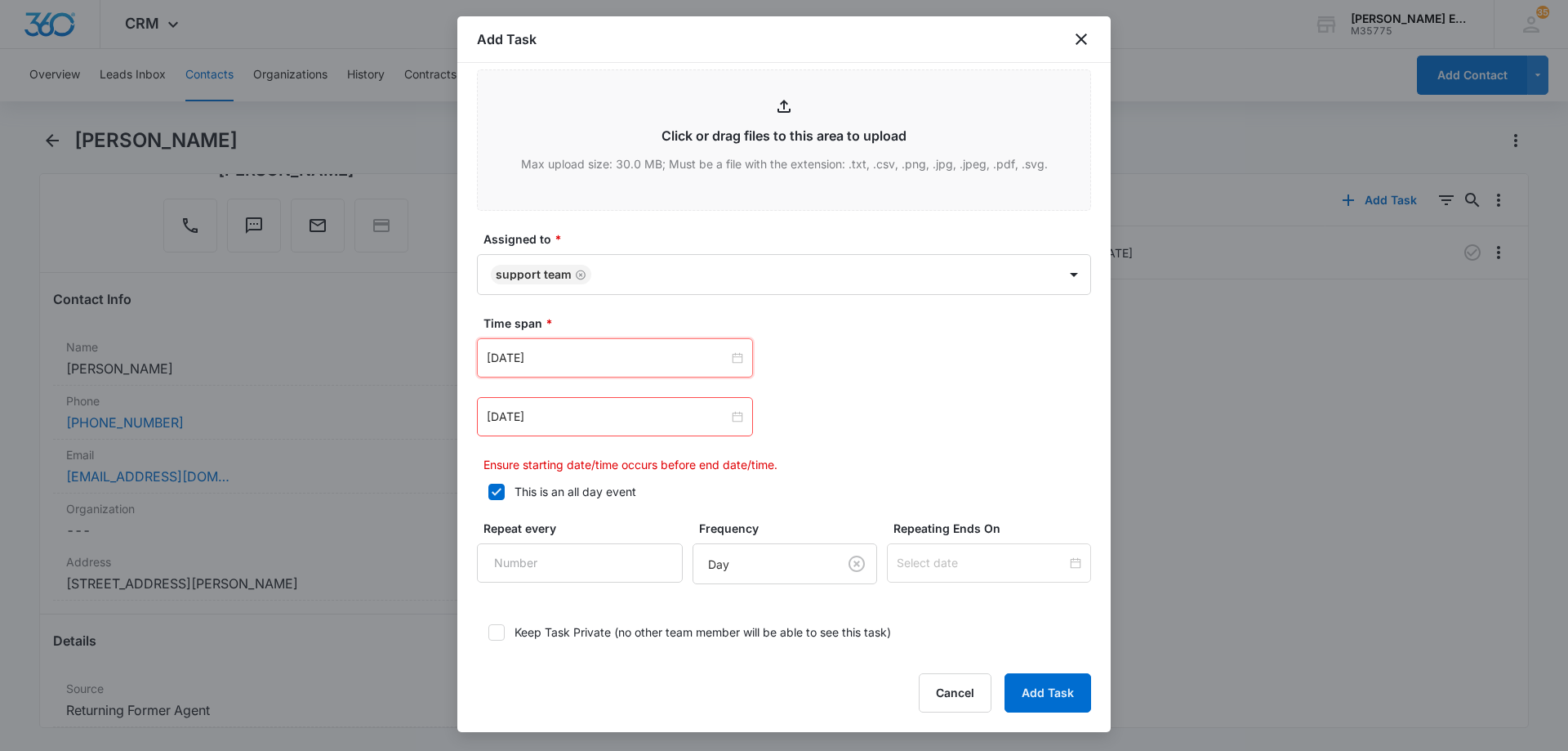
click at [633, 404] on div "[DATE]" at bounding box center [614, 416] width 276 height 39
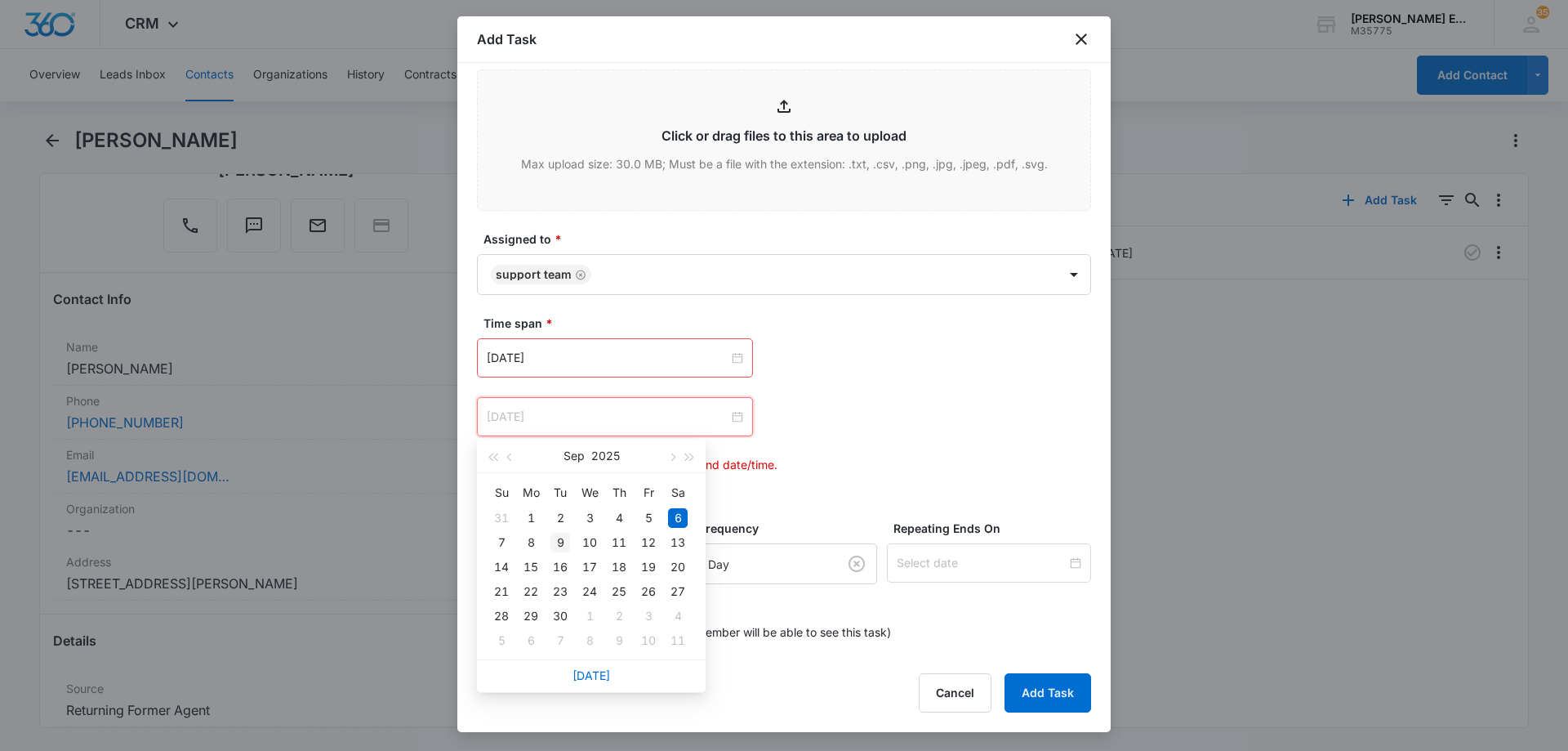
type input "[DATE]"
click at [560, 548] on div "9" at bounding box center [560, 543] width 20 height 20
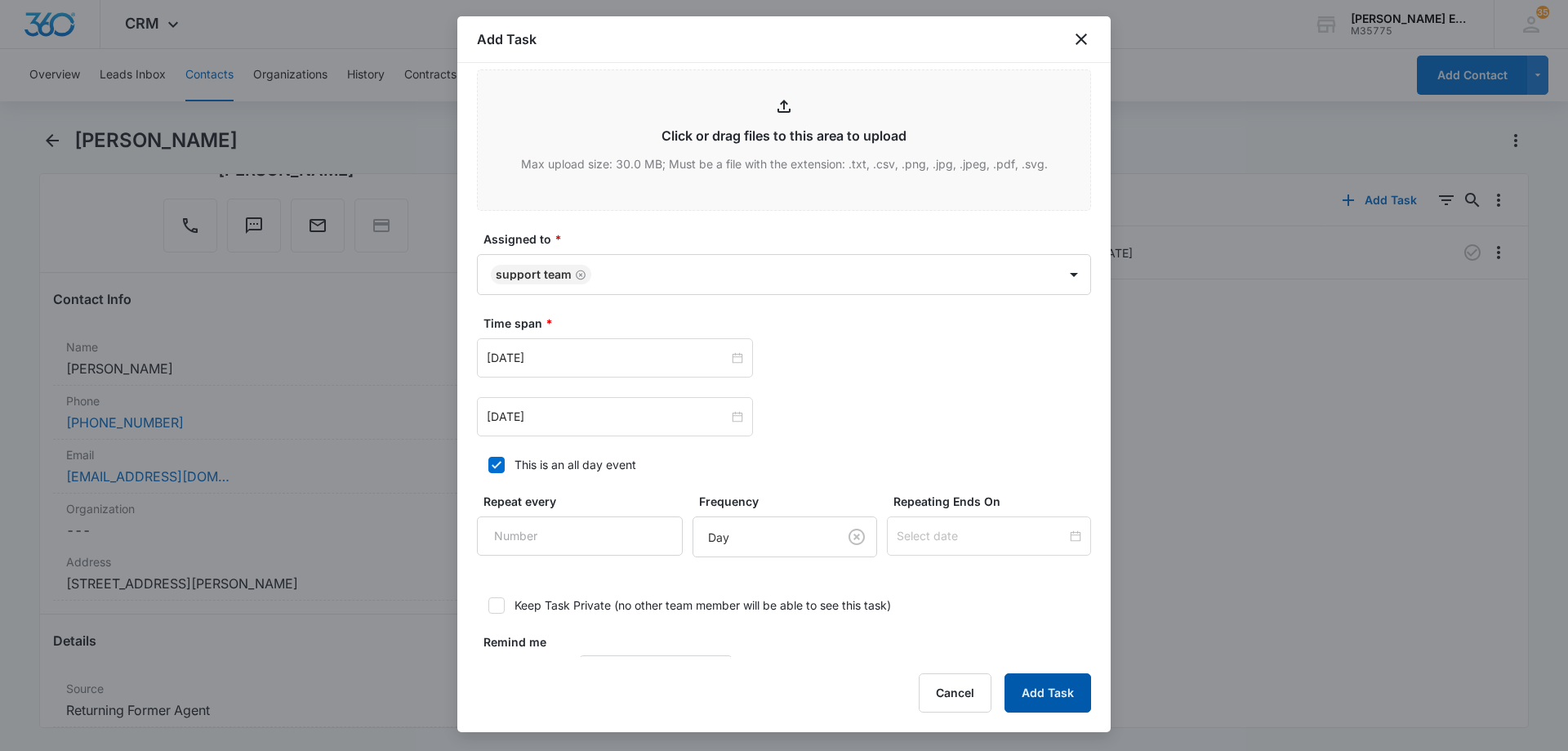
click at [1047, 693] on button "Add Task" at bounding box center [1047, 692] width 87 height 39
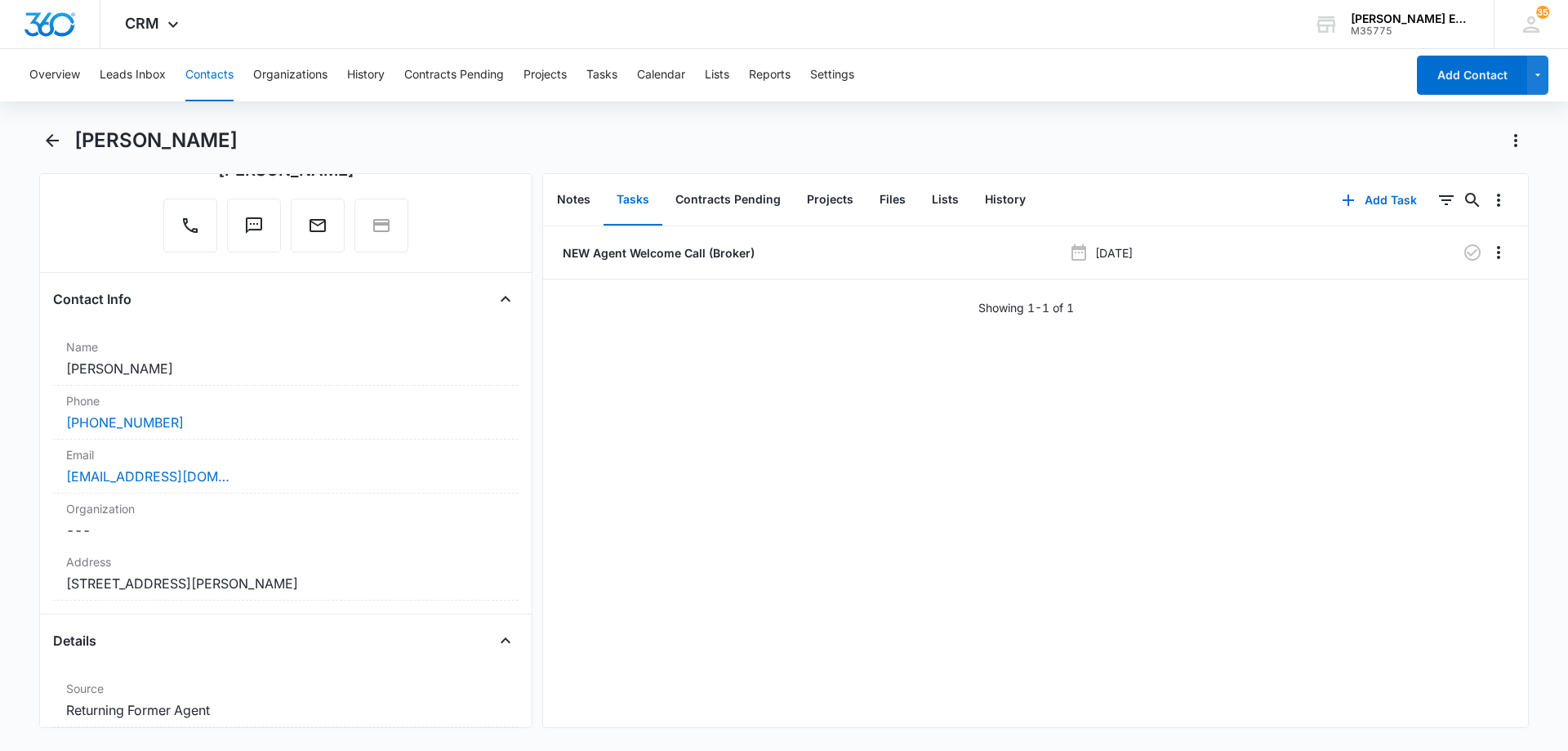
click at [632, 199] on button "Tasks" at bounding box center [632, 200] width 59 height 51
click at [1395, 202] on button "Add Task" at bounding box center [1378, 200] width 107 height 39
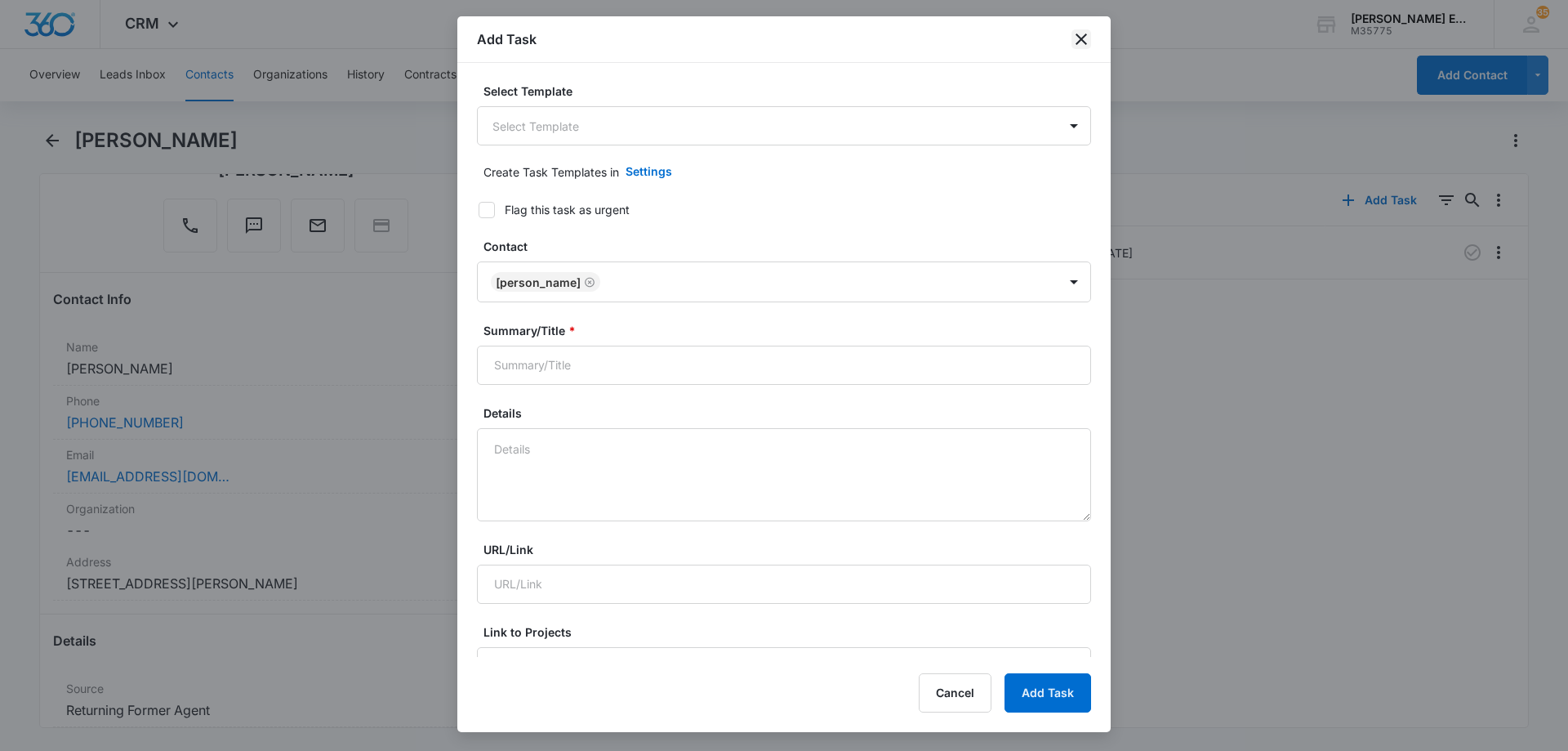
click at [1076, 36] on icon "close" at bounding box center [1081, 39] width 20 height 20
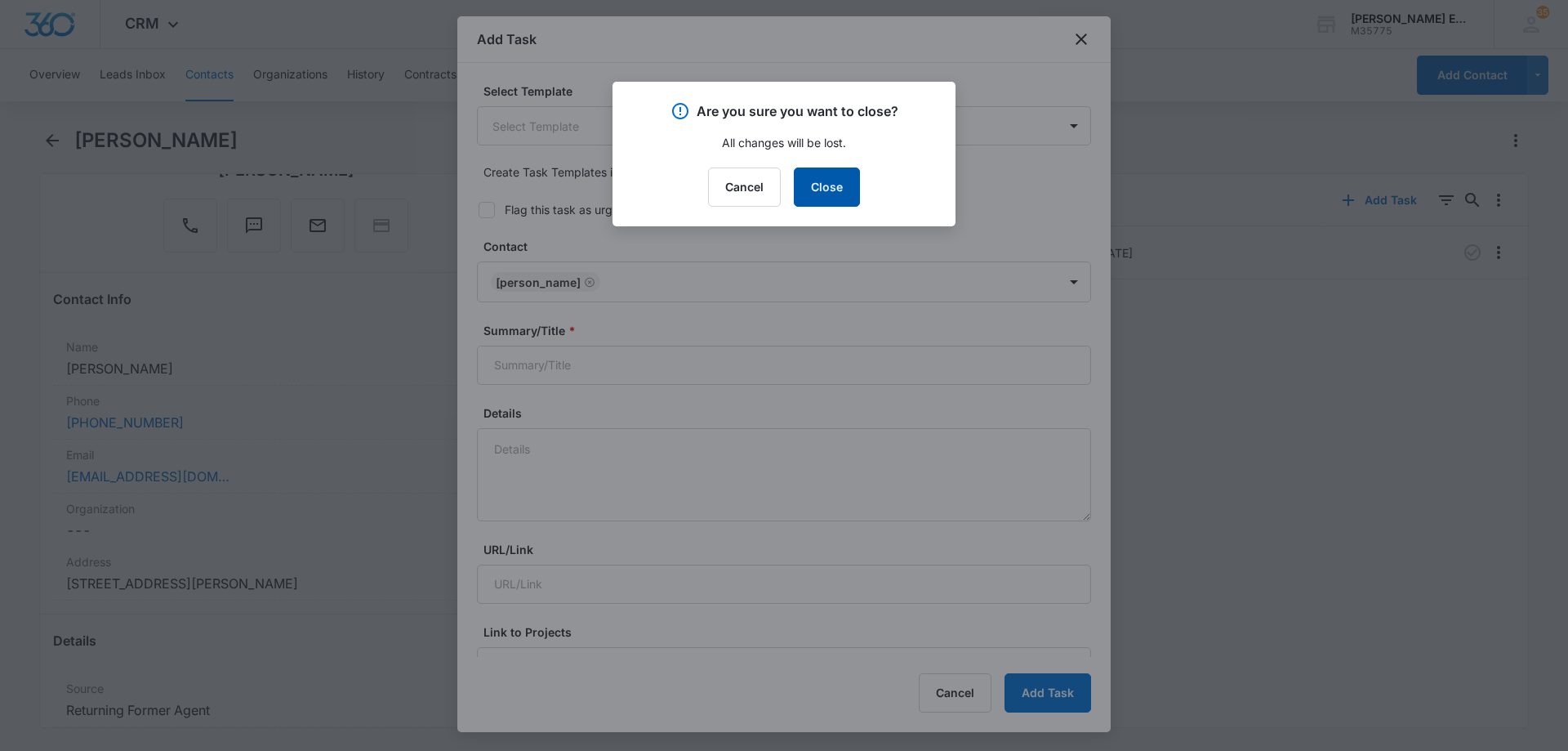
click at [818, 187] on button "Close" at bounding box center [826, 187] width 66 height 39
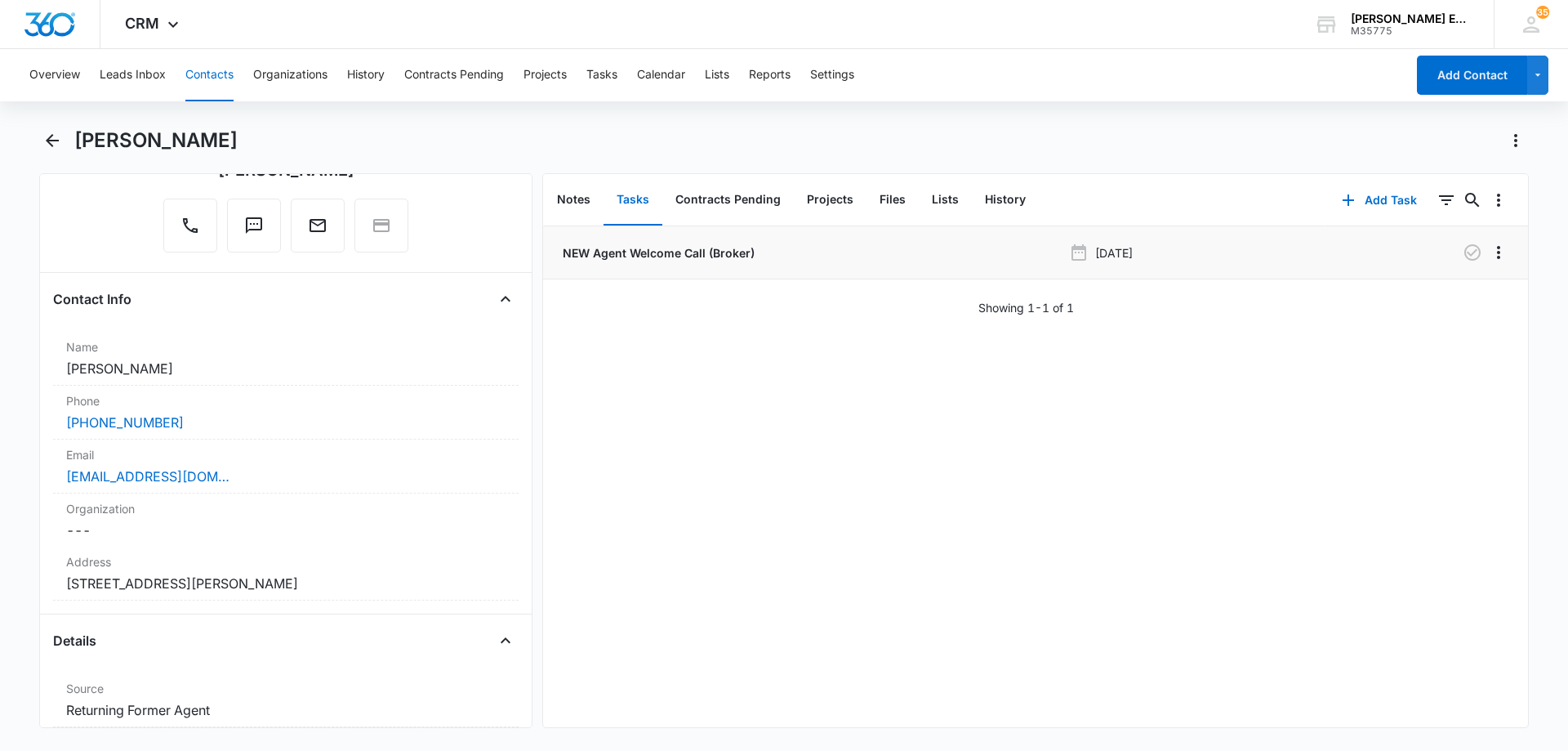
click at [721, 254] on p "NEW Agent Welcome Call (Broker)" at bounding box center [657, 253] width 195 height 18
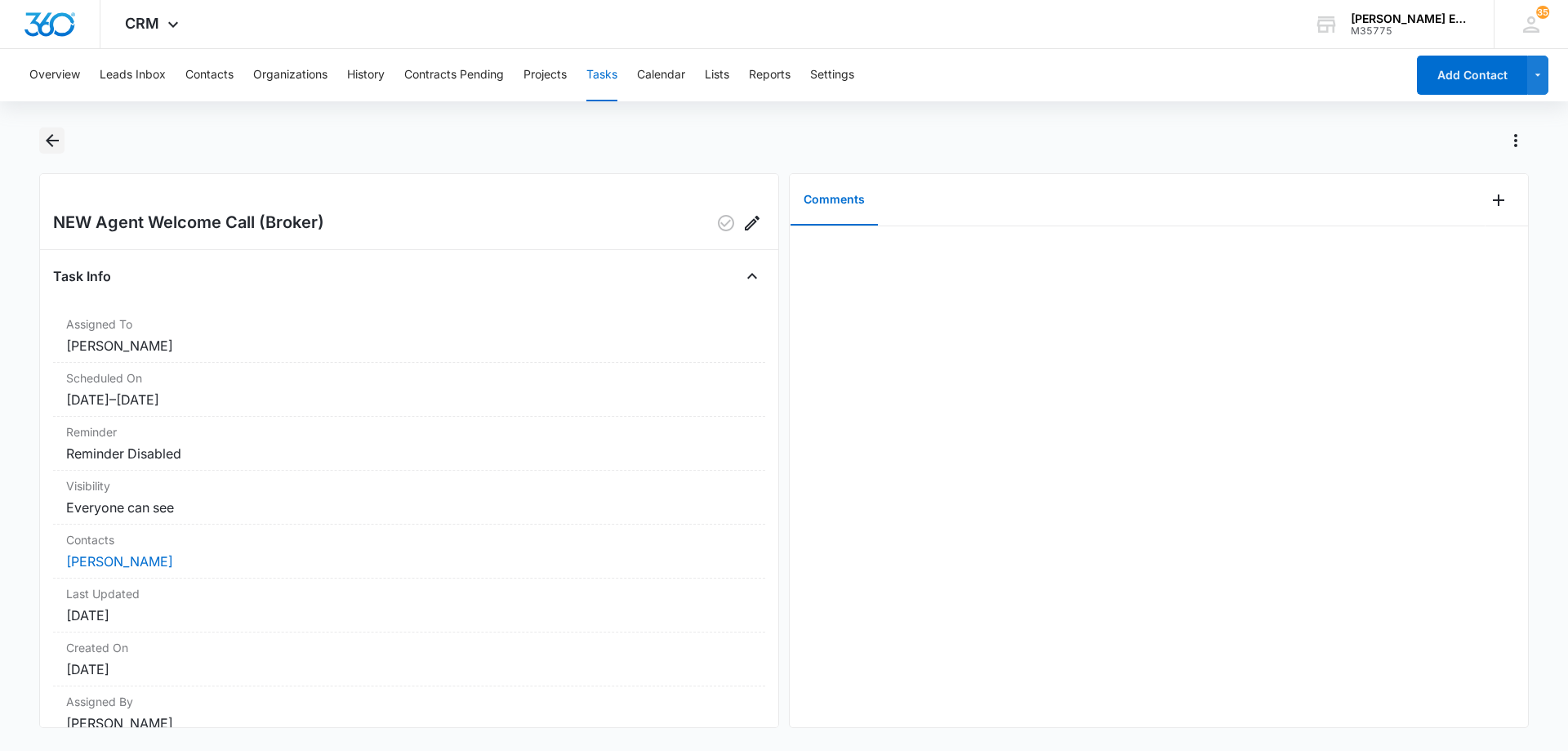
click at [57, 134] on icon "Back" at bounding box center [52, 141] width 20 height 20
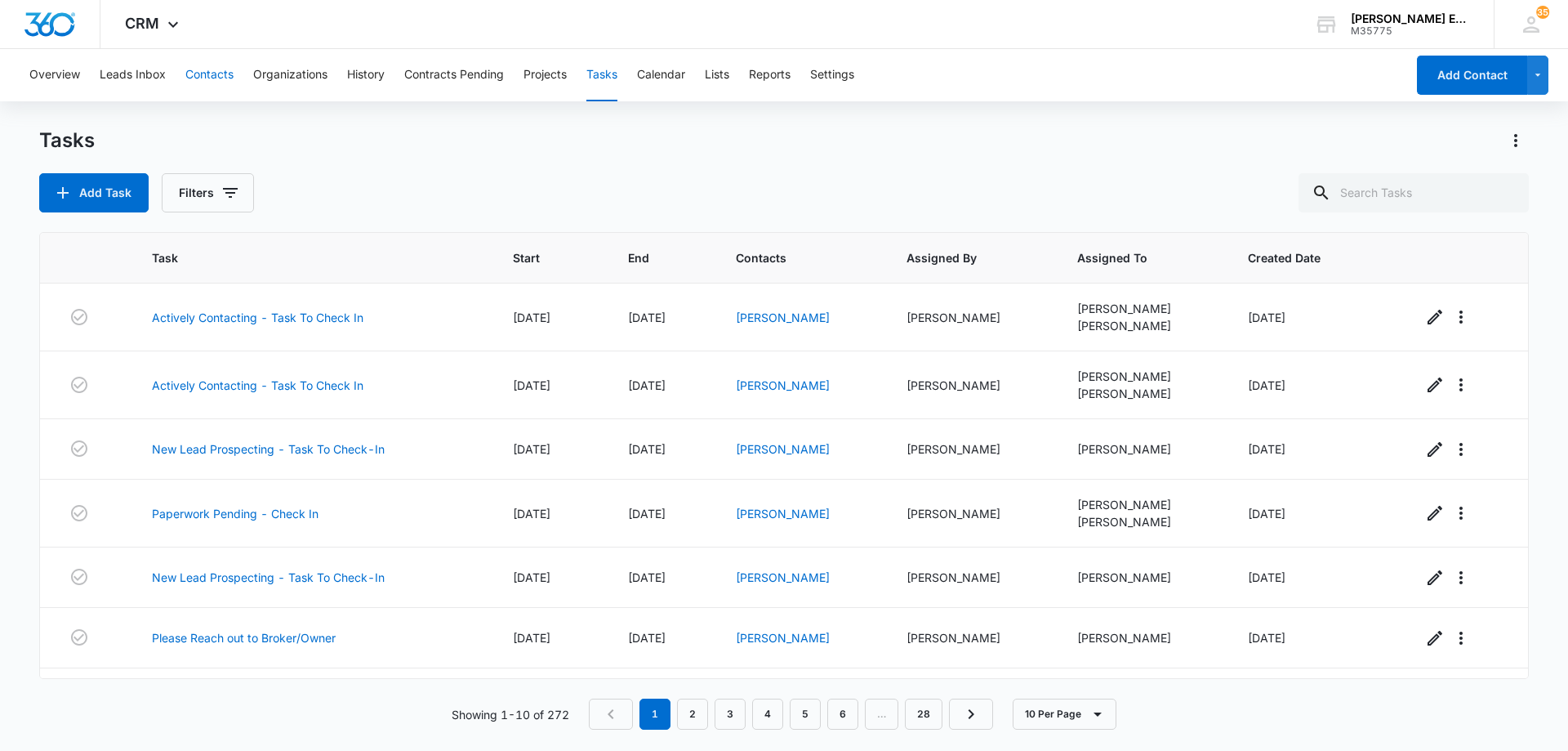
click at [198, 70] on button "Contacts" at bounding box center [209, 75] width 48 height 53
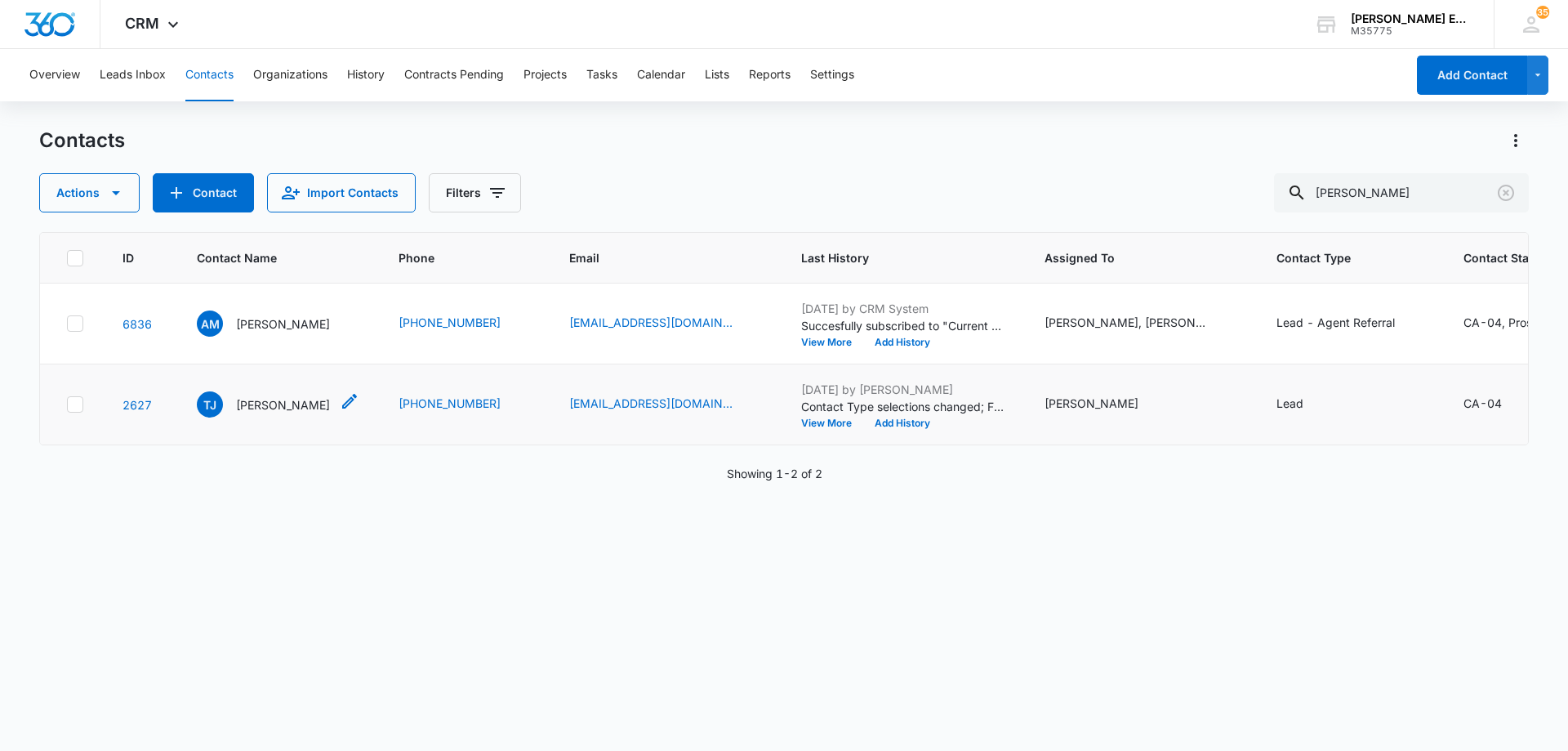
click at [302, 413] on p "[PERSON_NAME]" at bounding box center [282, 404] width 94 height 18
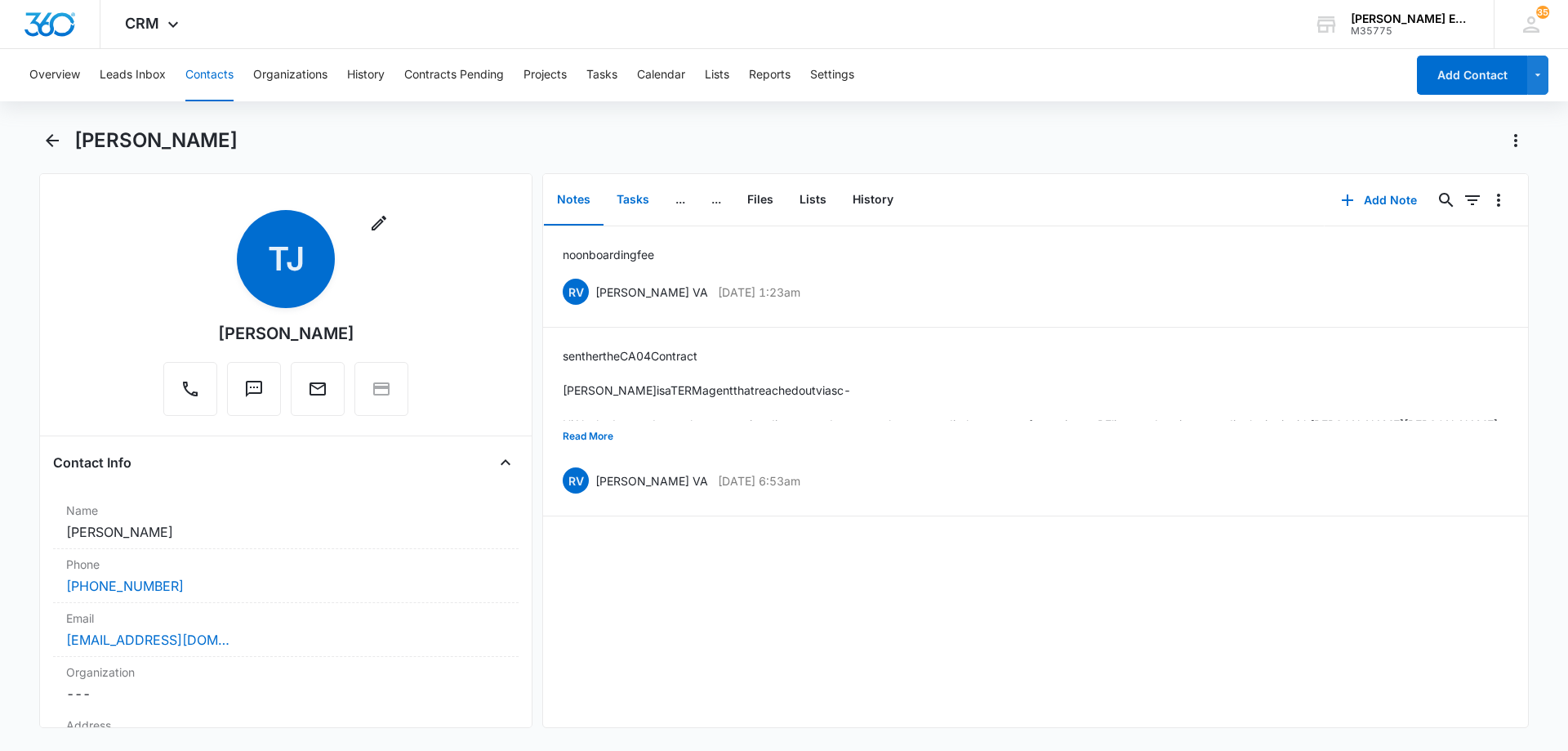
click at [627, 195] on button "Tasks" at bounding box center [632, 200] width 59 height 51
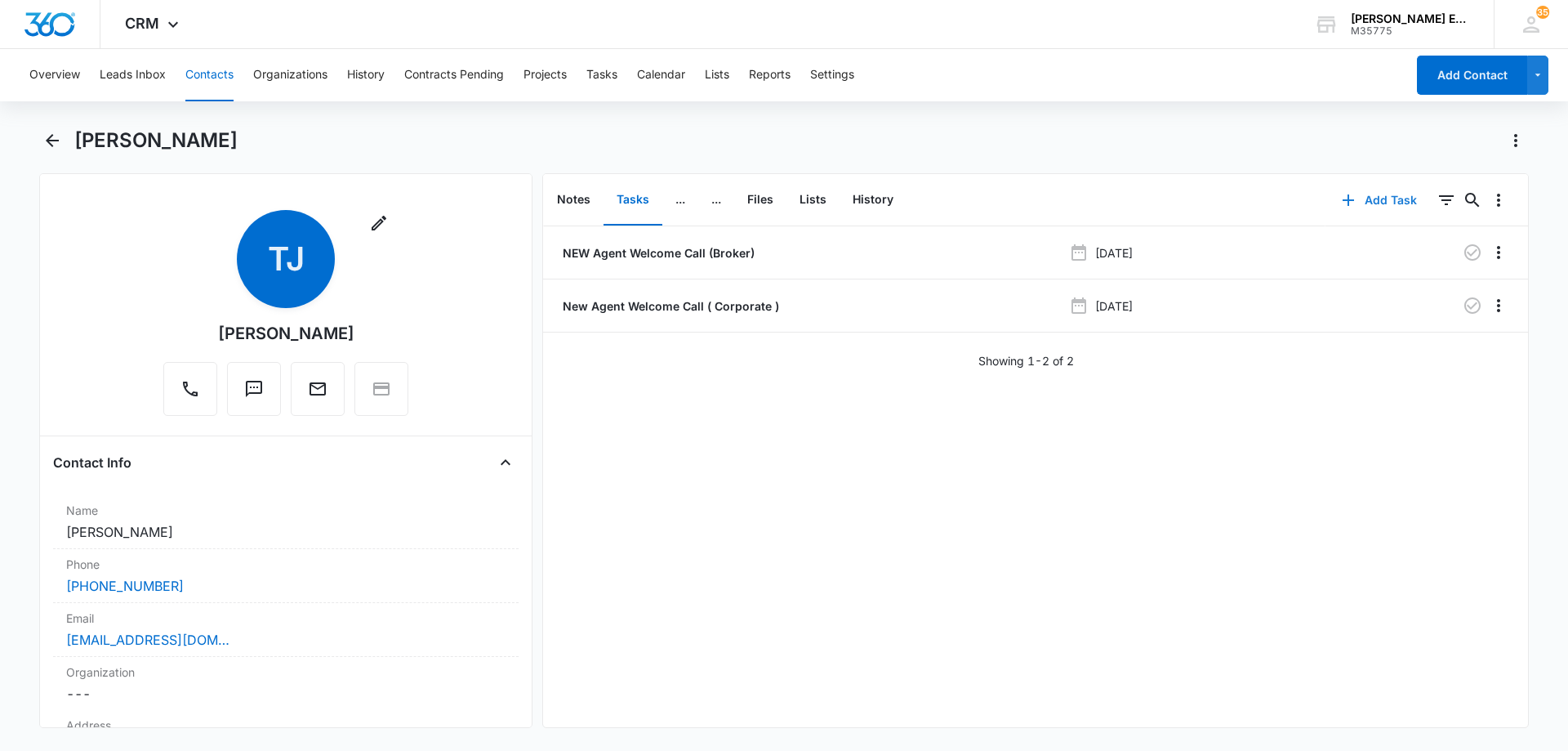
click at [1390, 205] on button "Add Task" at bounding box center [1378, 200] width 107 height 39
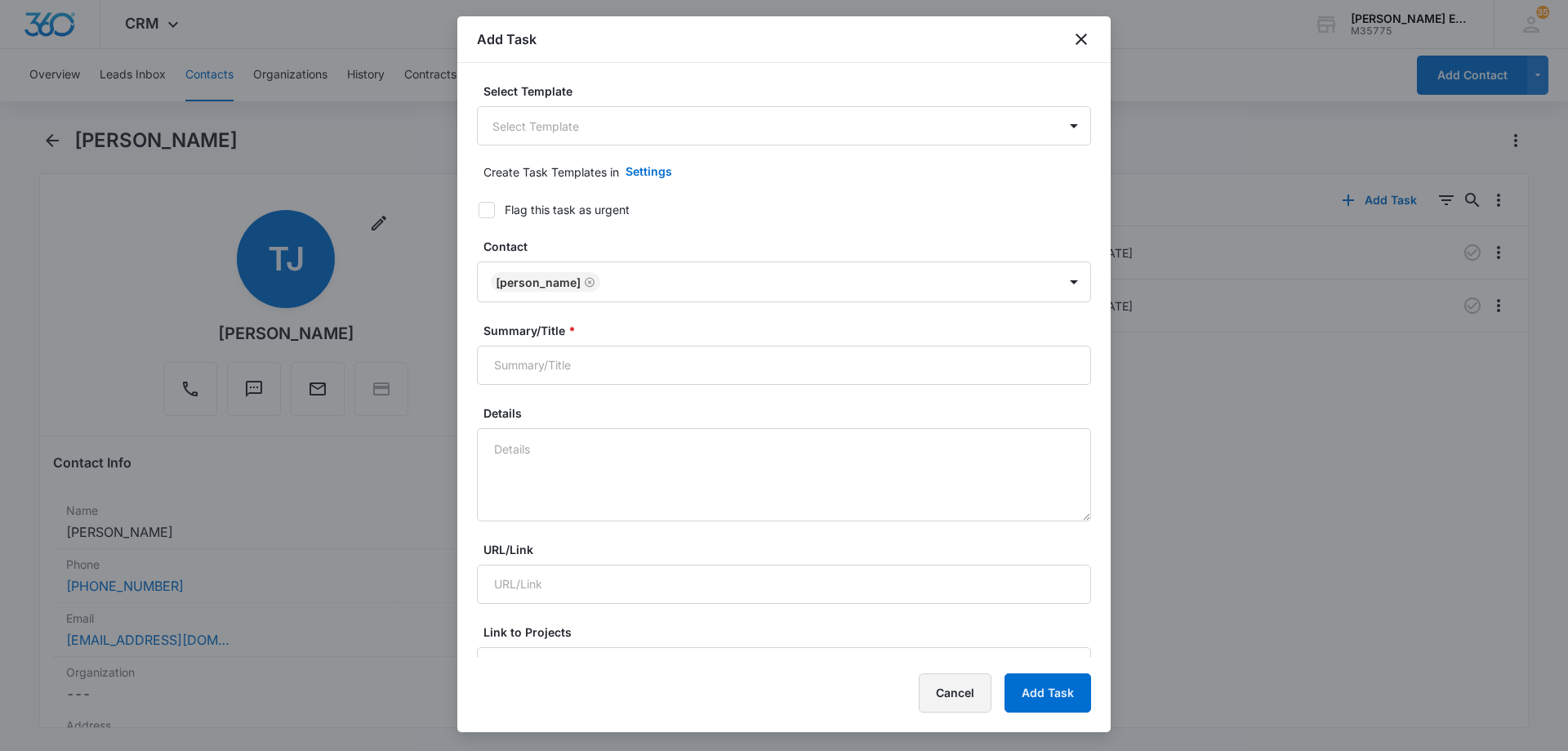
click at [954, 691] on button "Cancel" at bounding box center [954, 692] width 72 height 39
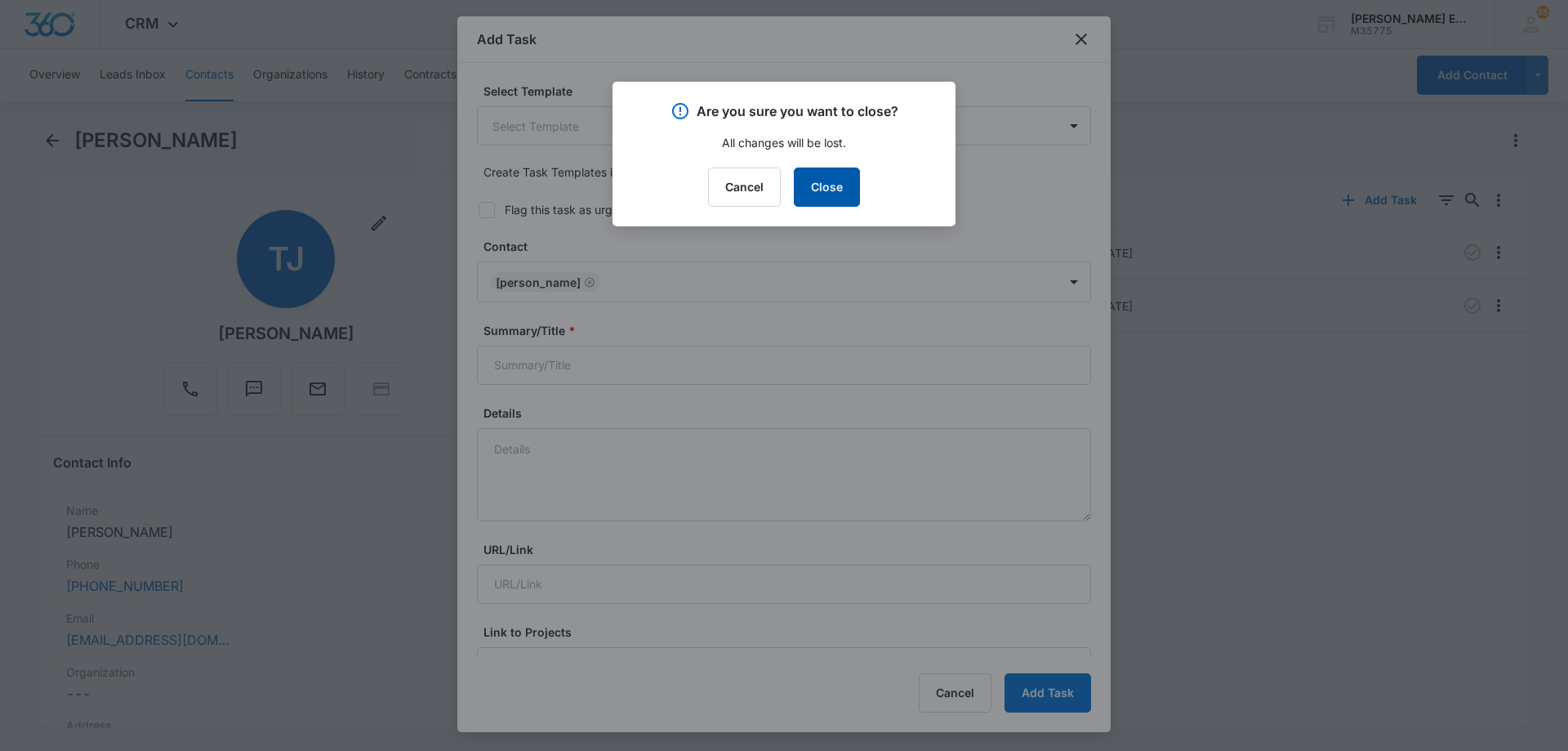
click at [838, 191] on button "Close" at bounding box center [826, 187] width 66 height 39
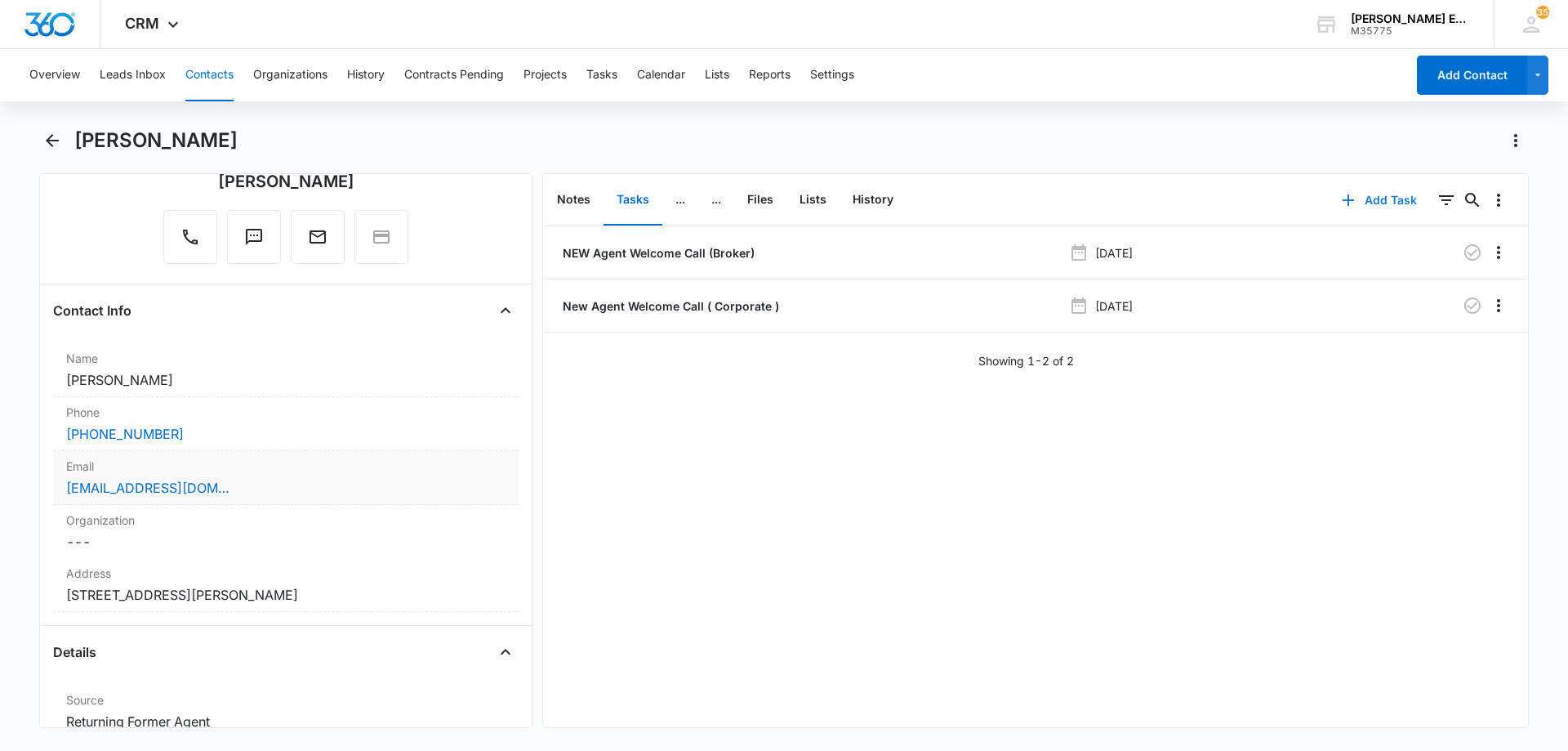
scroll to position [163, 0]
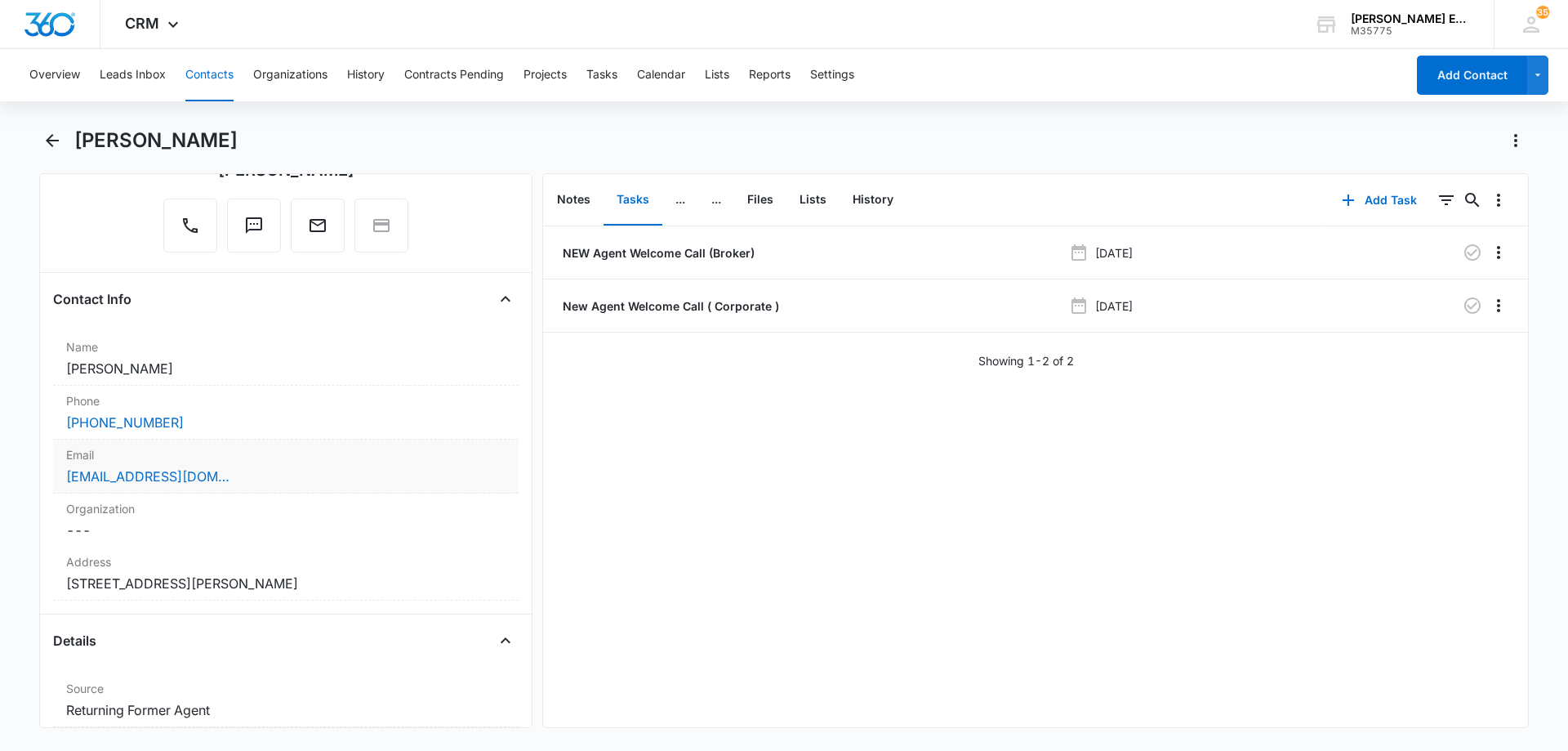
click at [298, 456] on label "Email" at bounding box center [285, 454] width 439 height 18
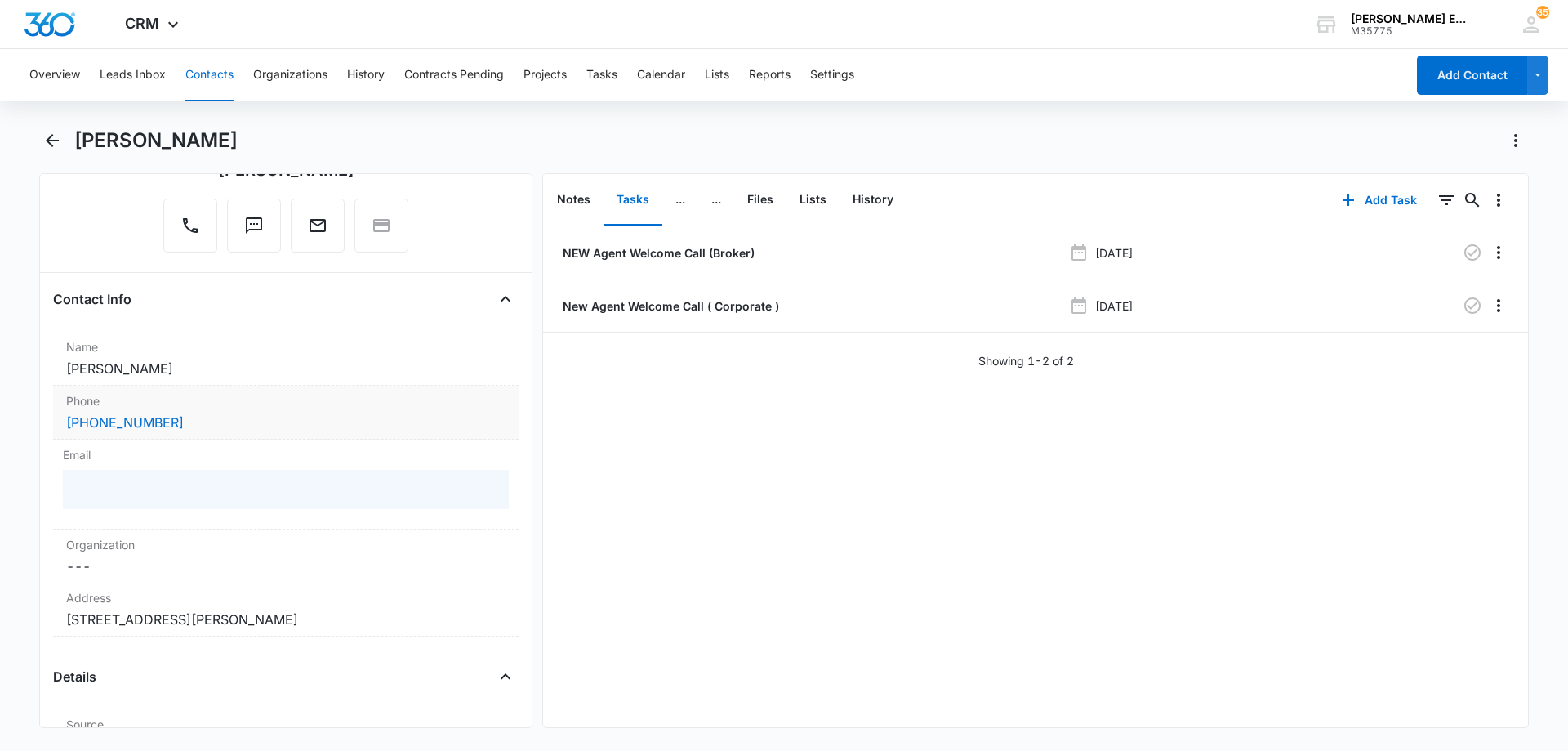
click at [298, 412] on div "Phone Cancel Save Changes [PHONE_NUMBER]" at bounding box center [286, 413] width 466 height 54
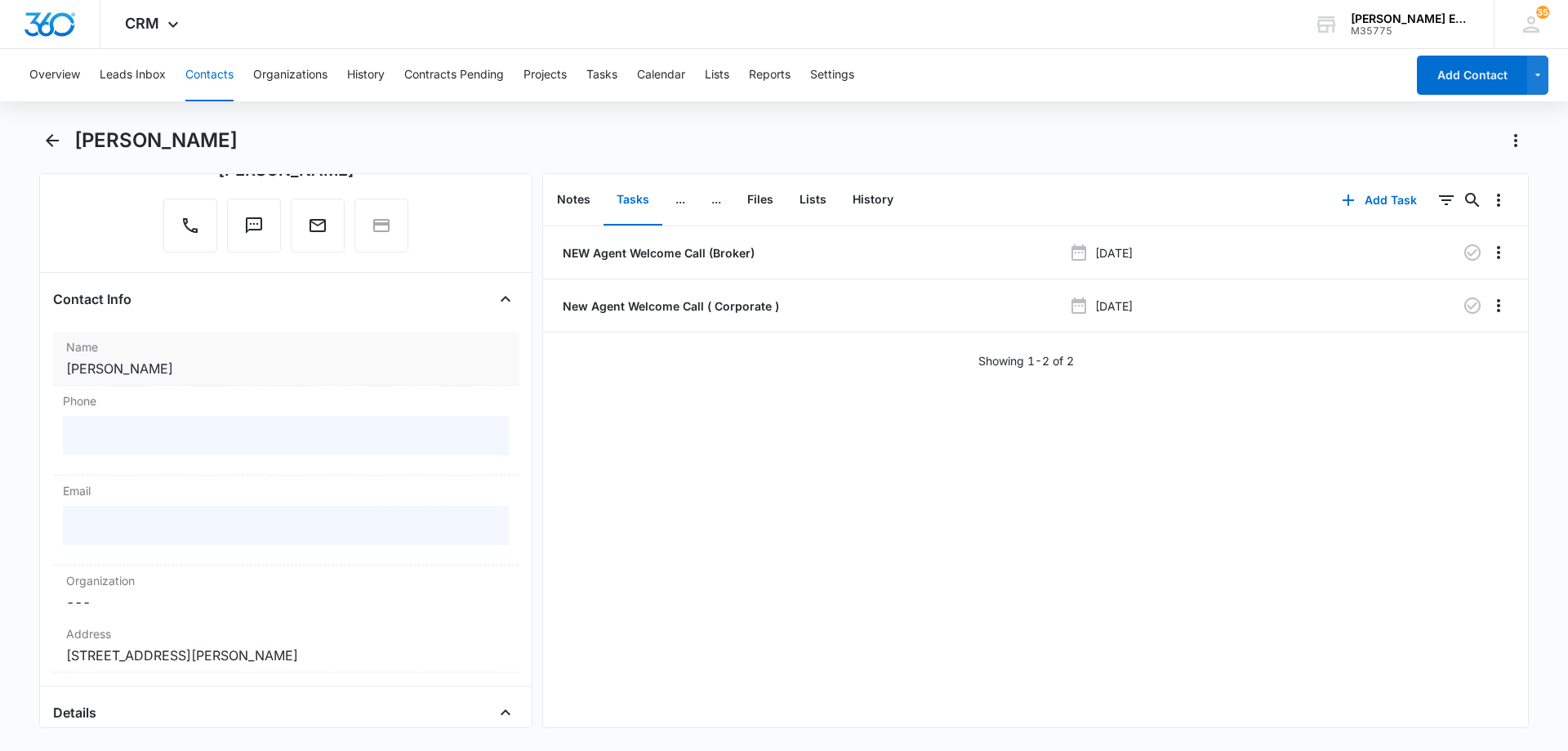
scroll to position [245, 0]
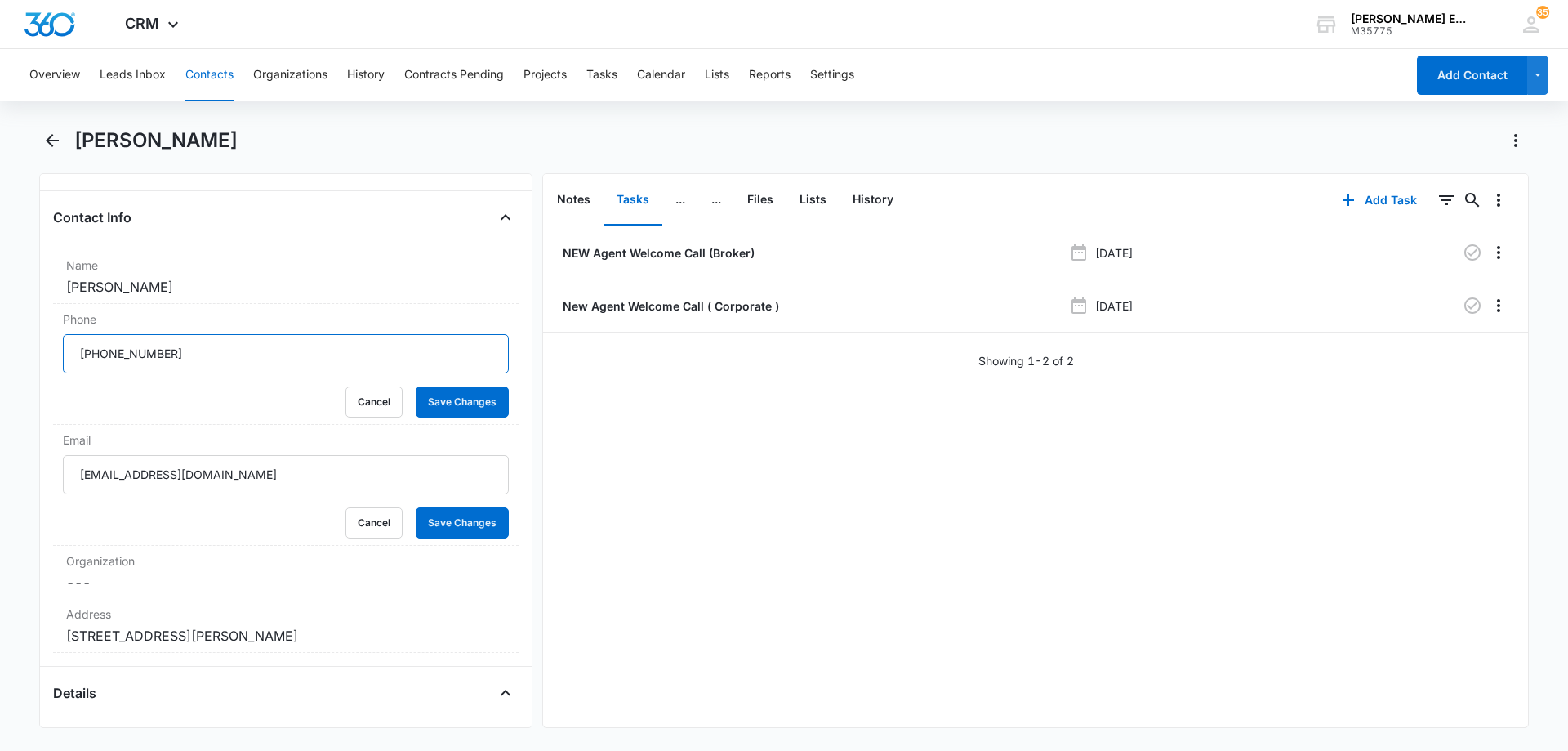
drag, startPoint x: 180, startPoint y: 355, endPoint x: 51, endPoint y: 357, distance: 129.0
click at [51, 357] on div "Remove [PERSON_NAME] [PERSON_NAME] Contact Info Name Cancel Save Changes [PERSO…" at bounding box center [286, 450] width 493 height 554
